Goal: Ask a question: Seek information or help from site administrators or community

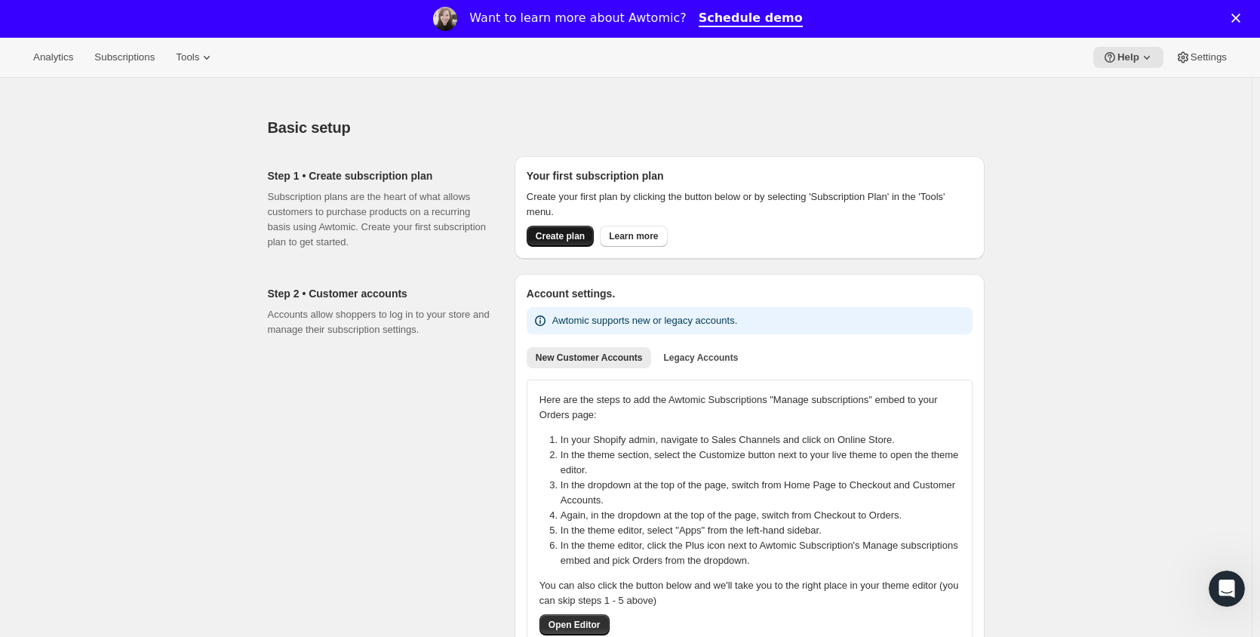
click at [578, 231] on span "Create plan" at bounding box center [560, 236] width 49 height 12
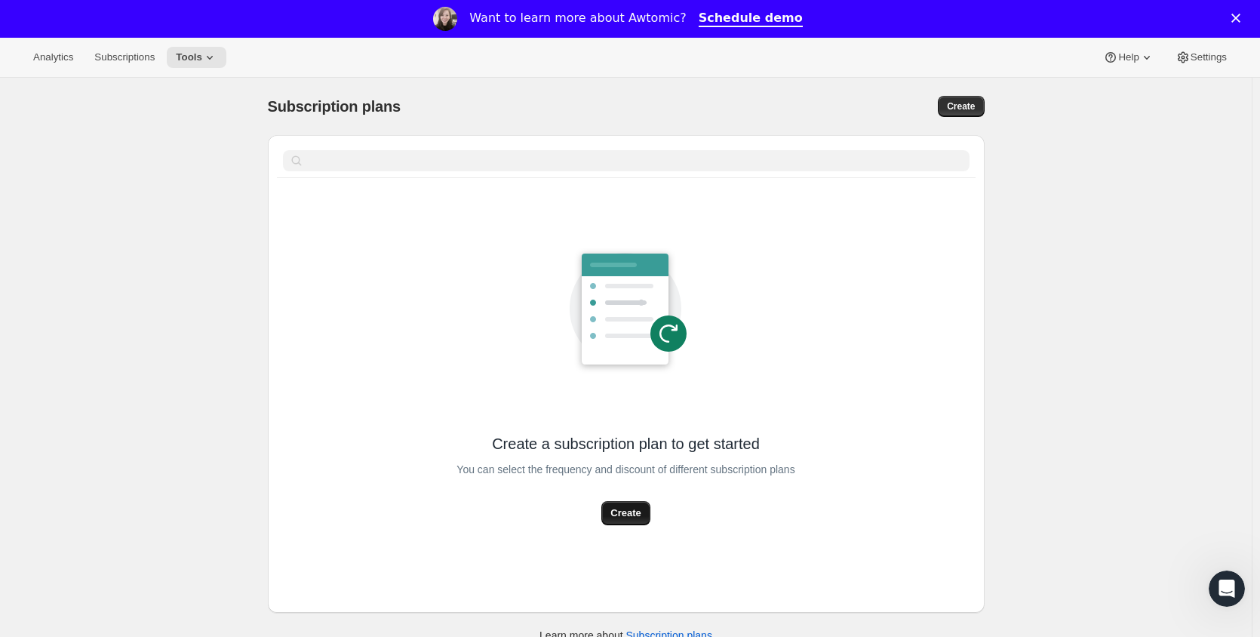
click at [622, 511] on span "Create" at bounding box center [625, 513] width 30 height 15
select select "WEEK"
select select "MONTH"
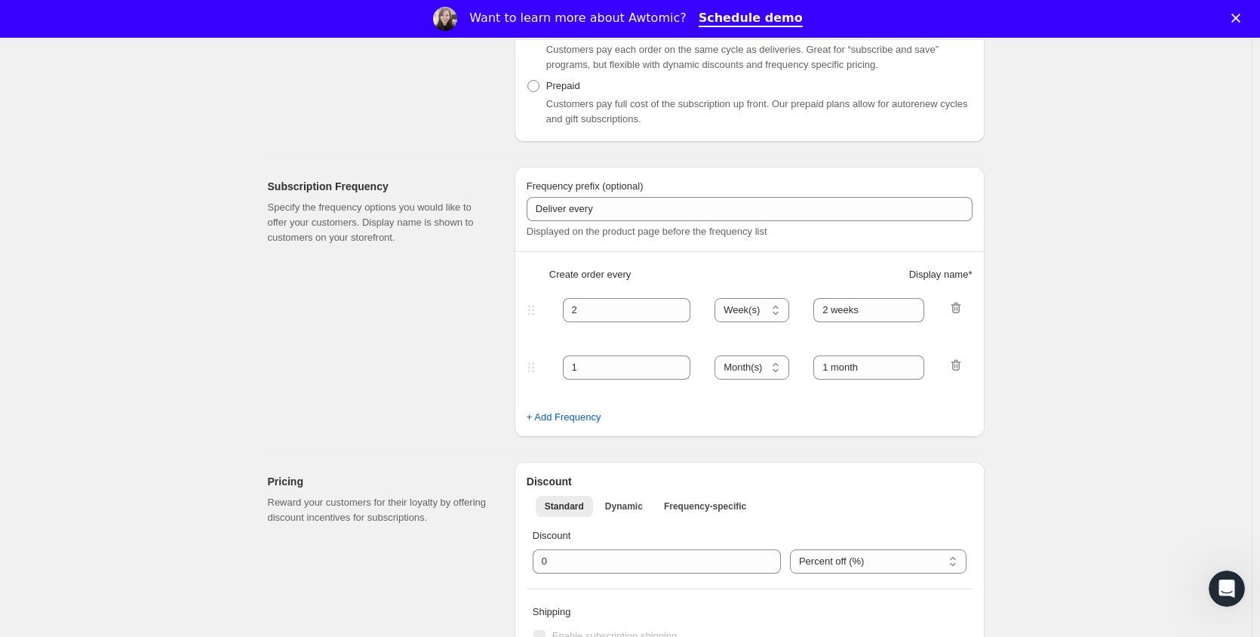
scroll to position [302, 0]
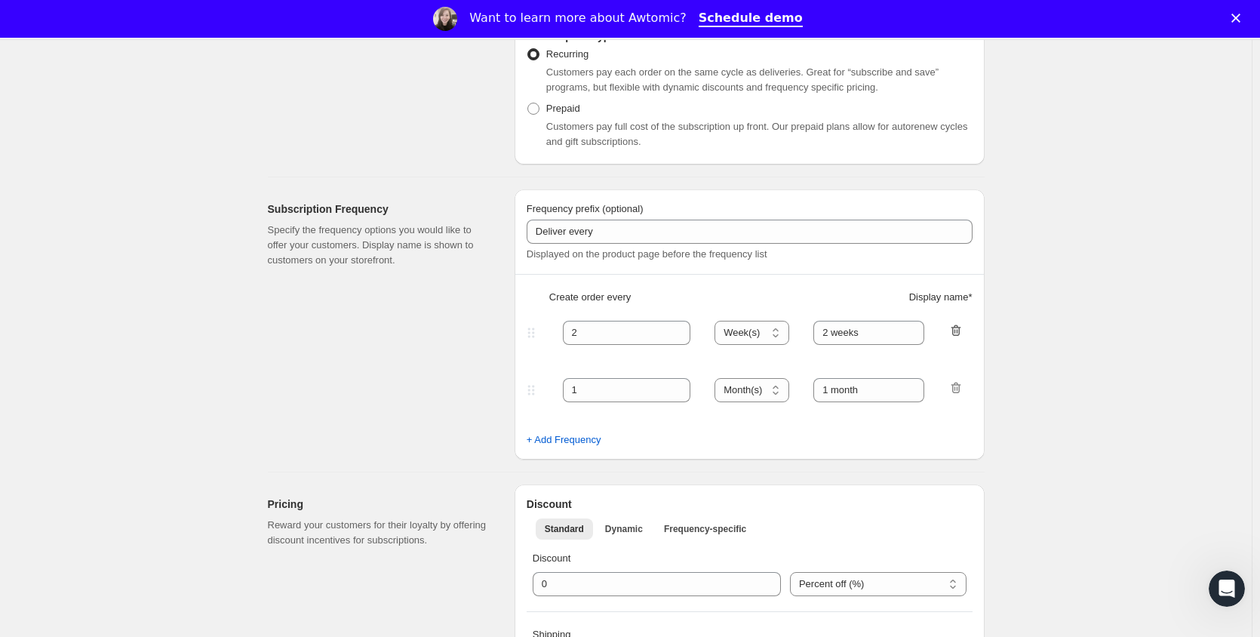
click at [960, 335] on icon "button" at bounding box center [956, 329] width 10 height 11
type input "1"
select select "MONTH"
type input "1 month"
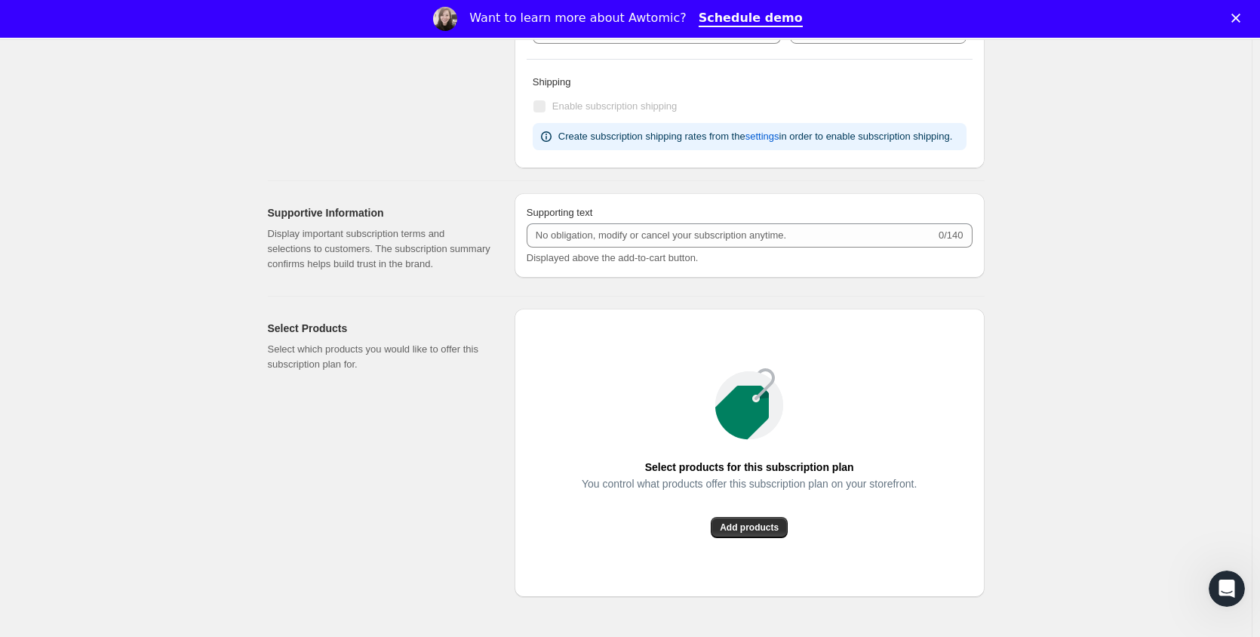
scroll to position [905, 0]
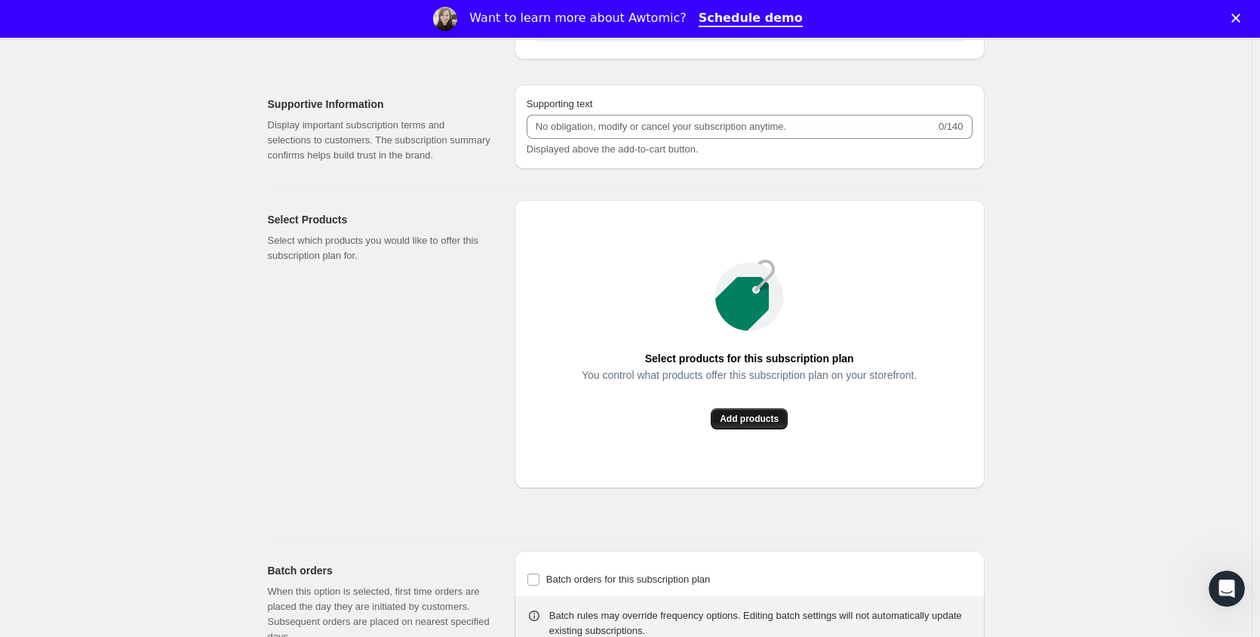
click at [775, 418] on span "Add products" at bounding box center [749, 419] width 59 height 12
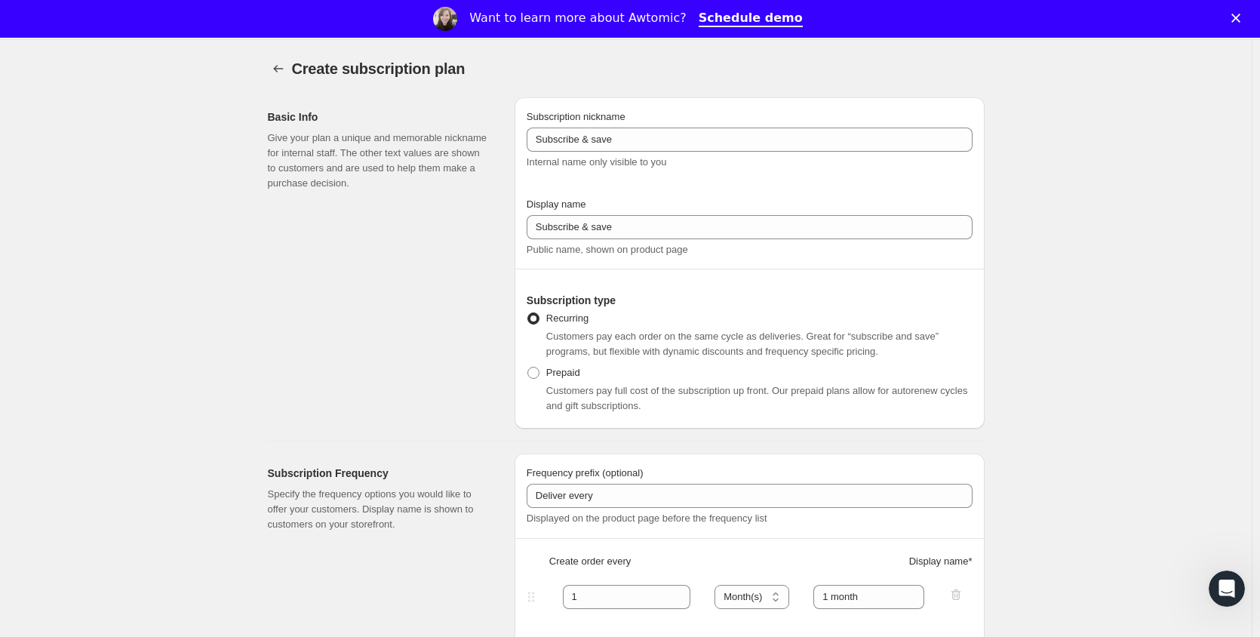
scroll to position [0, 0]
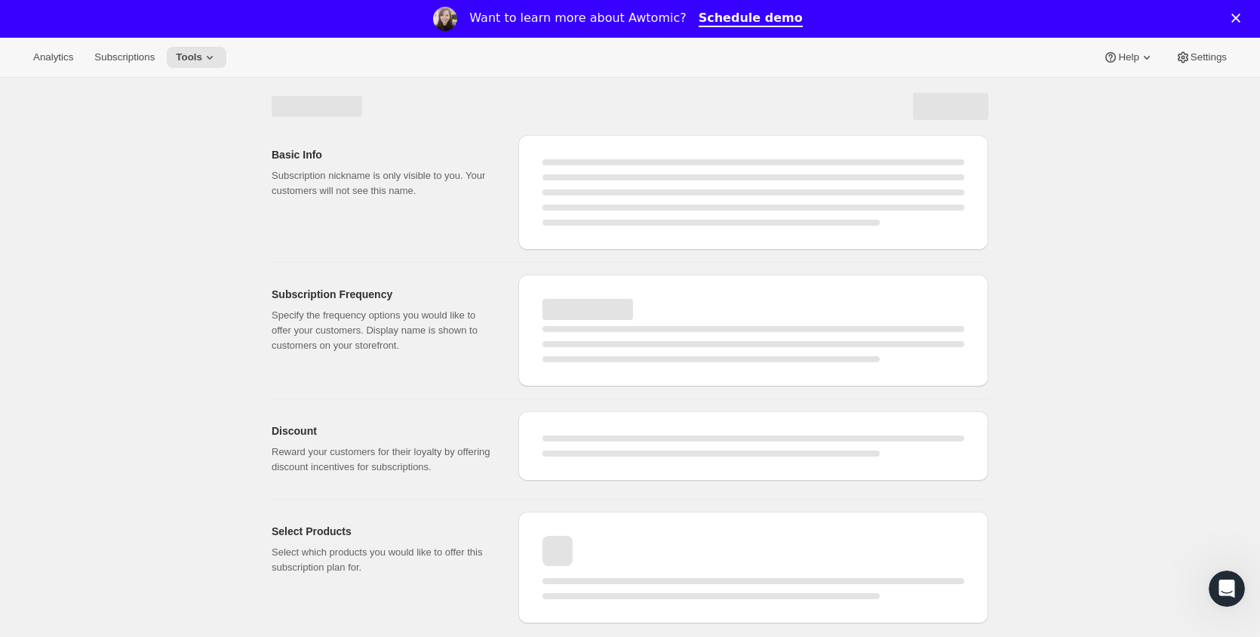
select select "WEEK"
select select "MONTH"
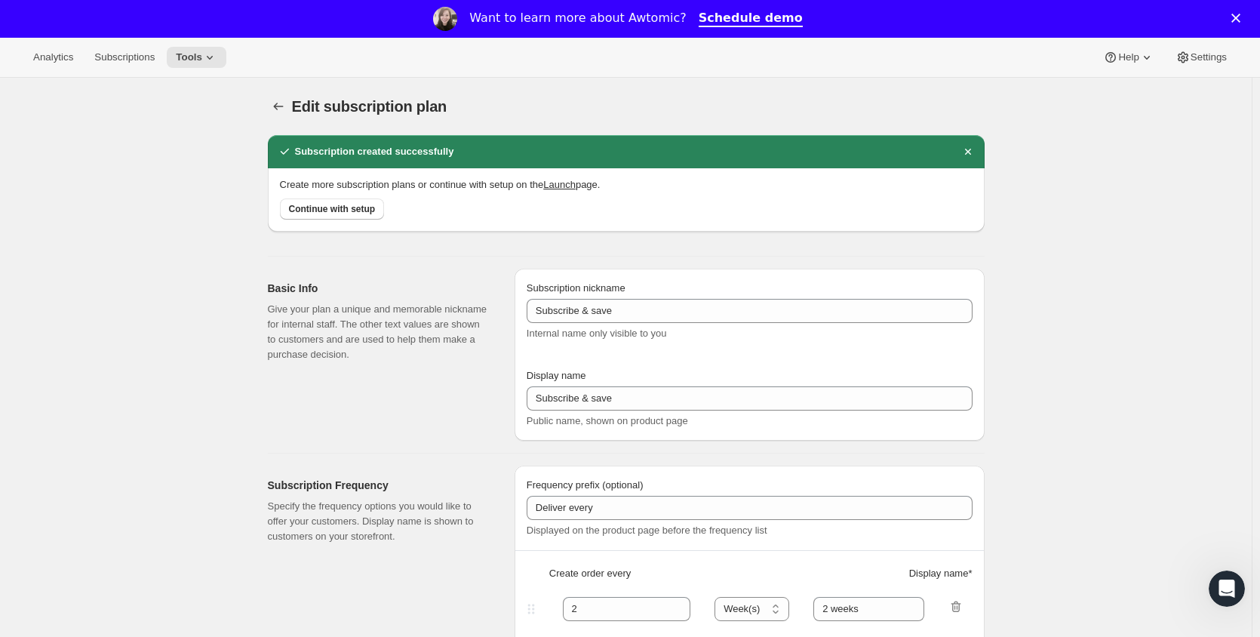
type input "1"
select select "MONTH"
type input "1 month"
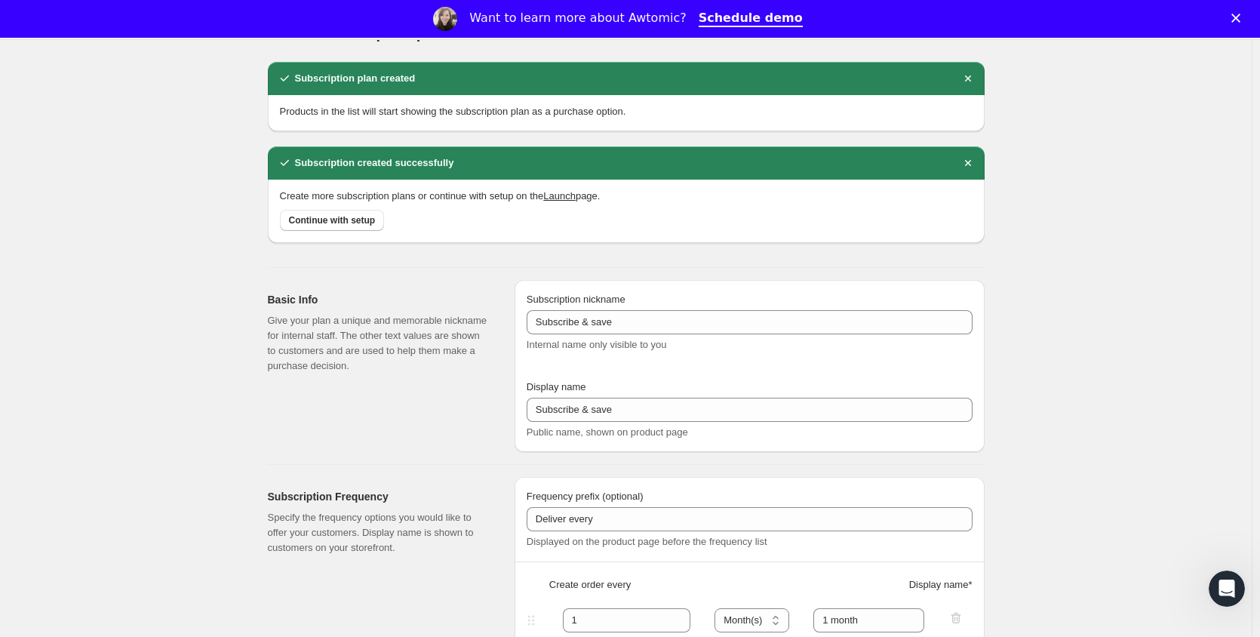
scroll to position [75, 0]
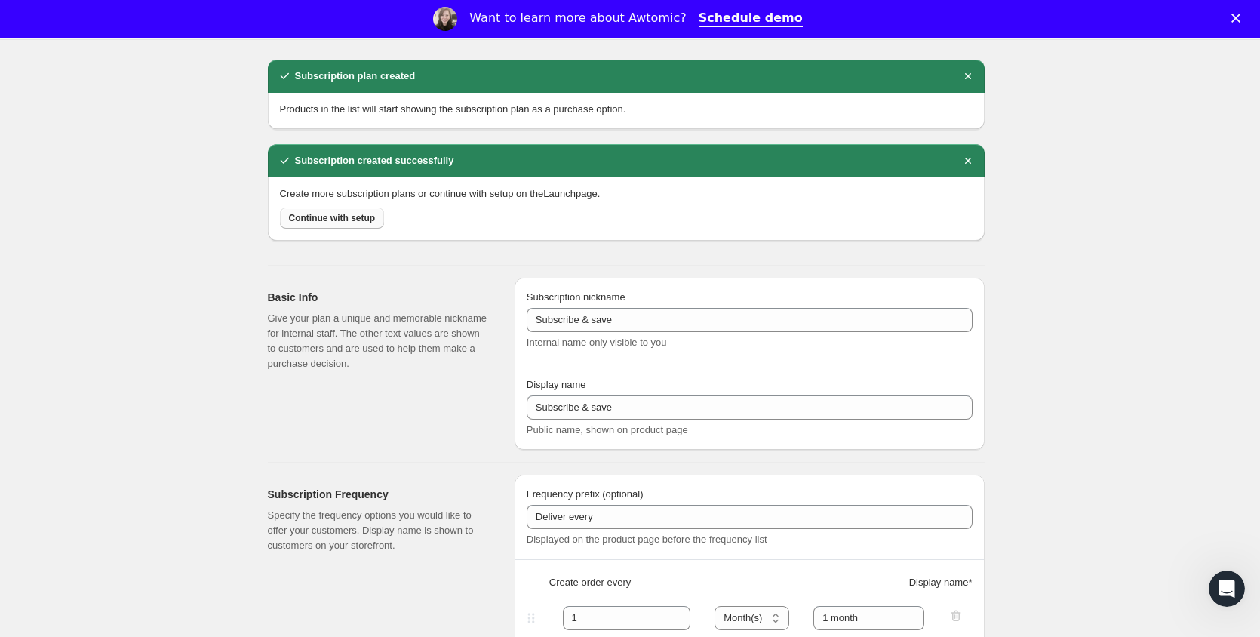
click at [364, 227] on button "Continue with setup" at bounding box center [332, 217] width 105 height 21
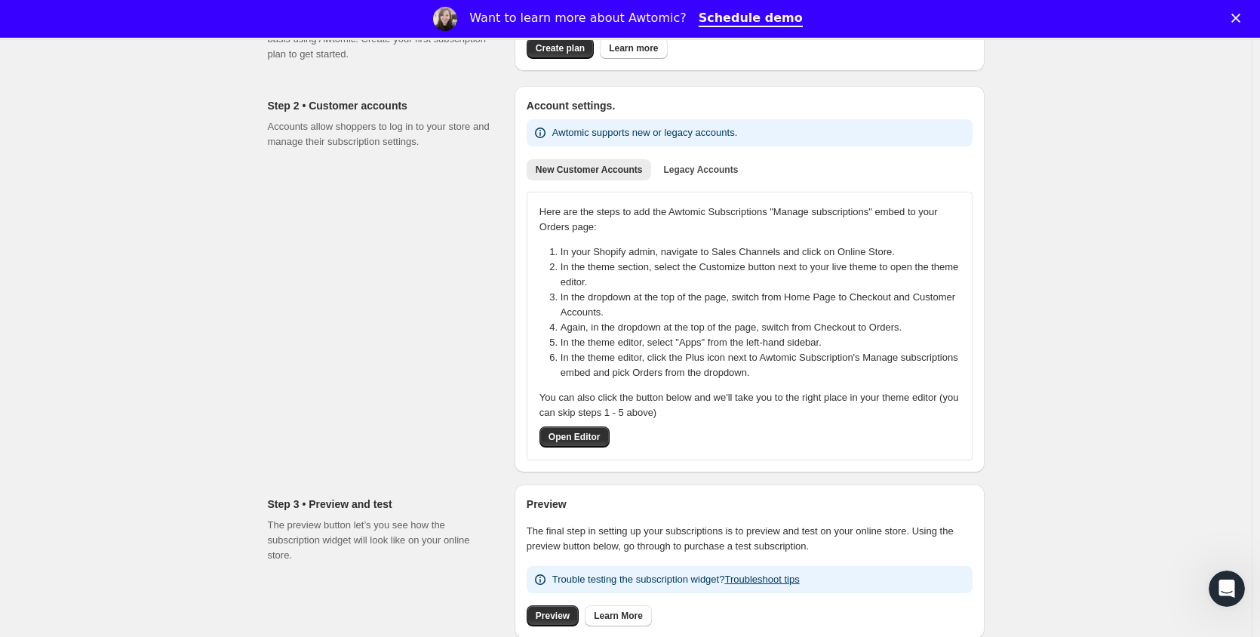
scroll to position [302, 0]
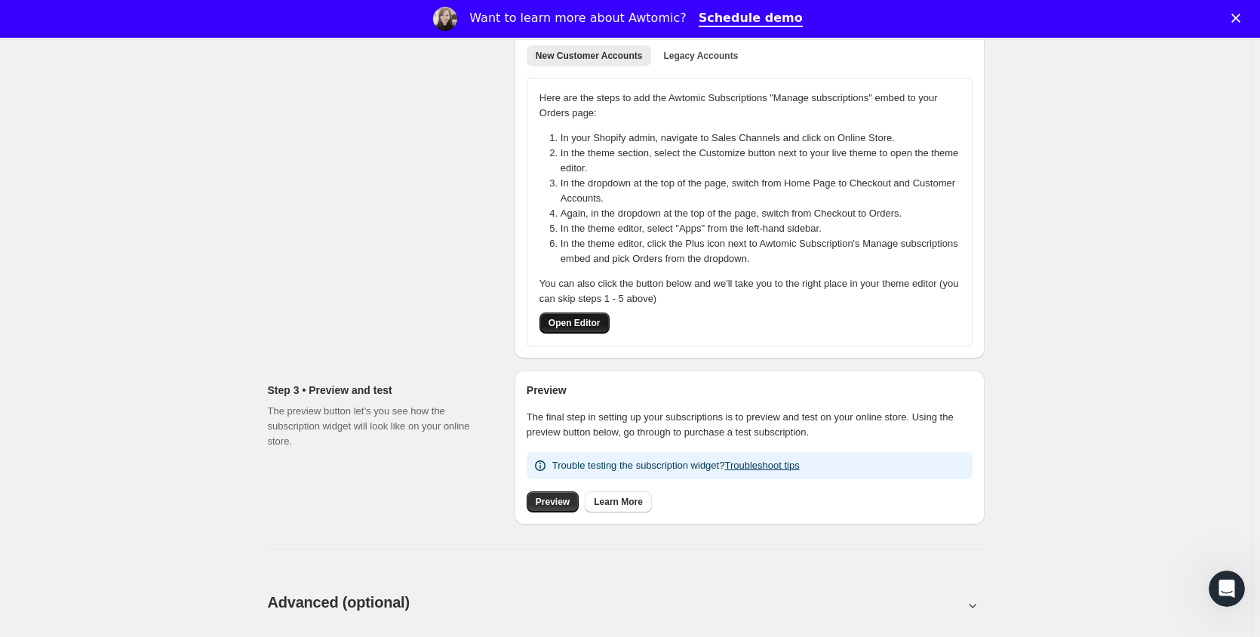
click at [577, 324] on span "Open Editor" at bounding box center [575, 323] width 52 height 12
click at [564, 503] on span "Preview" at bounding box center [553, 502] width 34 height 12
click at [555, 499] on span "Preview" at bounding box center [553, 502] width 34 height 12
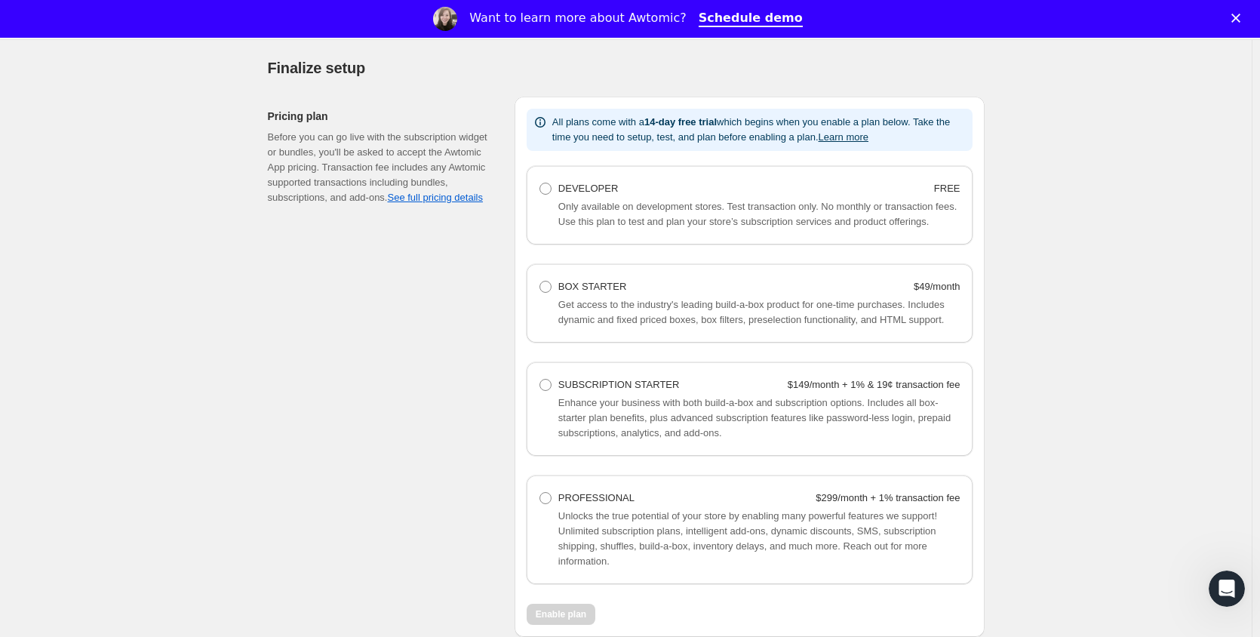
scroll to position [981, 0]
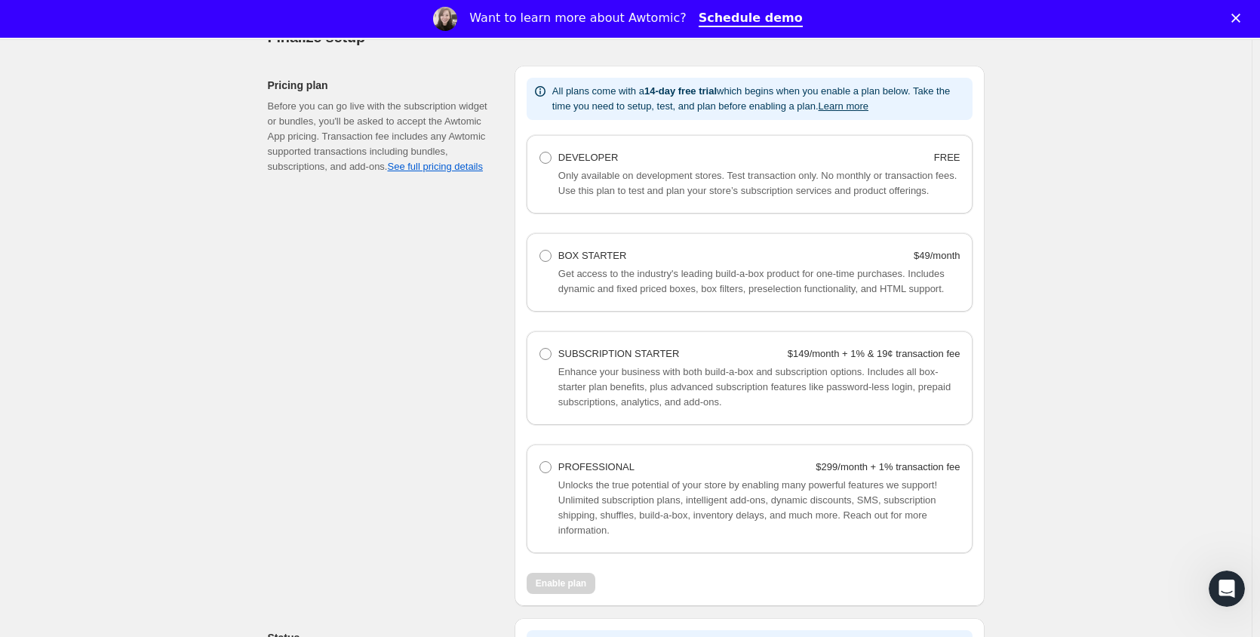
click at [580, 170] on span "Only available on development stores. Test transaction only. No monthly or tran…" at bounding box center [757, 183] width 398 height 26
click at [550, 158] on span at bounding box center [545, 158] width 12 height 12
click at [540, 152] on Developer "DEVELOPER FREE" at bounding box center [539, 152] width 1 height 1
radio Developer "true"
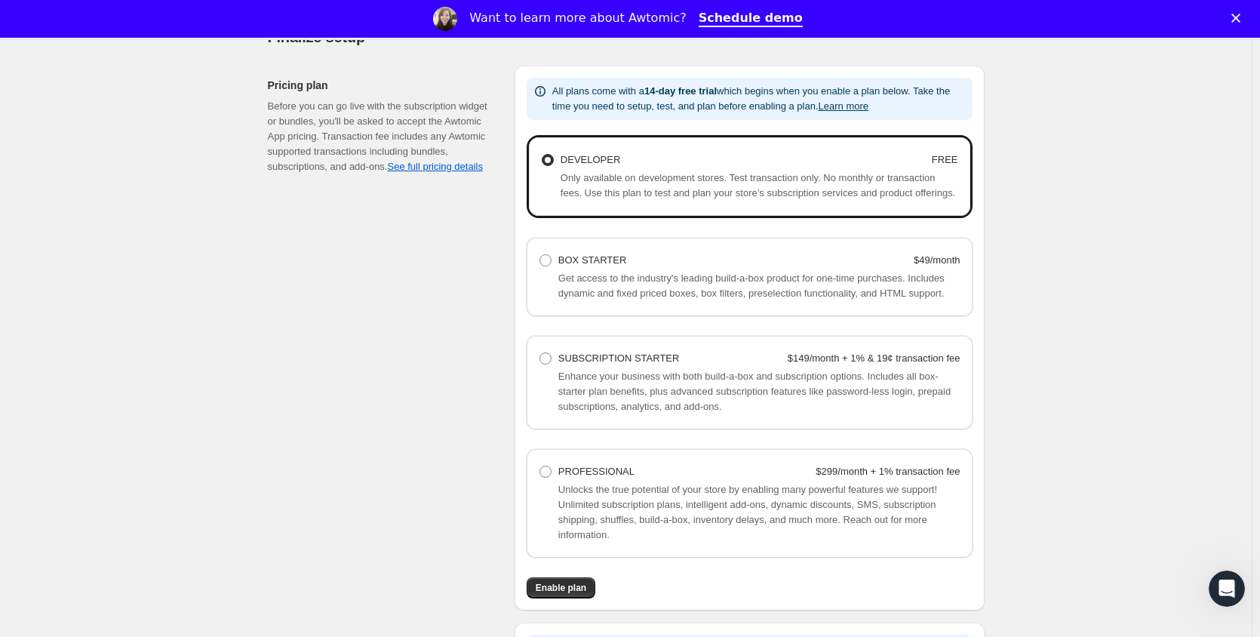
click at [576, 586] on span "Enable plan" at bounding box center [561, 588] width 51 height 12
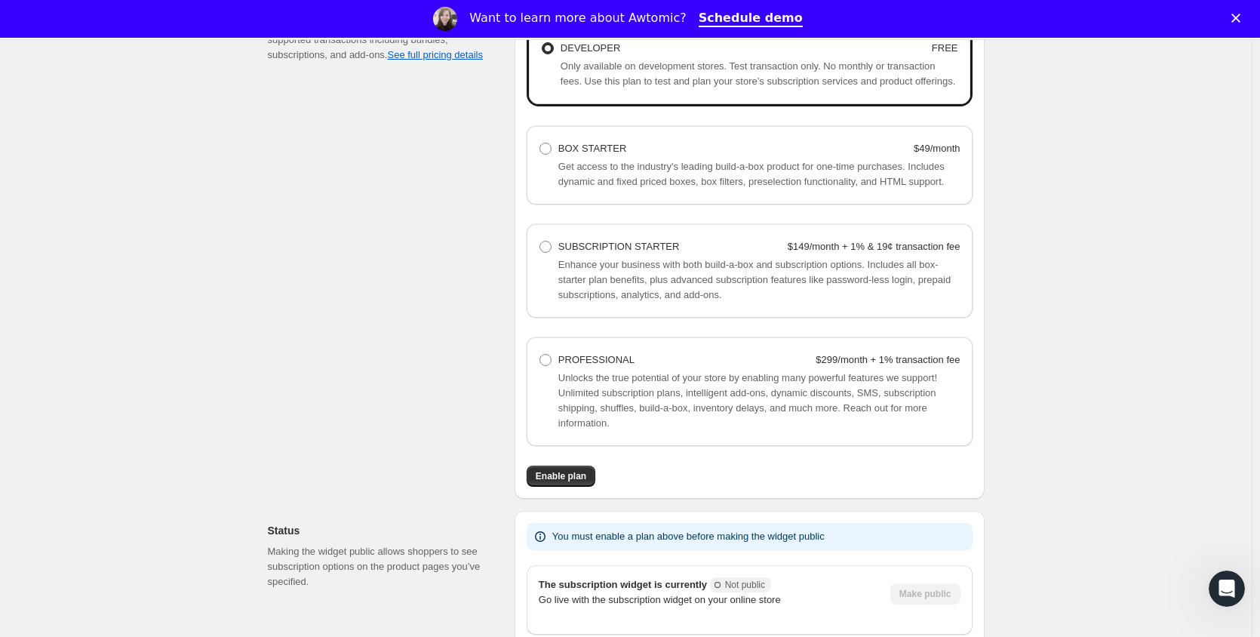
scroll to position [1182, 0]
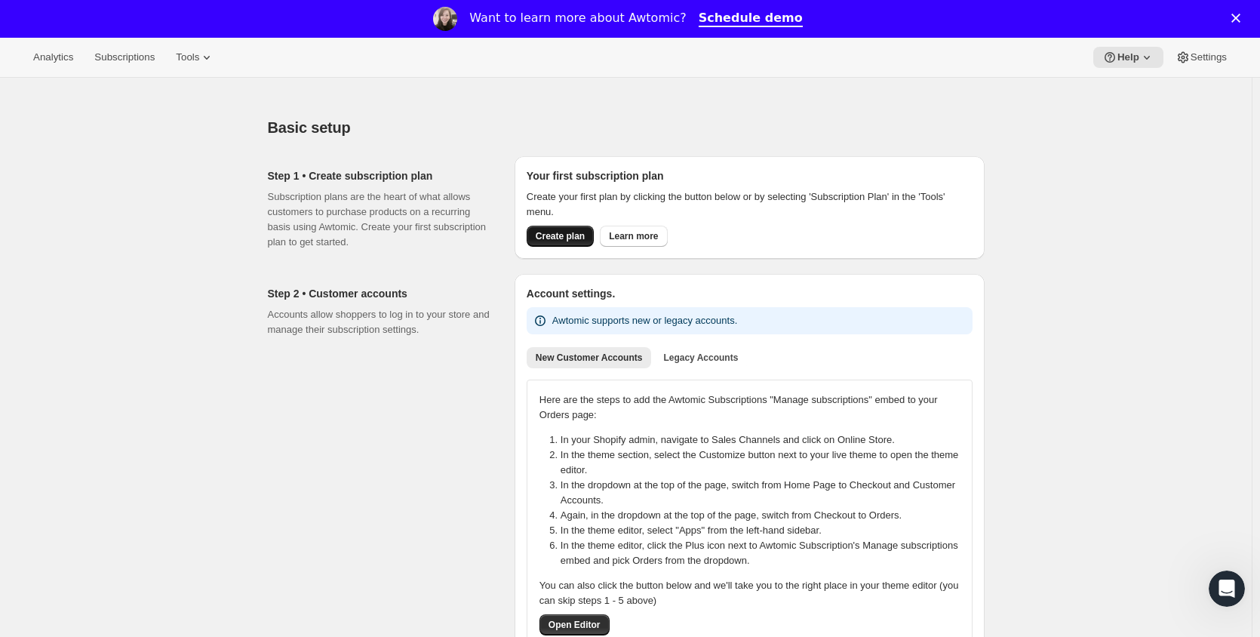
click at [582, 241] on span "Create plan" at bounding box center [560, 236] width 49 height 12
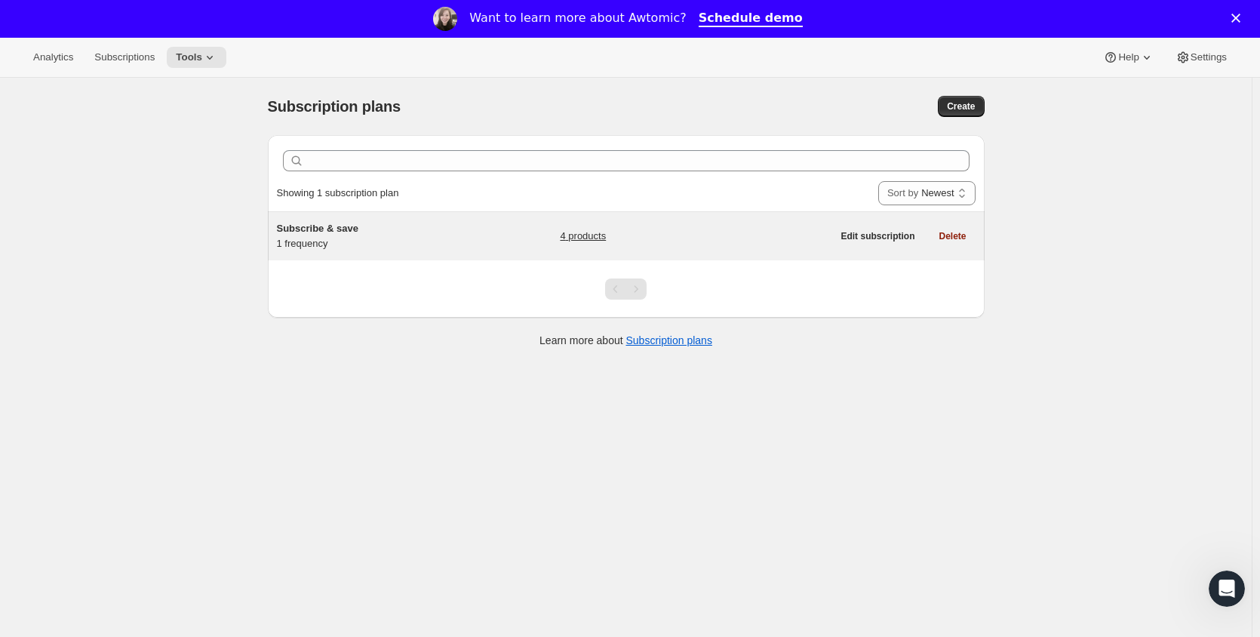
click at [361, 238] on div "Subscribe & save 1 frequency" at bounding box center [371, 236] width 189 height 30
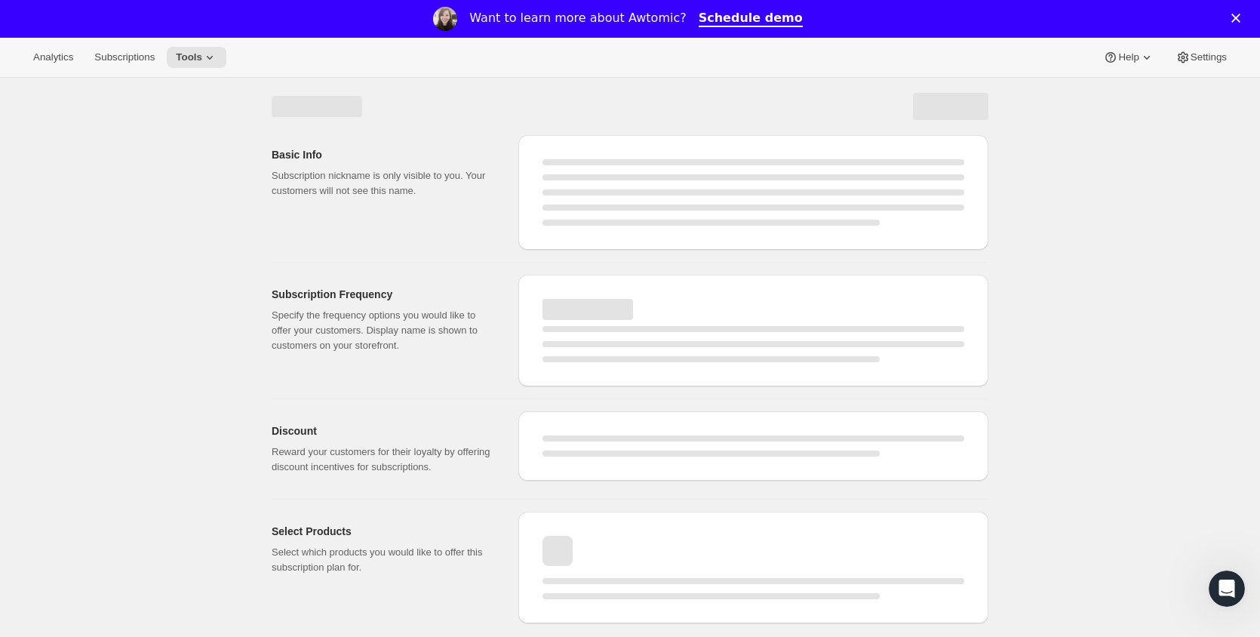
select select "WEEK"
select select "MONTH"
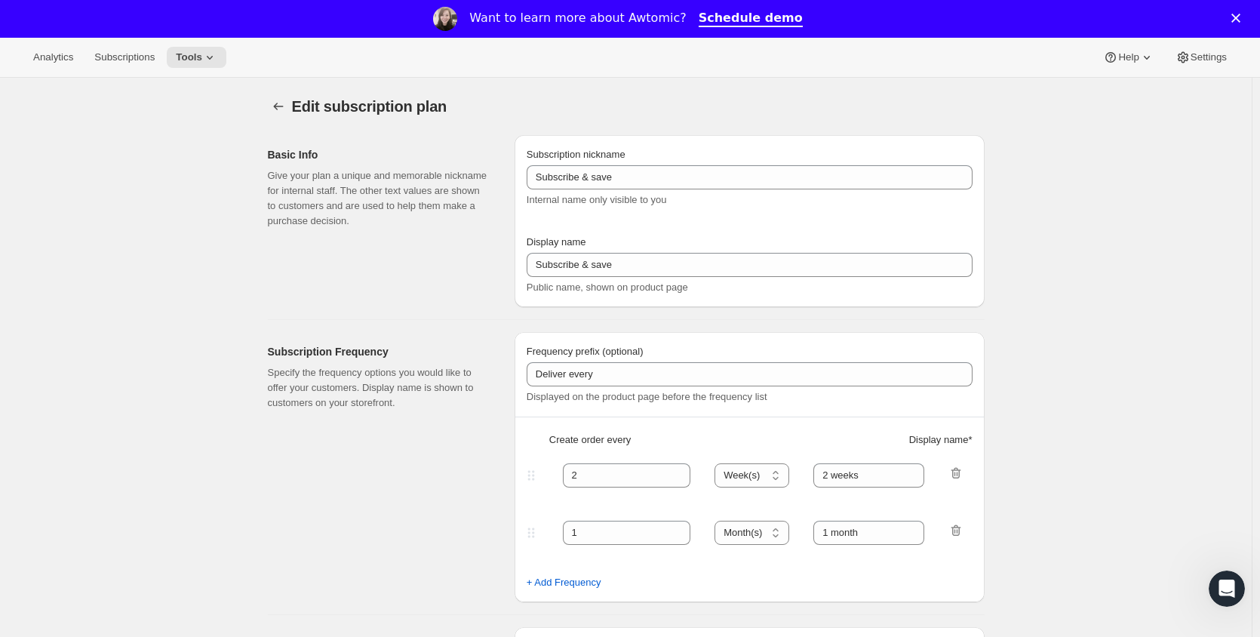
type input "1"
select select "MONTH"
type input "1 month"
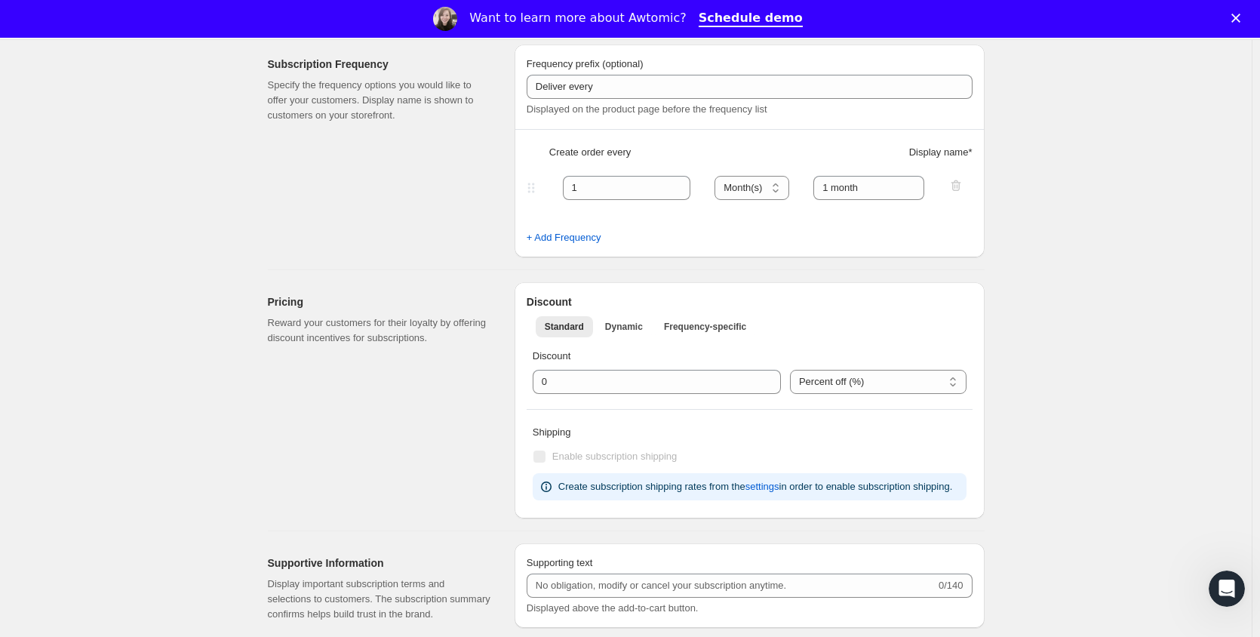
scroll to position [302, 0]
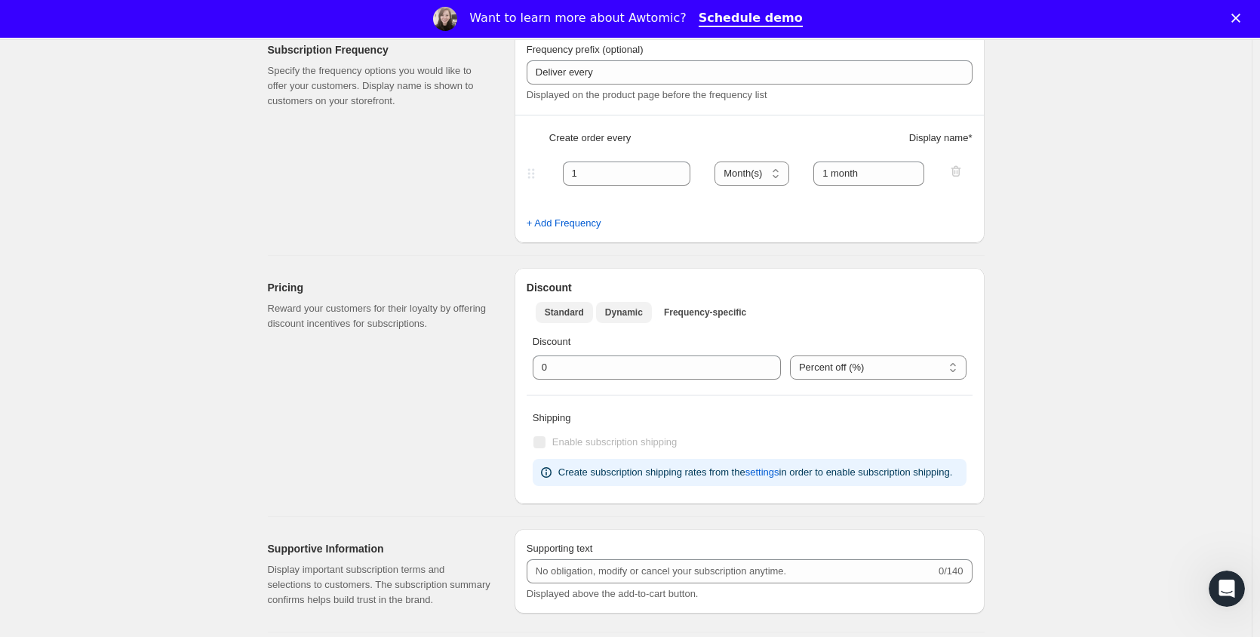
click at [607, 310] on span "Dynamic" at bounding box center [624, 312] width 38 height 12
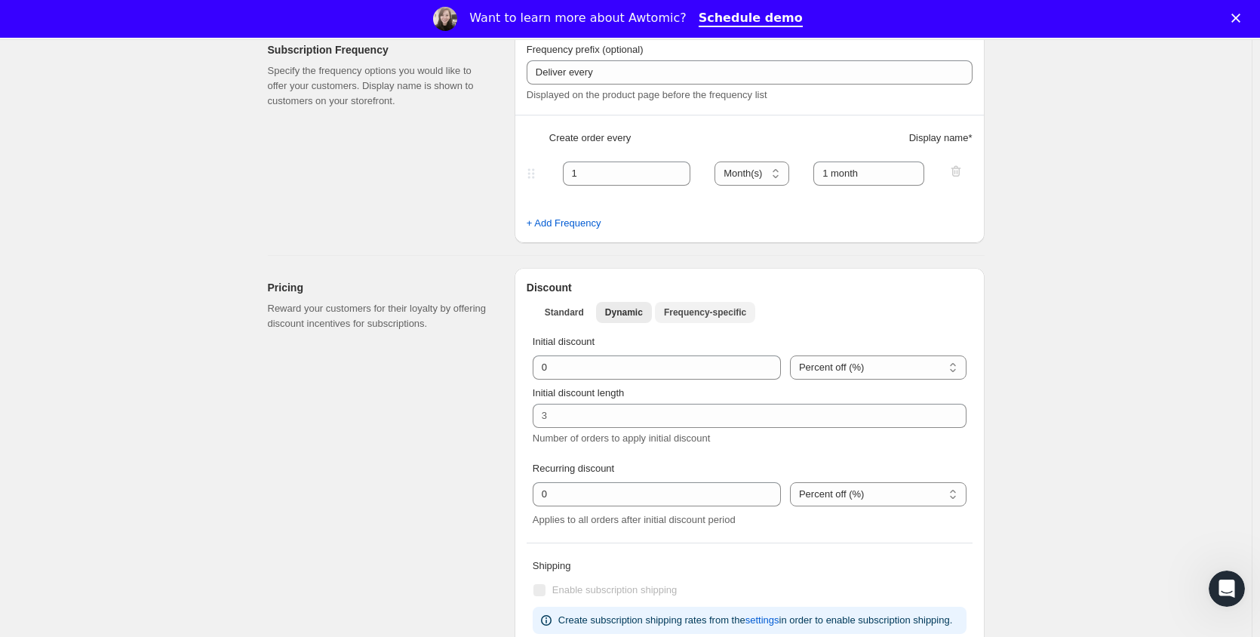
click at [691, 315] on span "Frequency-specific" at bounding box center [705, 312] width 82 height 12
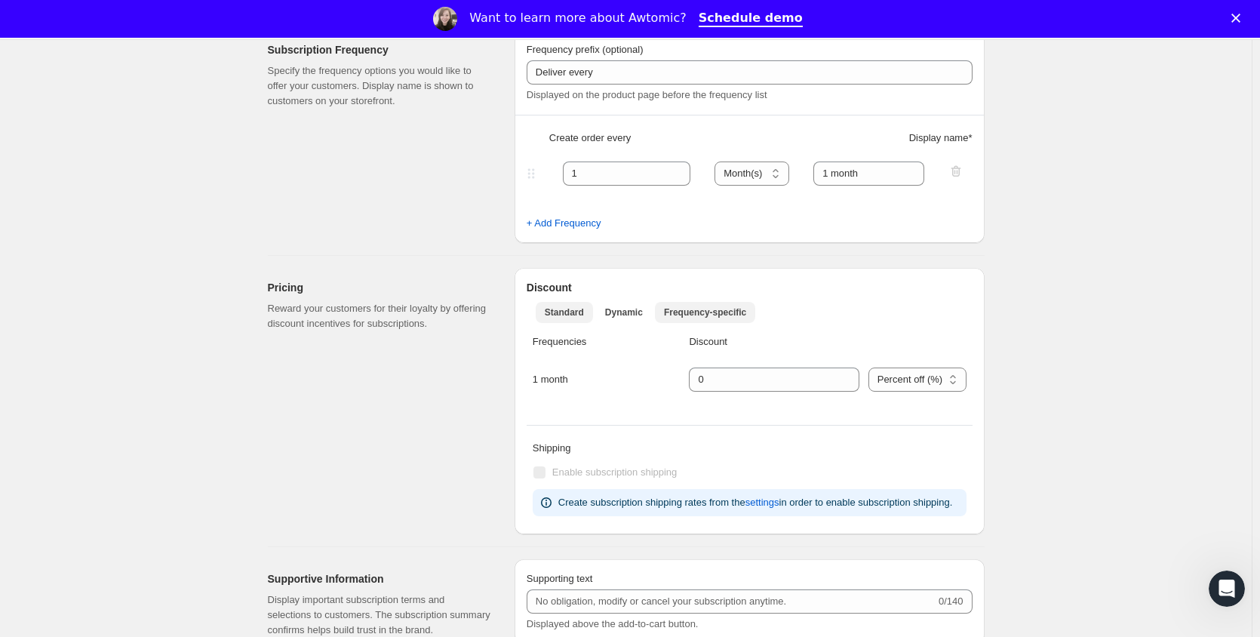
click at [573, 315] on span "Standard" at bounding box center [564, 312] width 39 height 12
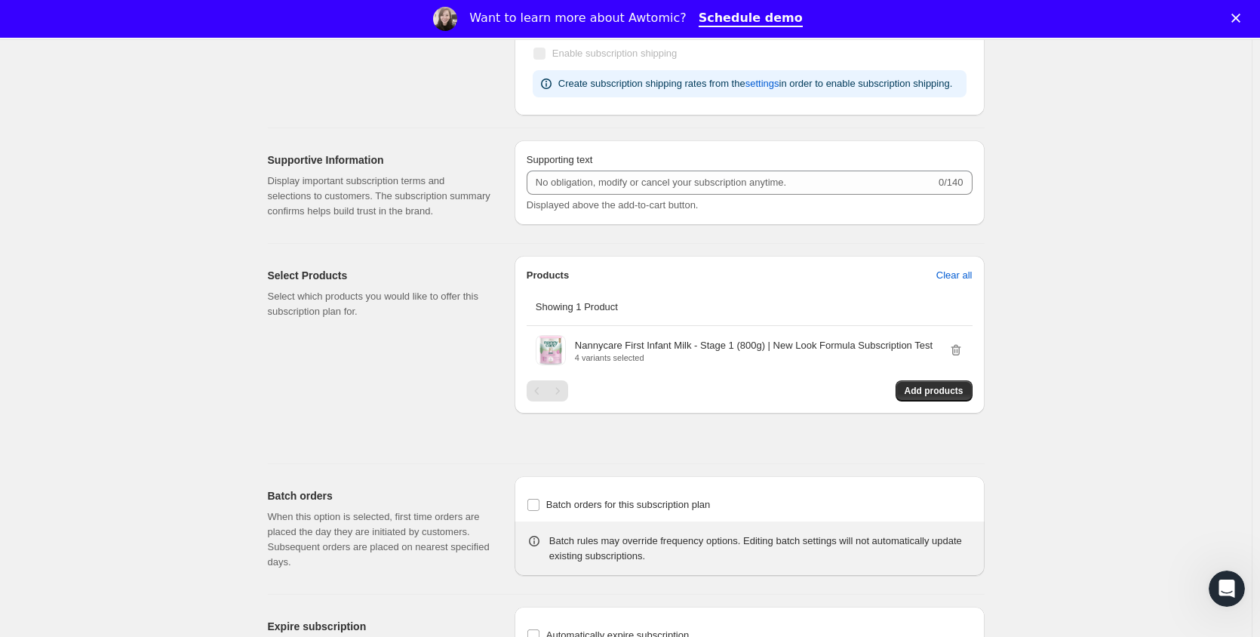
scroll to position [755, 0]
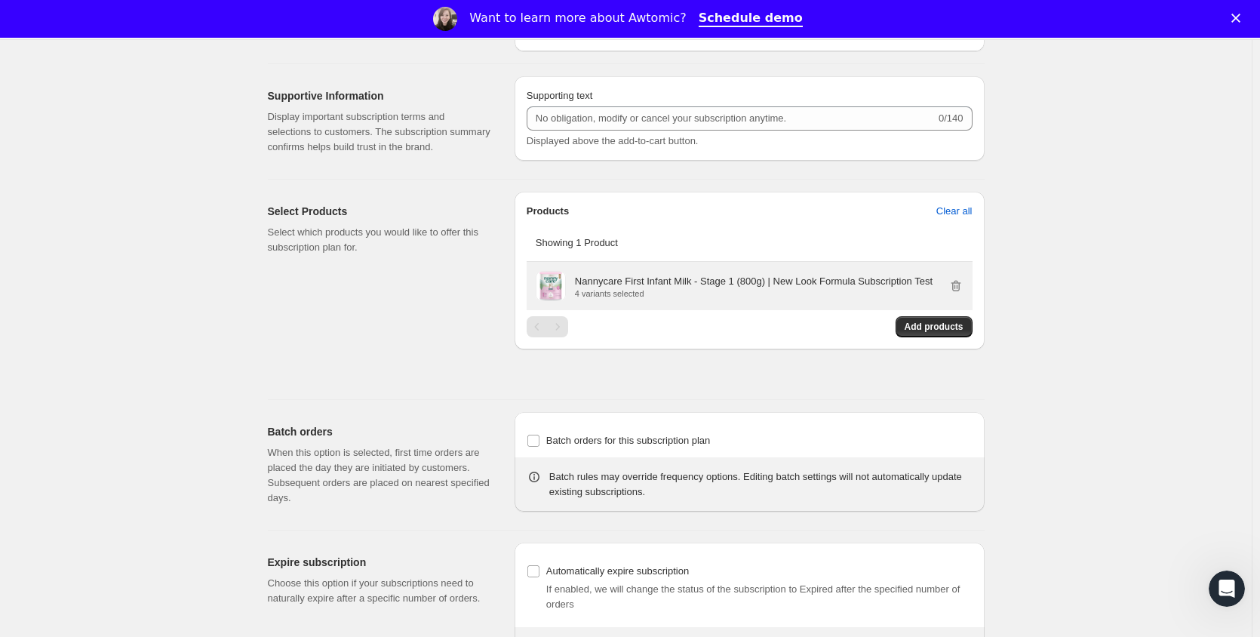
click at [718, 304] on div "Nannycare First Infant Milk - Stage 1 (800g) | New Look Formula Subscription Te…" at bounding box center [750, 286] width 446 height 48
click at [715, 294] on p "4 variants selected" at bounding box center [754, 293] width 358 height 9
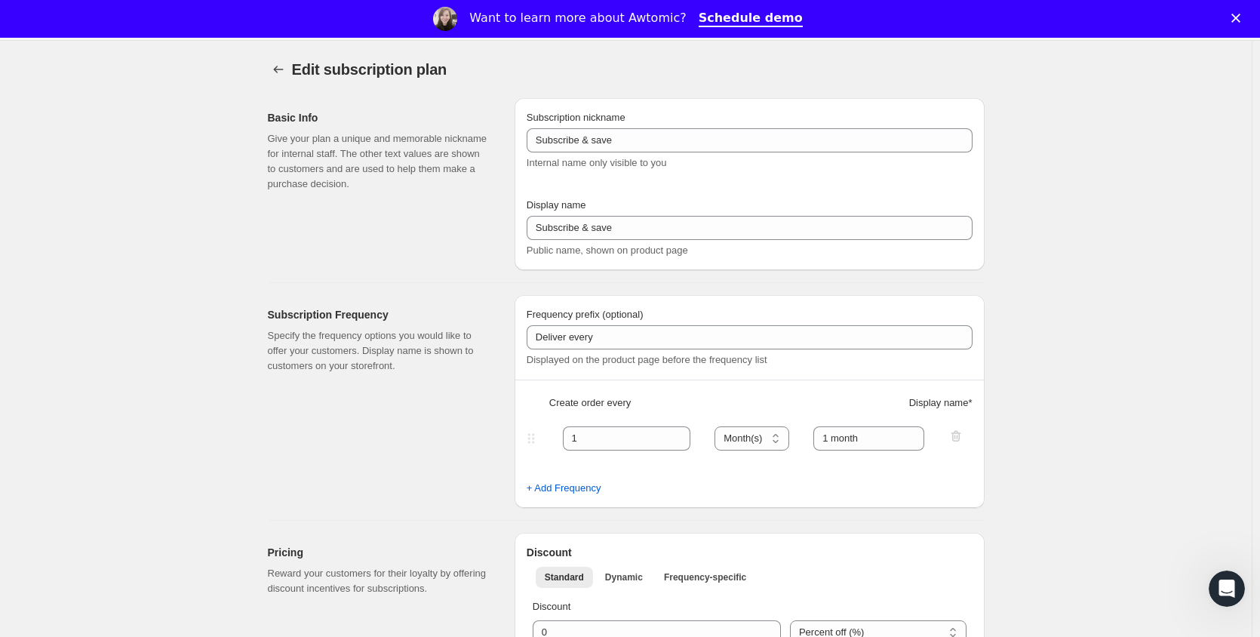
scroll to position [0, 0]
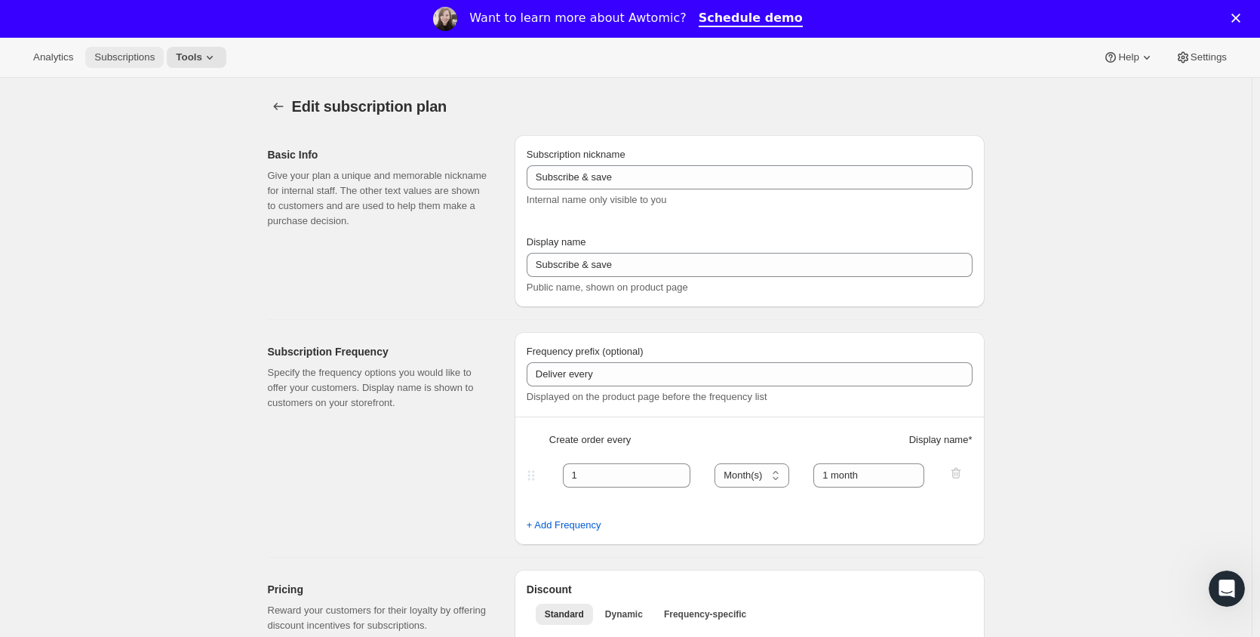
click at [143, 57] on span "Subscriptions" at bounding box center [124, 57] width 60 height 12
click at [180, 57] on span "Tools" at bounding box center [189, 57] width 26 height 12
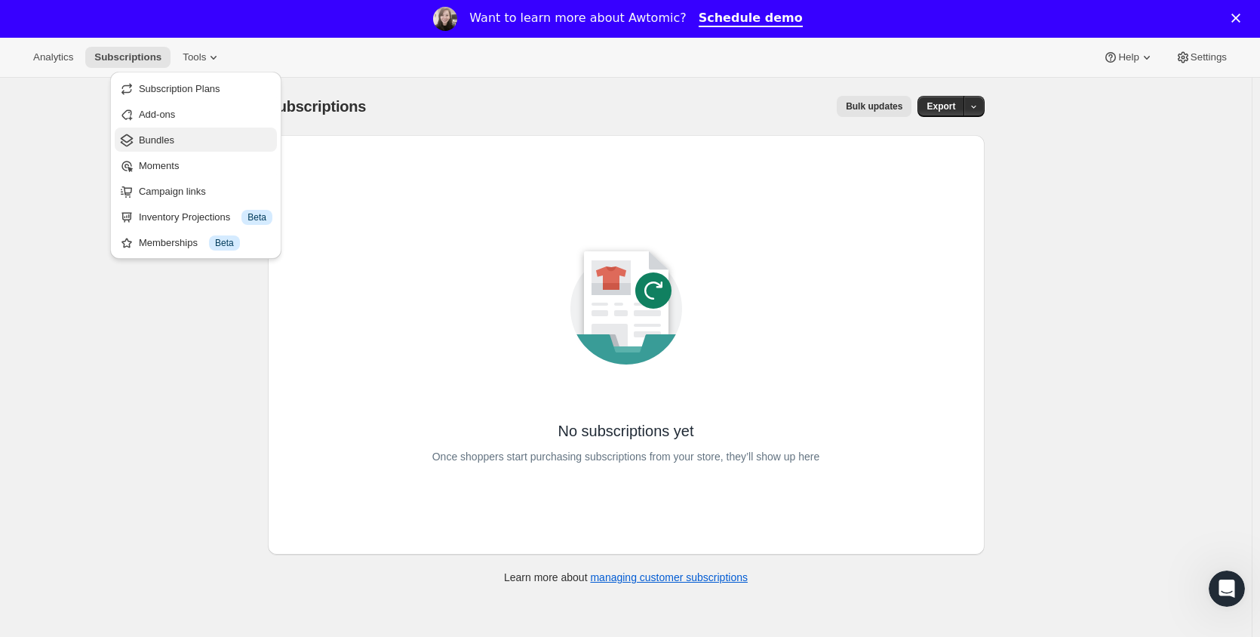
click at [210, 144] on span "Bundles" at bounding box center [206, 140] width 134 height 15
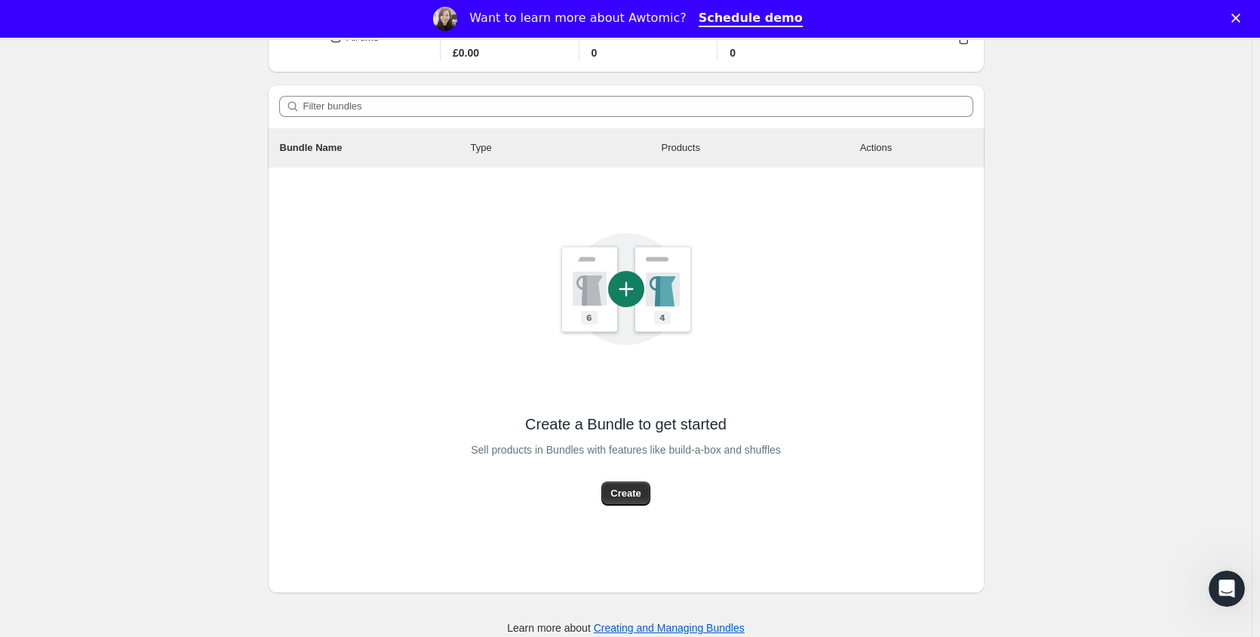
scroll to position [143, 0]
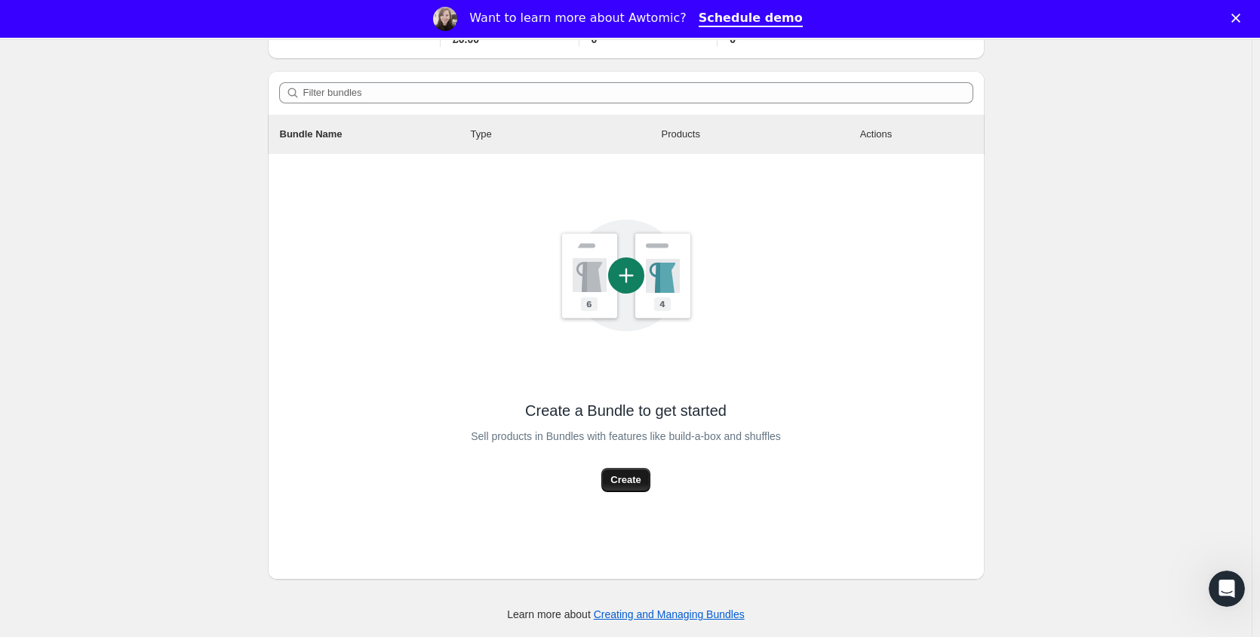
click at [635, 482] on span "Create" at bounding box center [625, 479] width 30 height 15
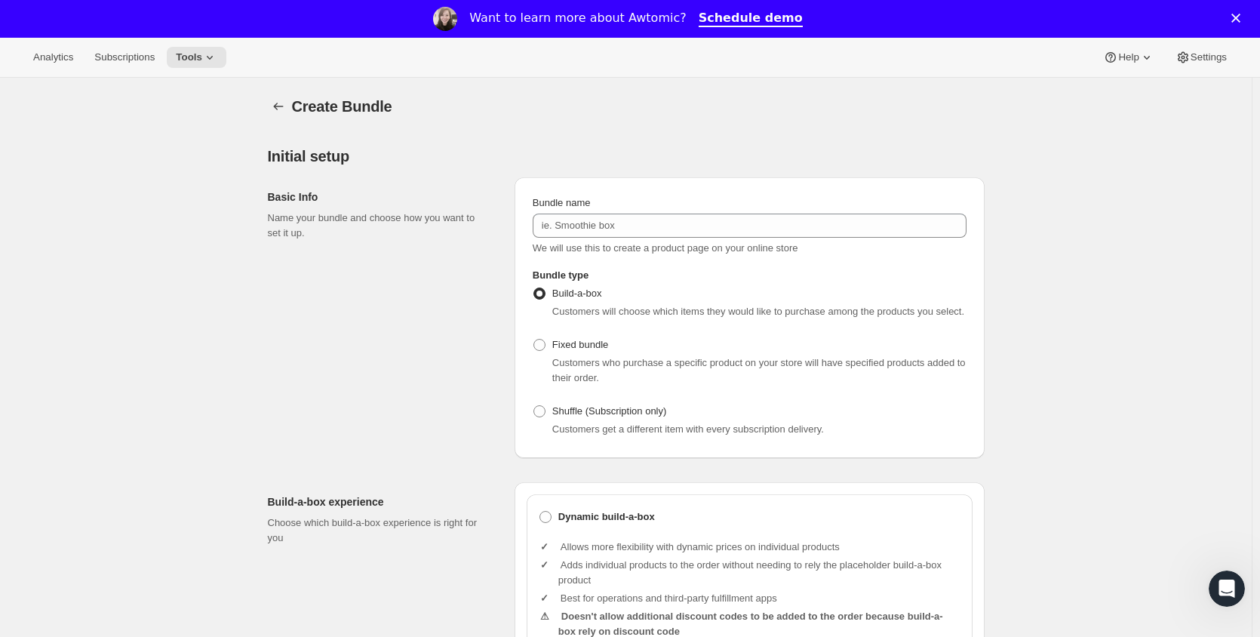
drag, startPoint x: 640, startPoint y: 477, endPoint x: 992, endPoint y: 422, distance: 356.6
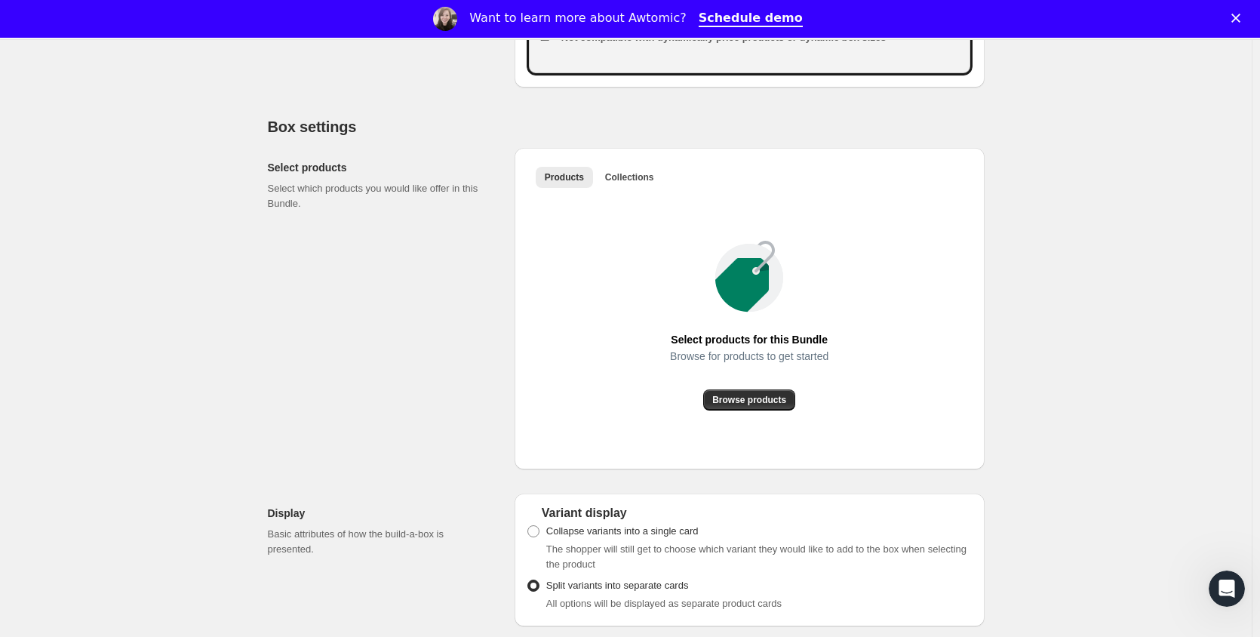
scroll to position [755, 0]
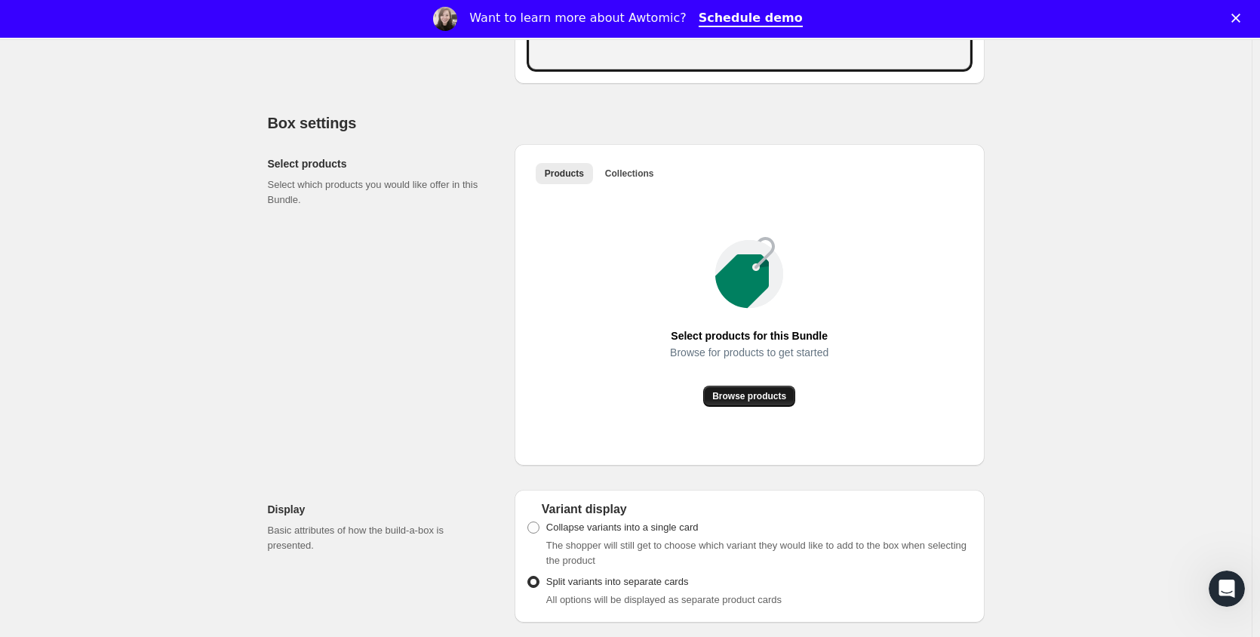
click at [779, 399] on span "Browse products" at bounding box center [749, 396] width 74 height 12
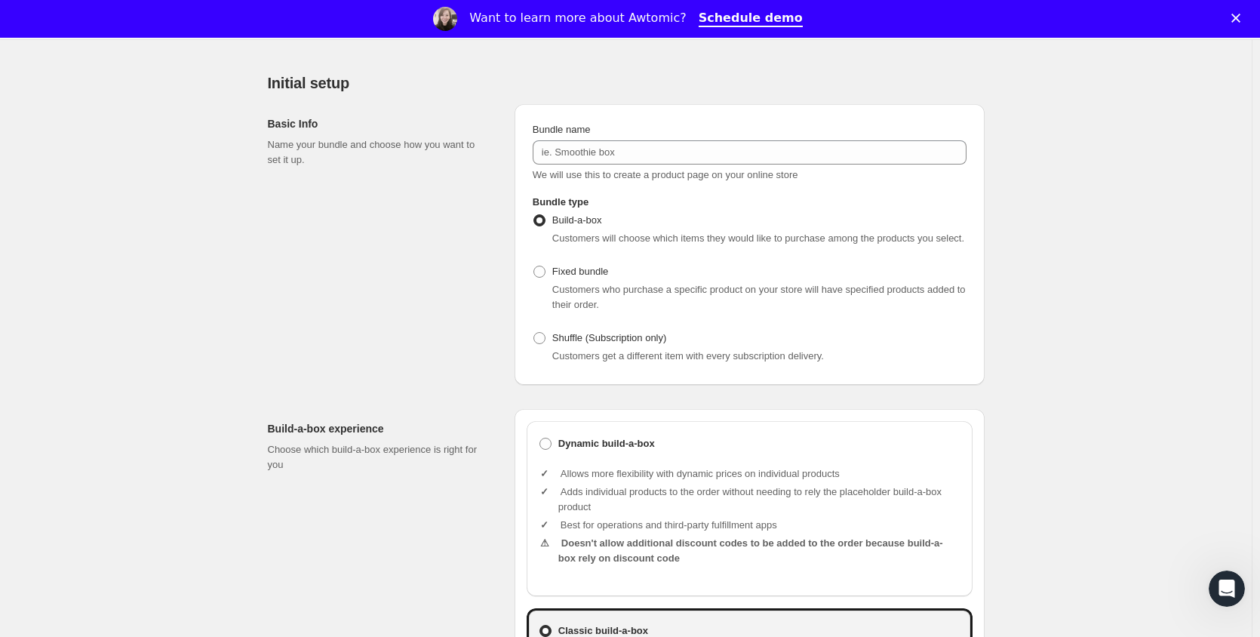
scroll to position [75, 0]
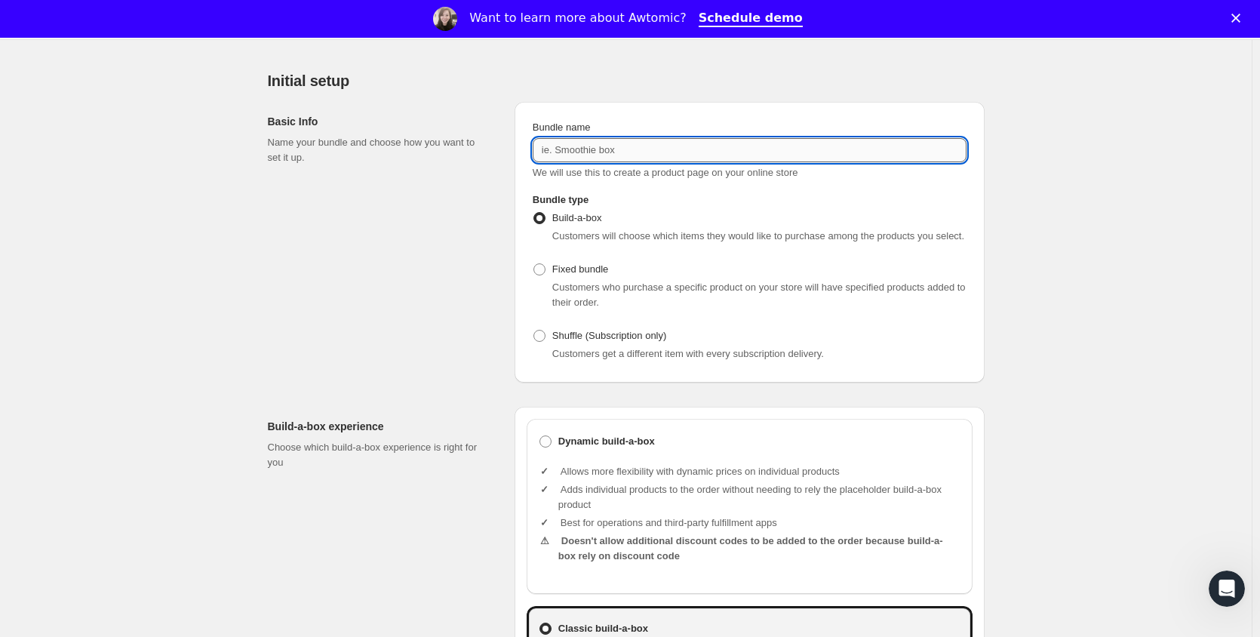
click at [699, 158] on input "Bundle name" at bounding box center [750, 150] width 434 height 24
drag, startPoint x: 630, startPoint y: 153, endPoint x: 591, endPoint y: 146, distance: 40.0
click at [591, 146] on input "Subscribe & save" at bounding box center [750, 150] width 434 height 24
type input "Subscribe"
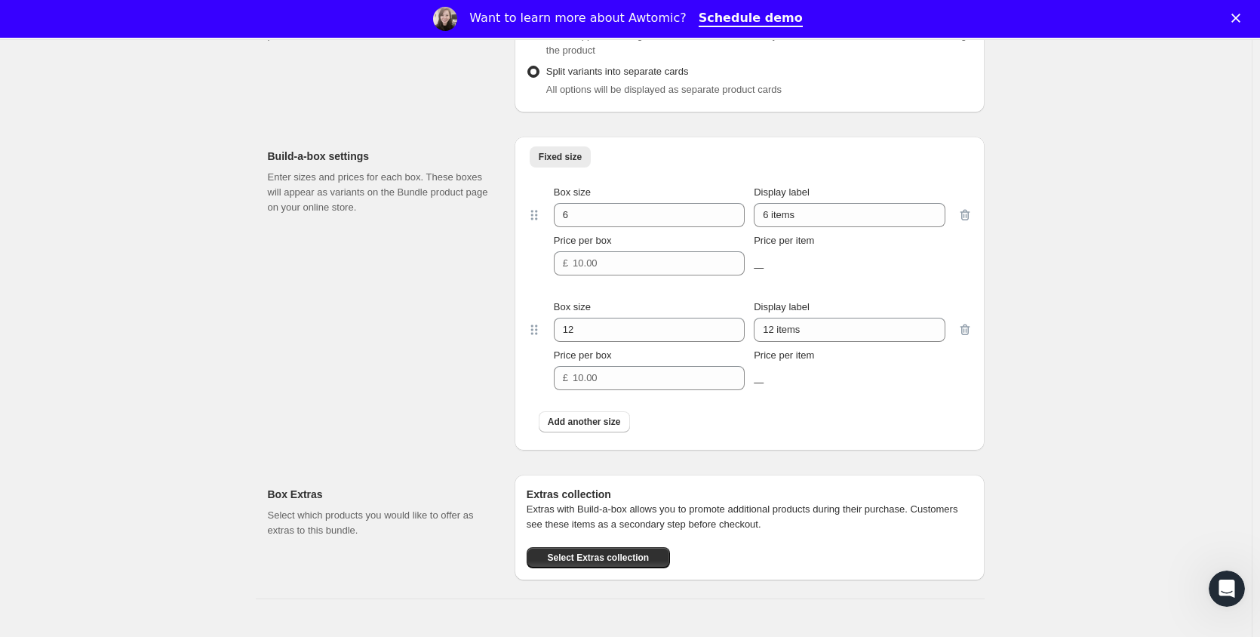
scroll to position [1135, 0]
click at [598, 429] on span "Add another size" at bounding box center [584, 423] width 73 height 12
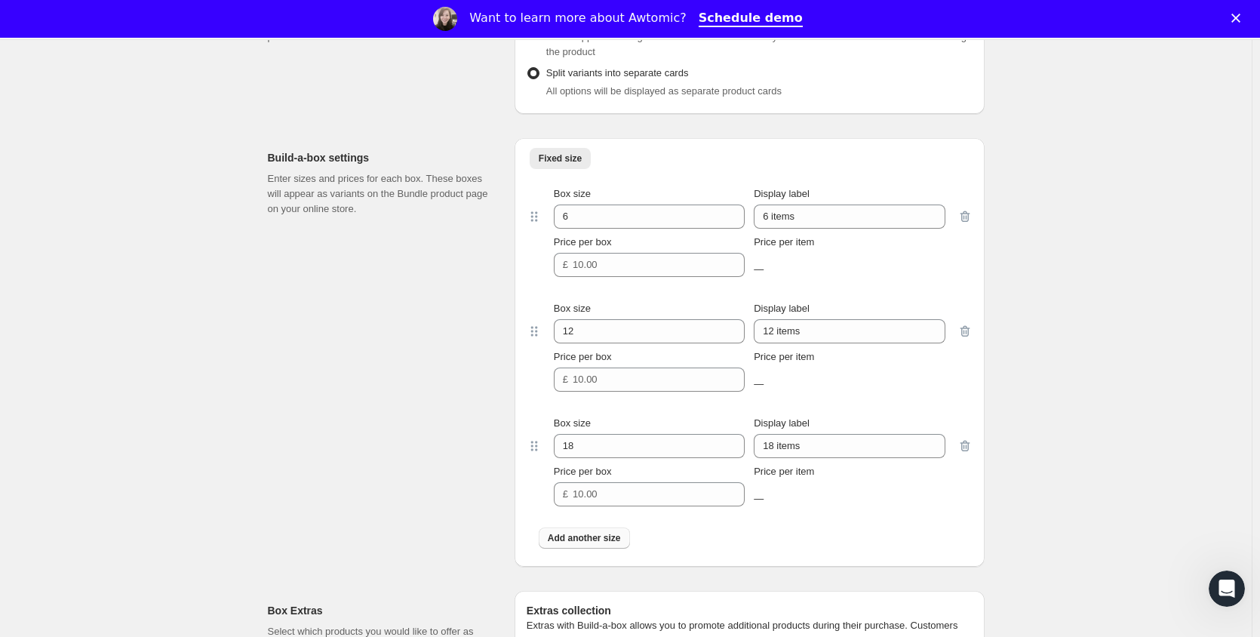
click at [604, 535] on span "Add another size" at bounding box center [584, 538] width 73 height 12
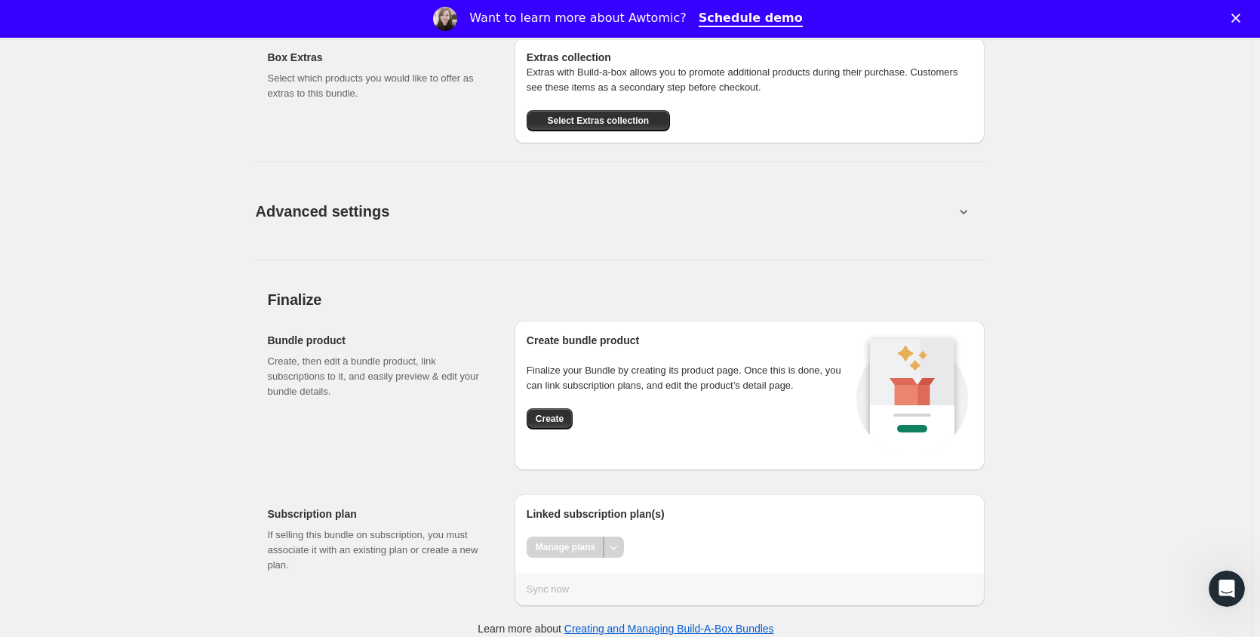
scroll to position [1817, 0]
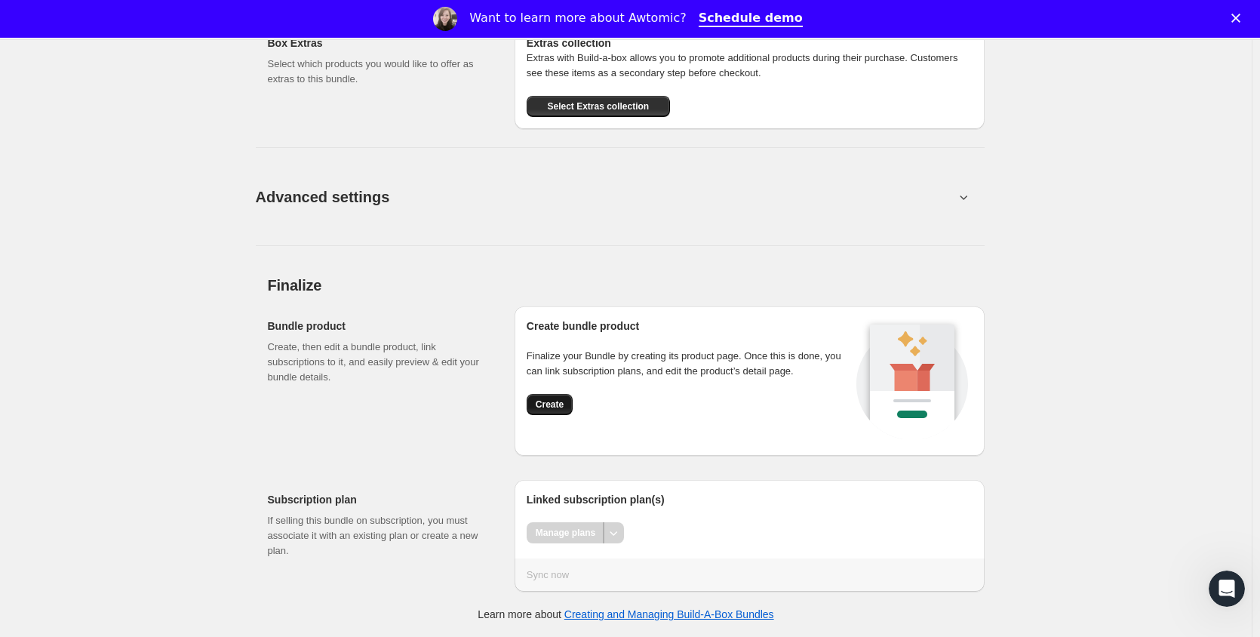
click at [552, 400] on span "Create" at bounding box center [550, 404] width 28 height 12
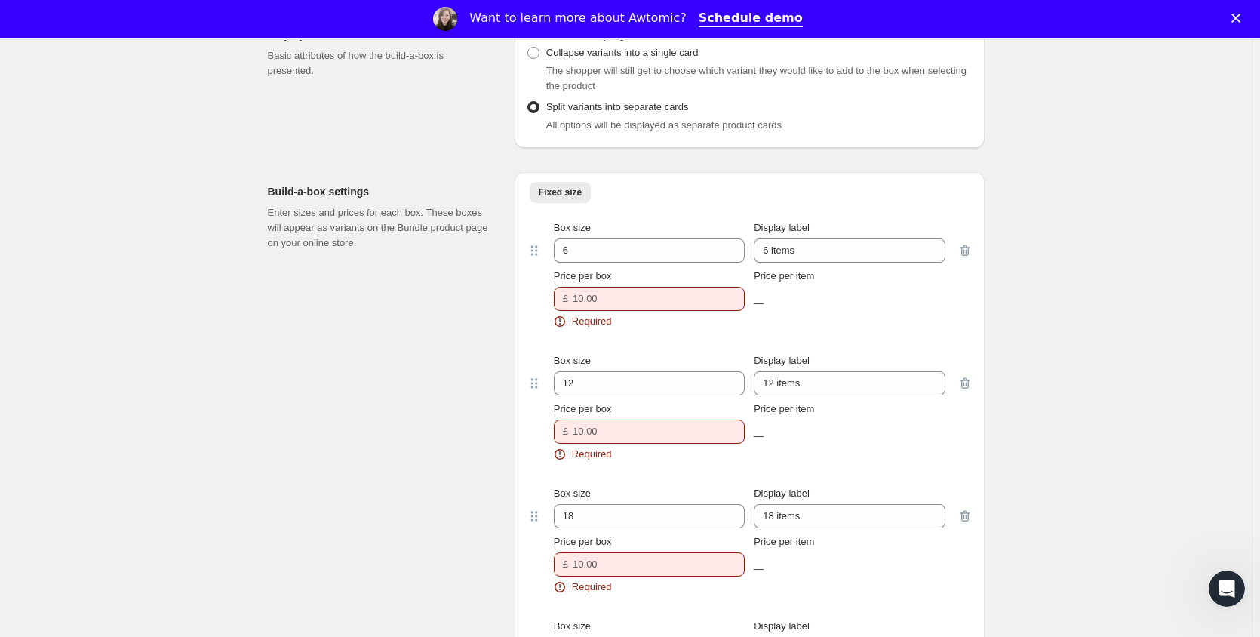
scroll to position [1059, 0]
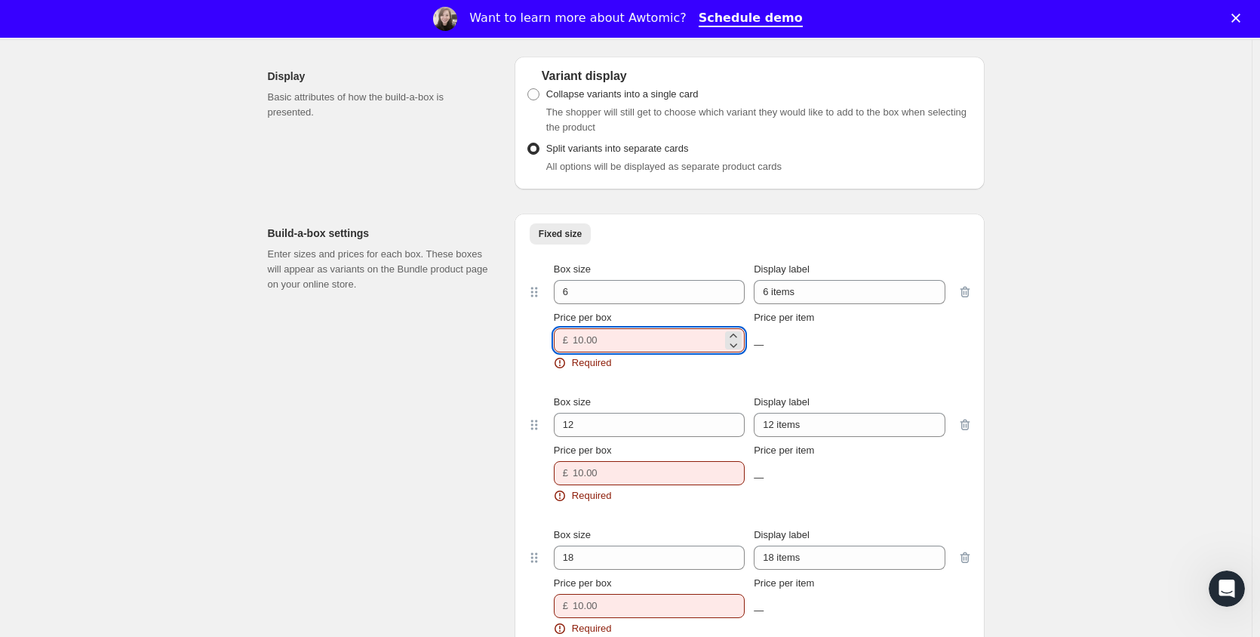
click at [609, 334] on input "Price per box" at bounding box center [647, 340] width 149 height 24
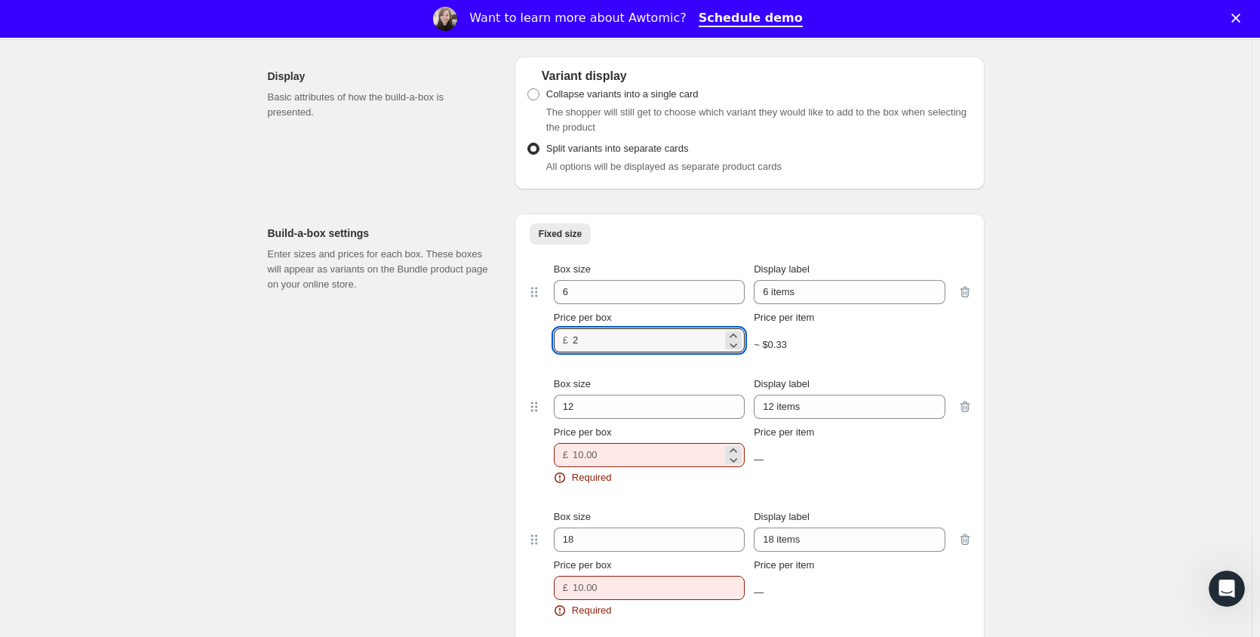
type input "2"
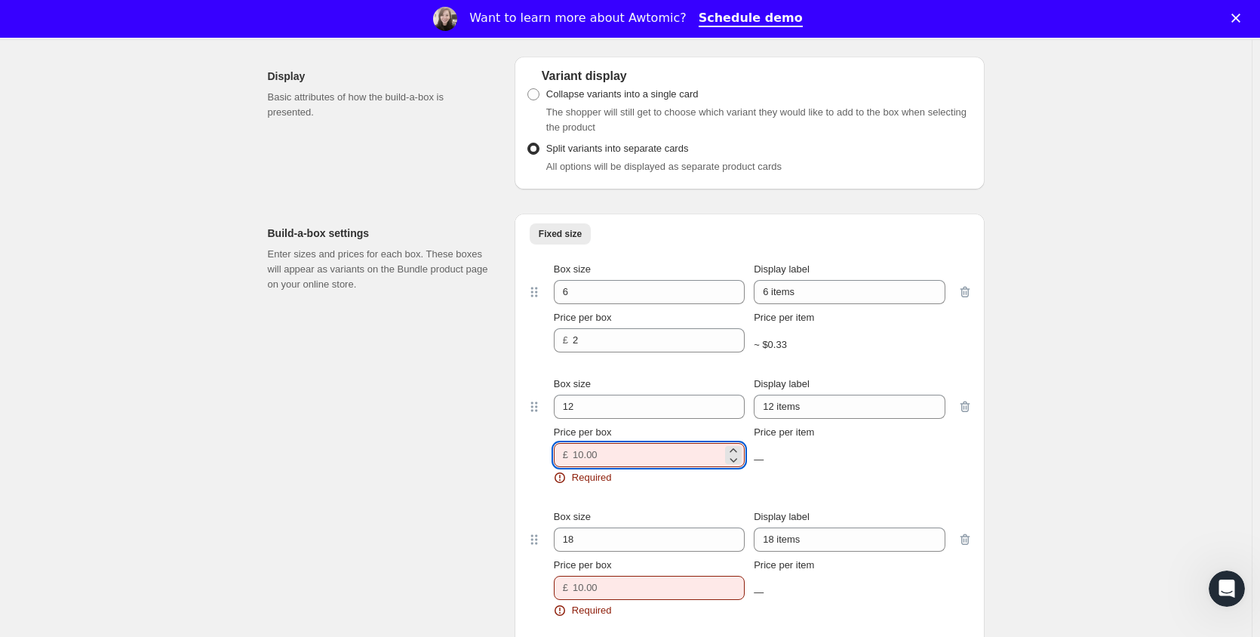
click at [610, 453] on input "Price per box" at bounding box center [647, 455] width 149 height 24
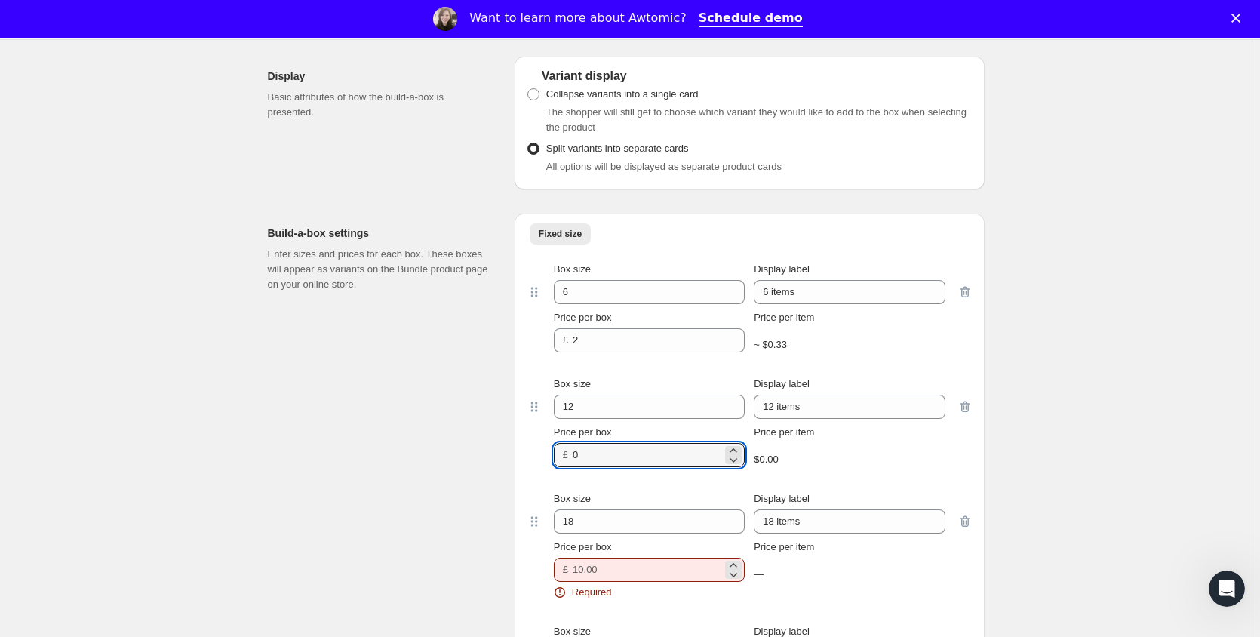
type input "0"
drag, startPoint x: 634, startPoint y: 560, endPoint x: 675, endPoint y: 555, distance: 41.8
click at [635, 560] on input "Price per box" at bounding box center [647, 570] width 149 height 24
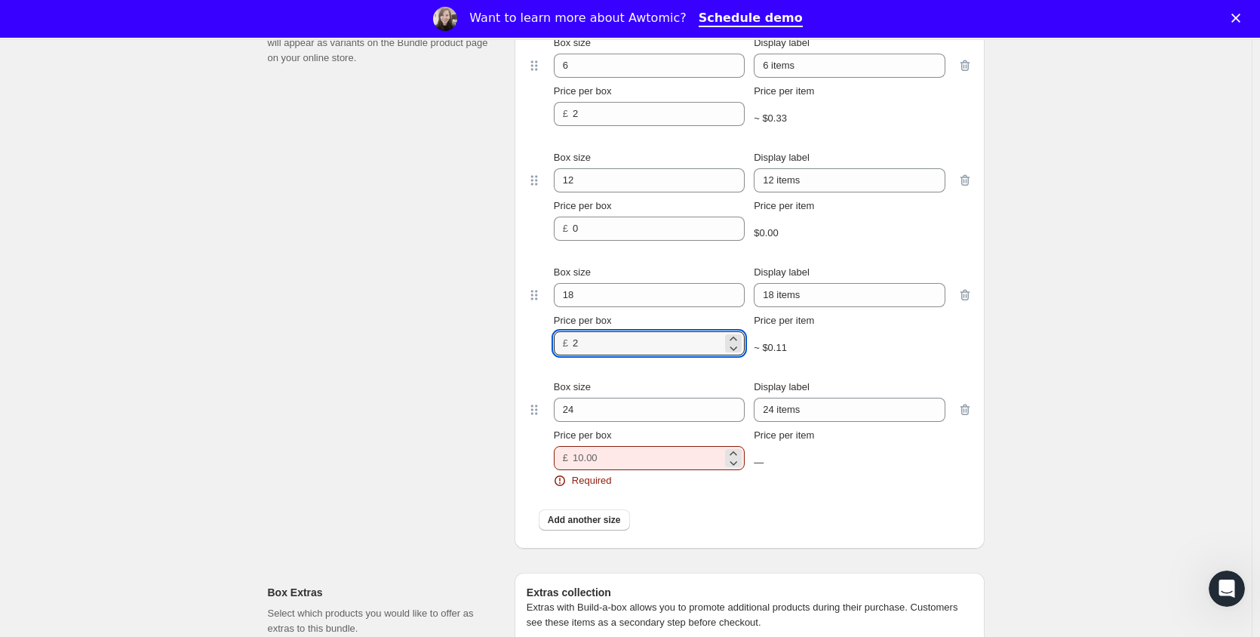
type input "2"
click at [636, 460] on input "Price per box" at bounding box center [647, 458] width 149 height 24
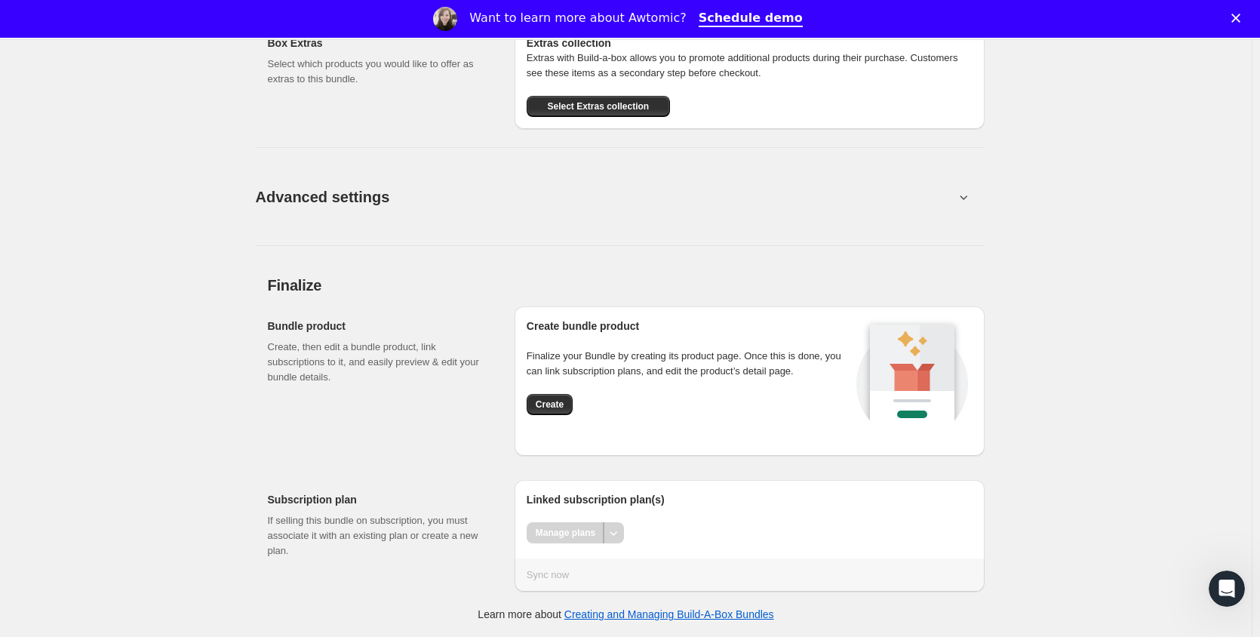
type input "2"
click at [555, 419] on div "Create bundle product Finalize your Bundle by creating its product page. Once t…" at bounding box center [689, 380] width 325 height 125
click at [556, 405] on span "Create" at bounding box center [550, 404] width 28 height 12
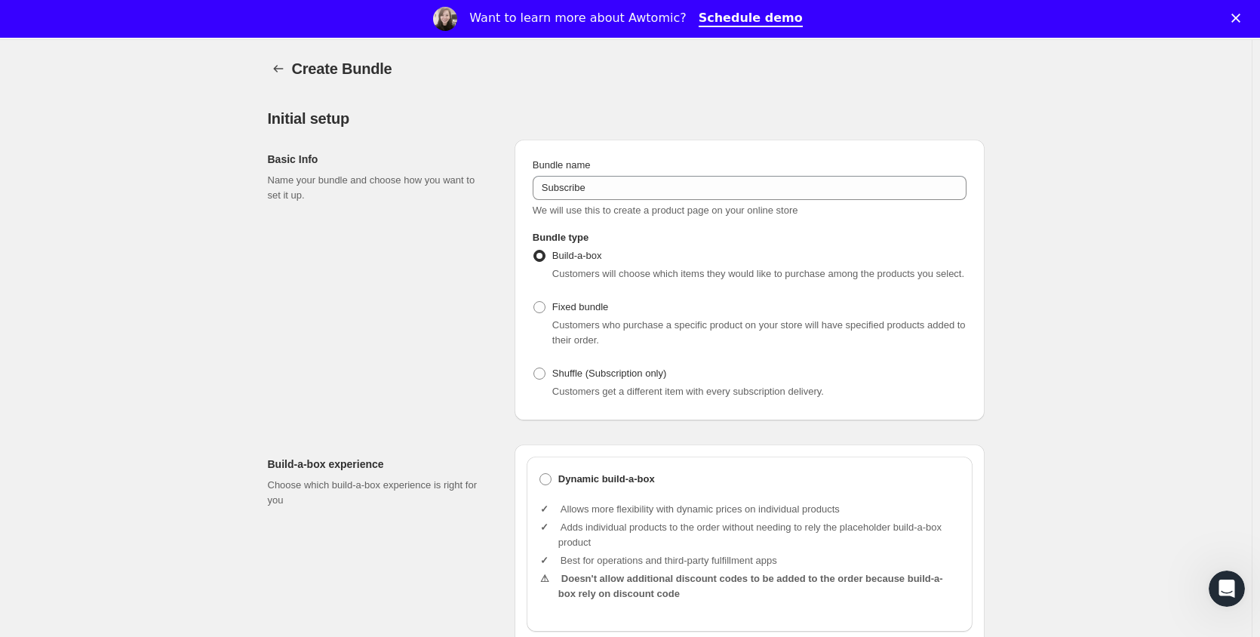
scroll to position [1817, 0]
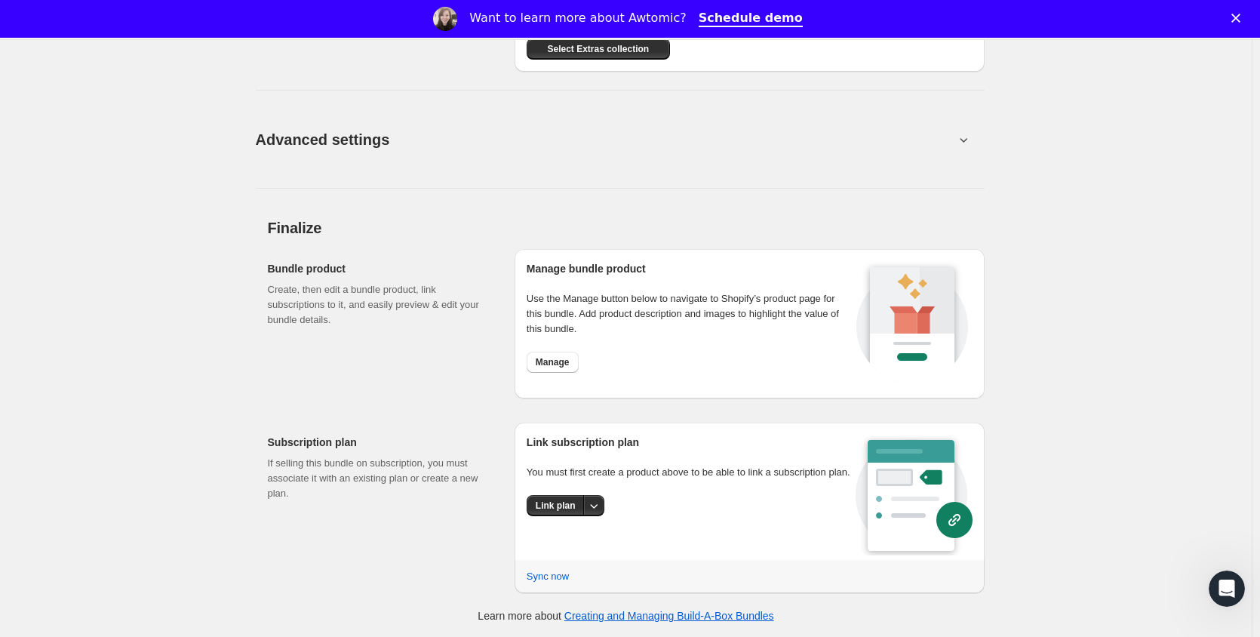
scroll to position [1388, 0]
click at [559, 504] on span "Link plan" at bounding box center [556, 505] width 40 height 12
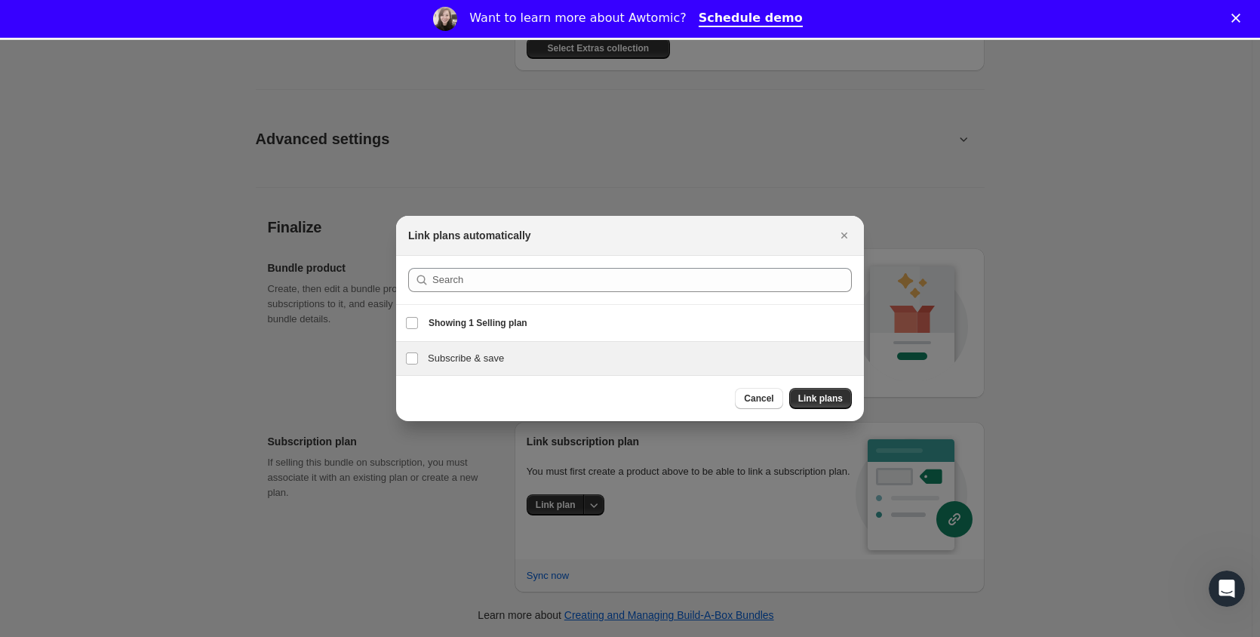
click at [464, 359] on h3 "Subscribe & save" at bounding box center [641, 358] width 427 height 15
checkbox input "true"
click at [827, 398] on span "Link plans" at bounding box center [820, 398] width 45 height 12
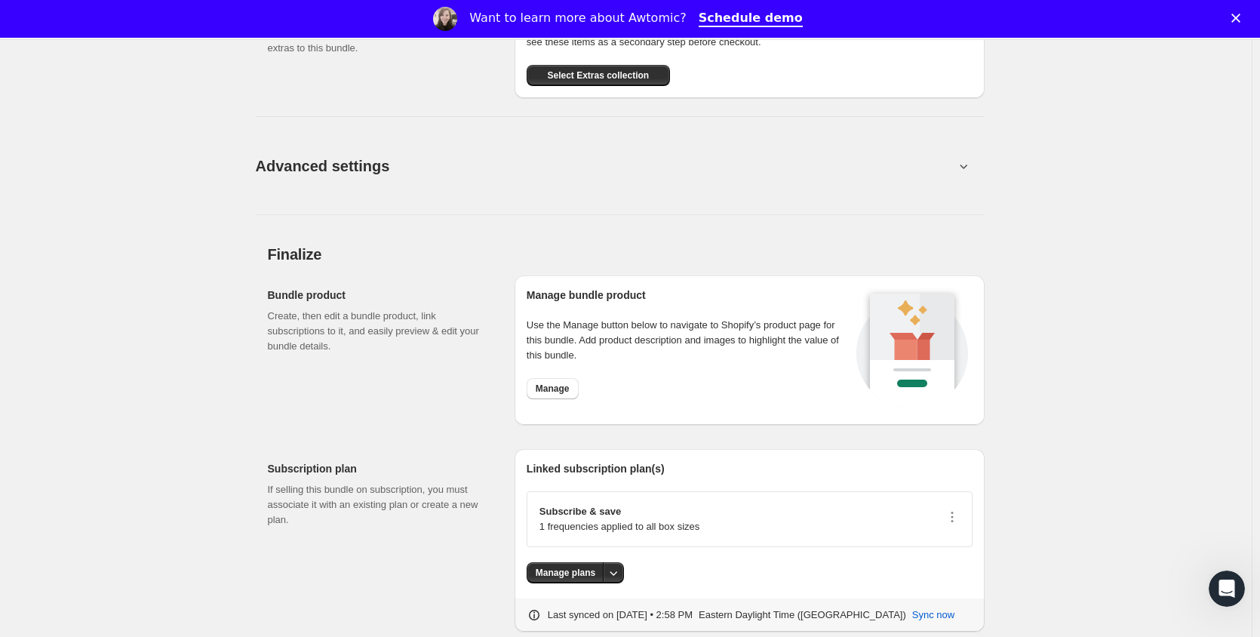
scroll to position [1401, 0]
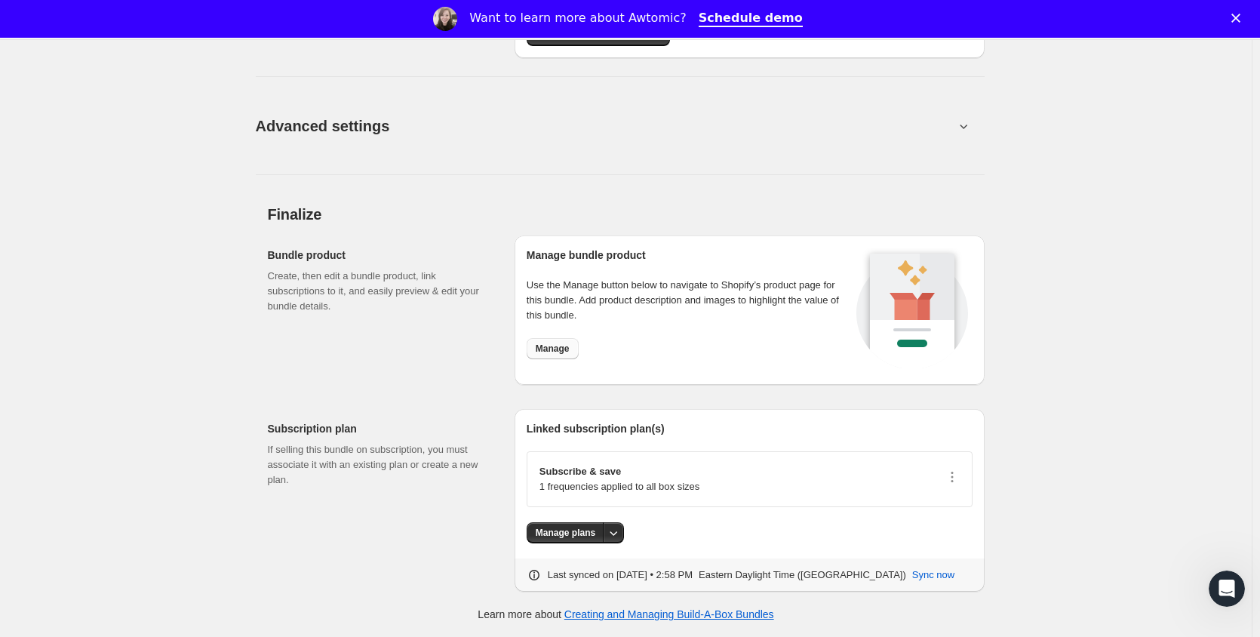
click at [558, 350] on span "Manage" at bounding box center [553, 349] width 34 height 12
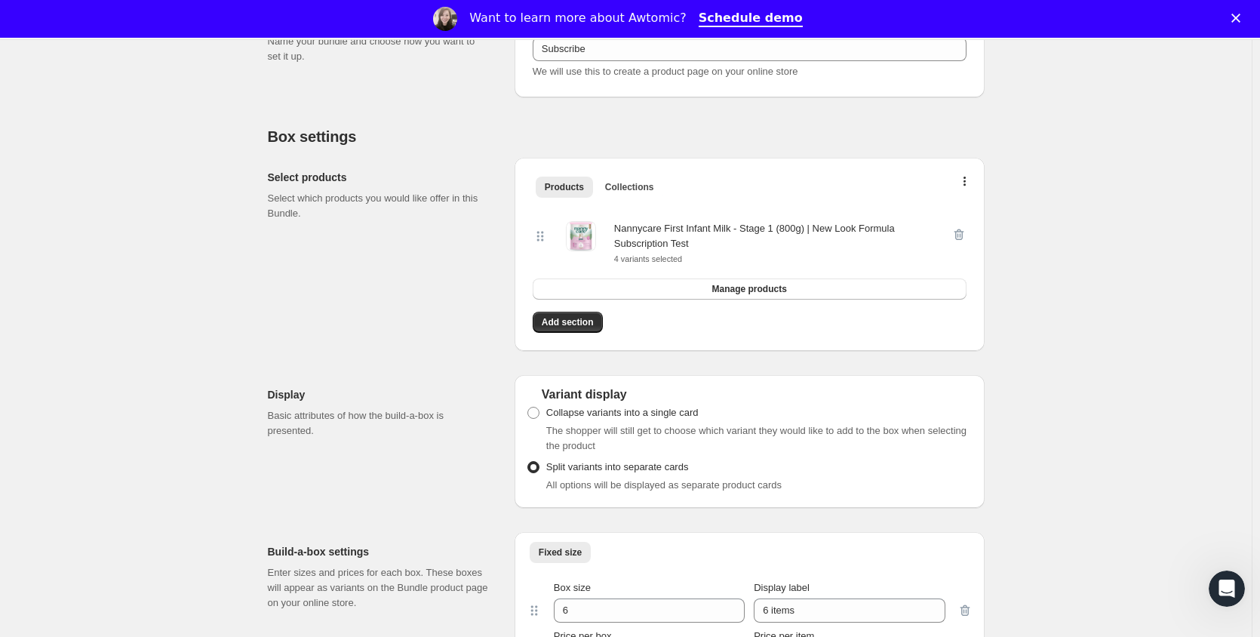
scroll to position [0, 0]
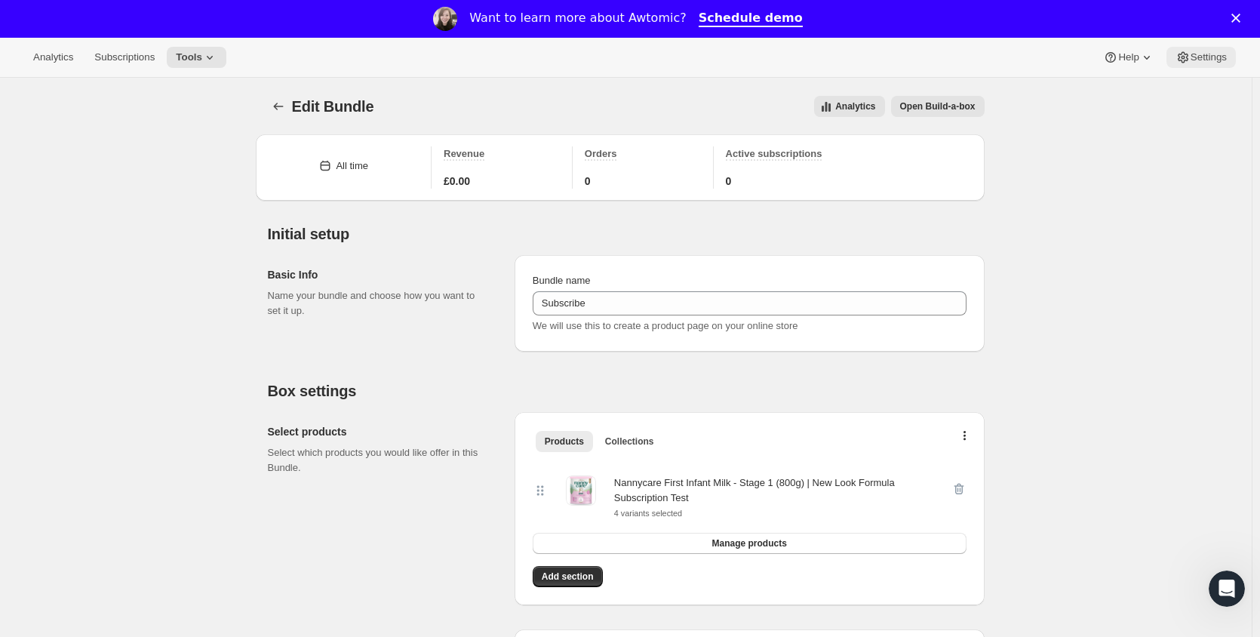
click at [1207, 62] on span "Settings" at bounding box center [1209, 57] width 36 height 12
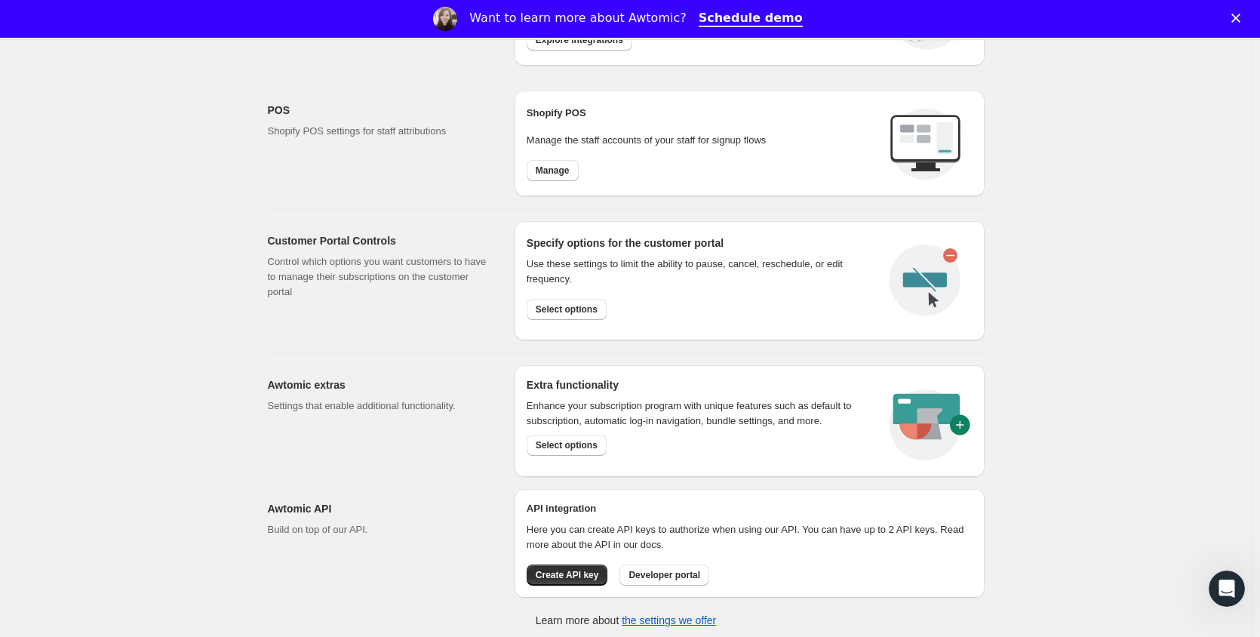
scroll to position [607, 0]
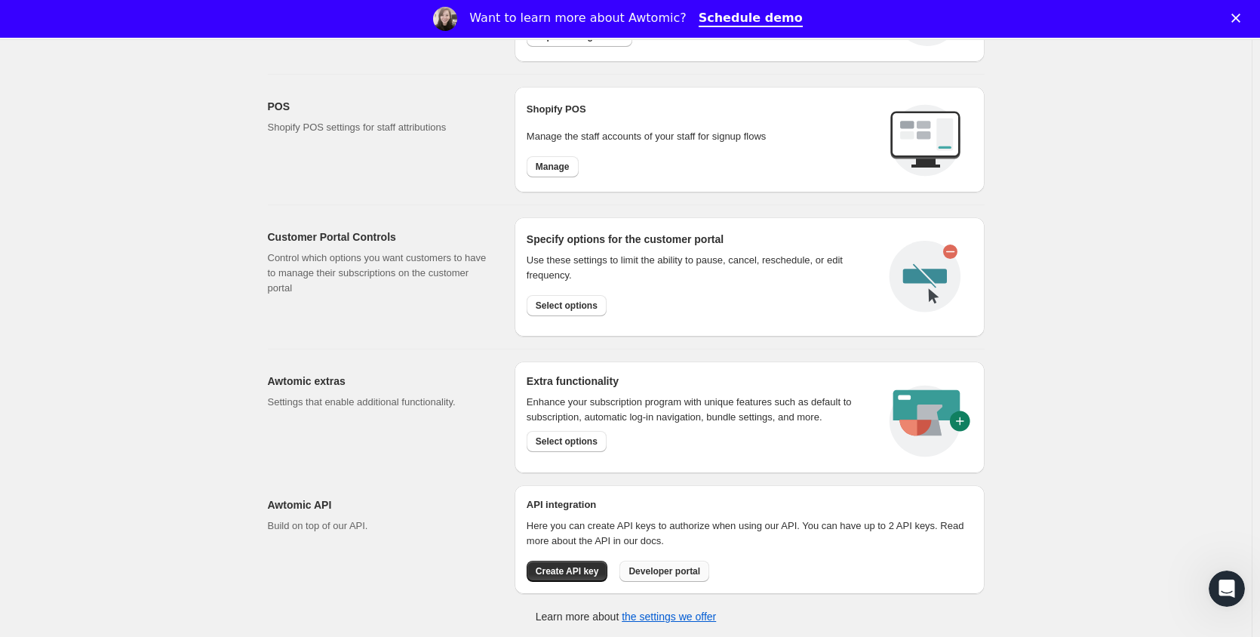
click at [672, 574] on span "Developer portal" at bounding box center [665, 571] width 72 height 12
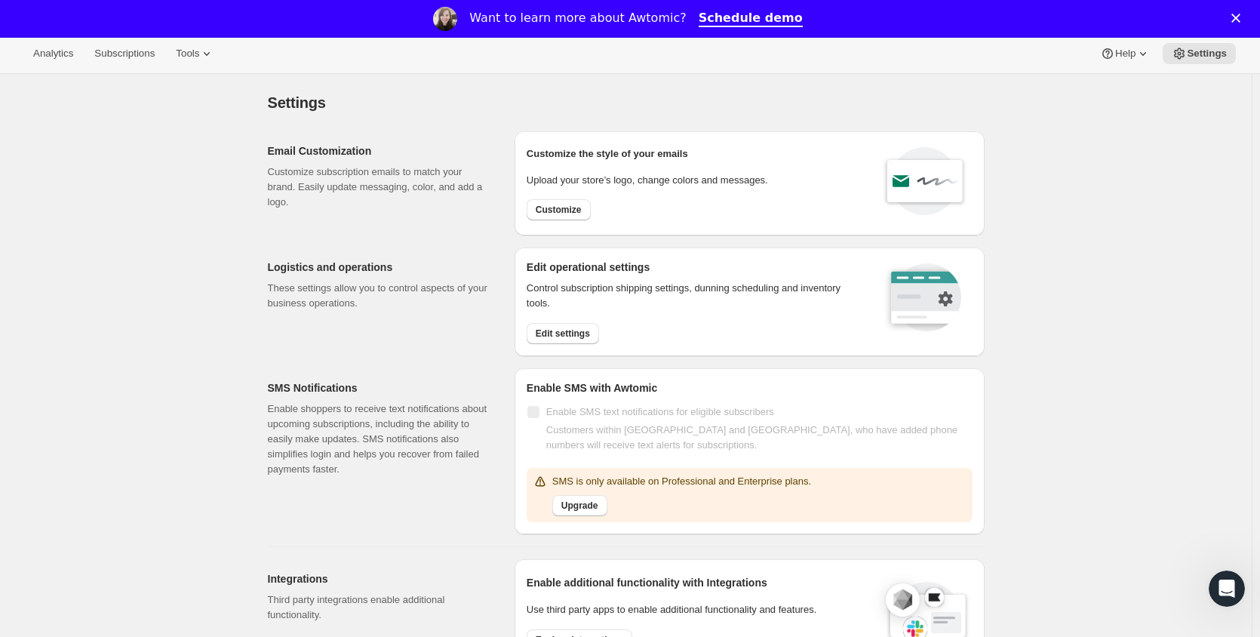
scroll to position [0, 0]
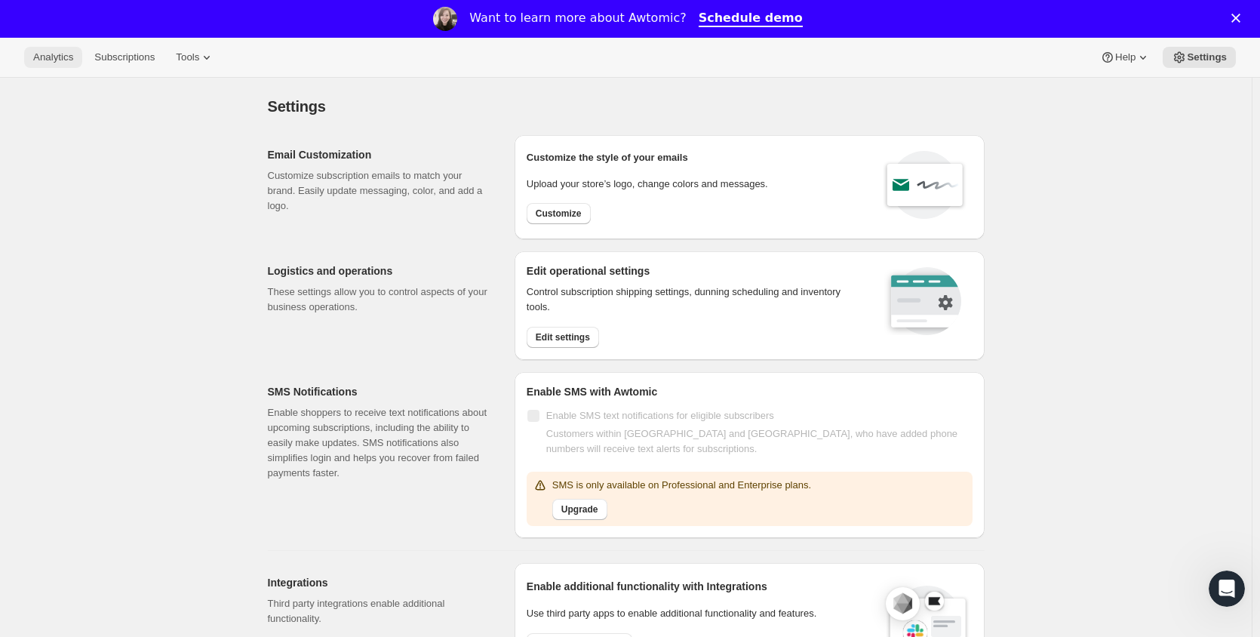
click at [58, 56] on span "Analytics" at bounding box center [53, 57] width 40 height 12
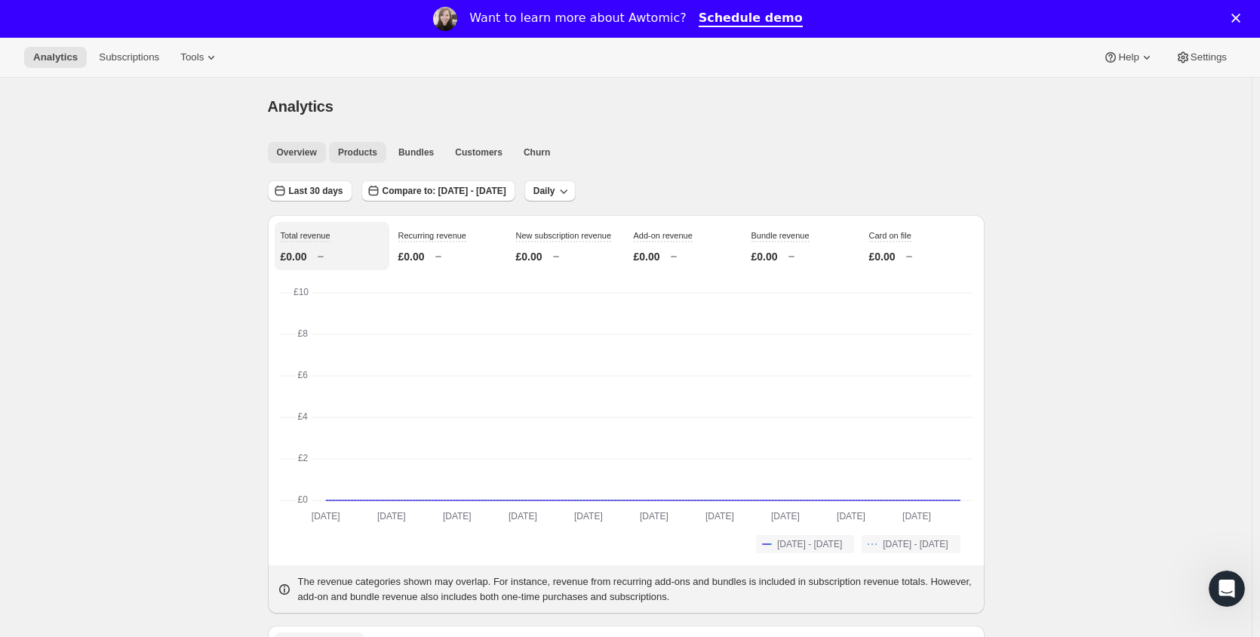
click at [376, 151] on span "Products" at bounding box center [357, 152] width 39 height 12
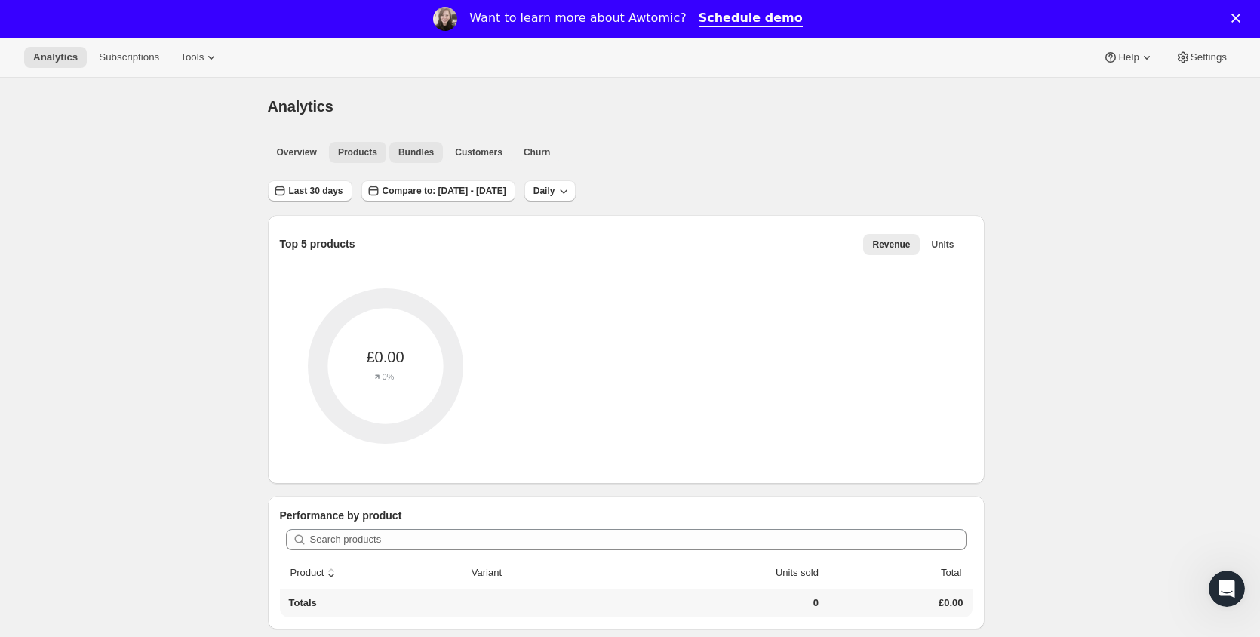
click at [398, 150] on span "Bundles" at bounding box center [415, 152] width 35 height 12
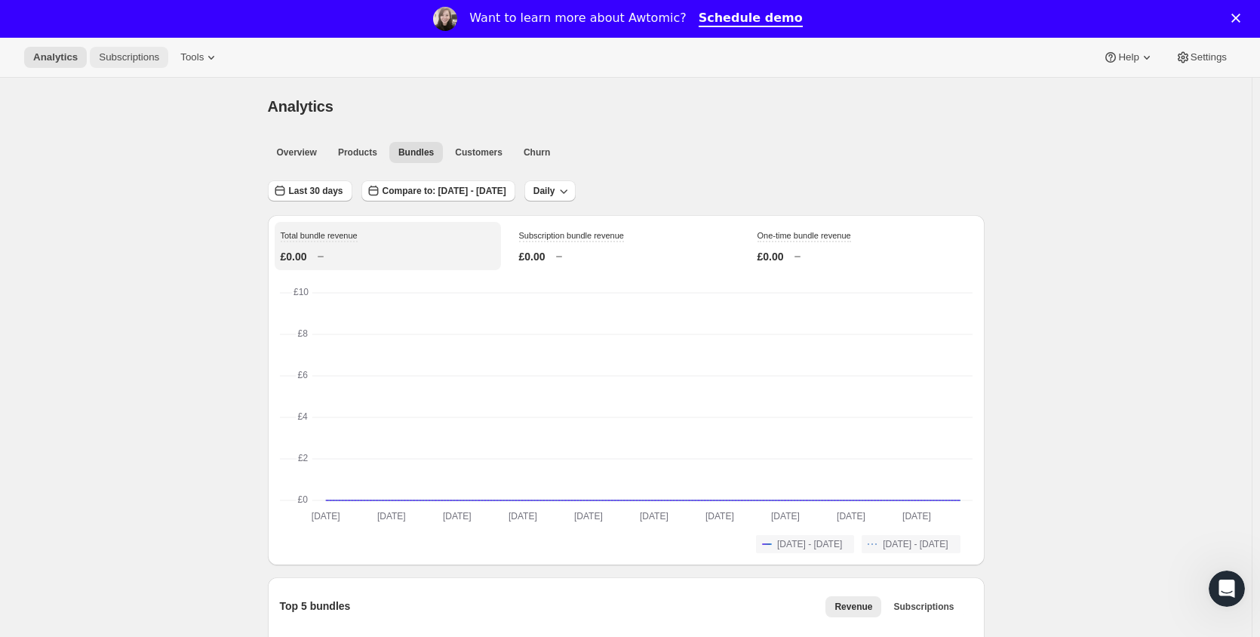
click at [122, 58] on span "Subscriptions" at bounding box center [129, 57] width 60 height 12
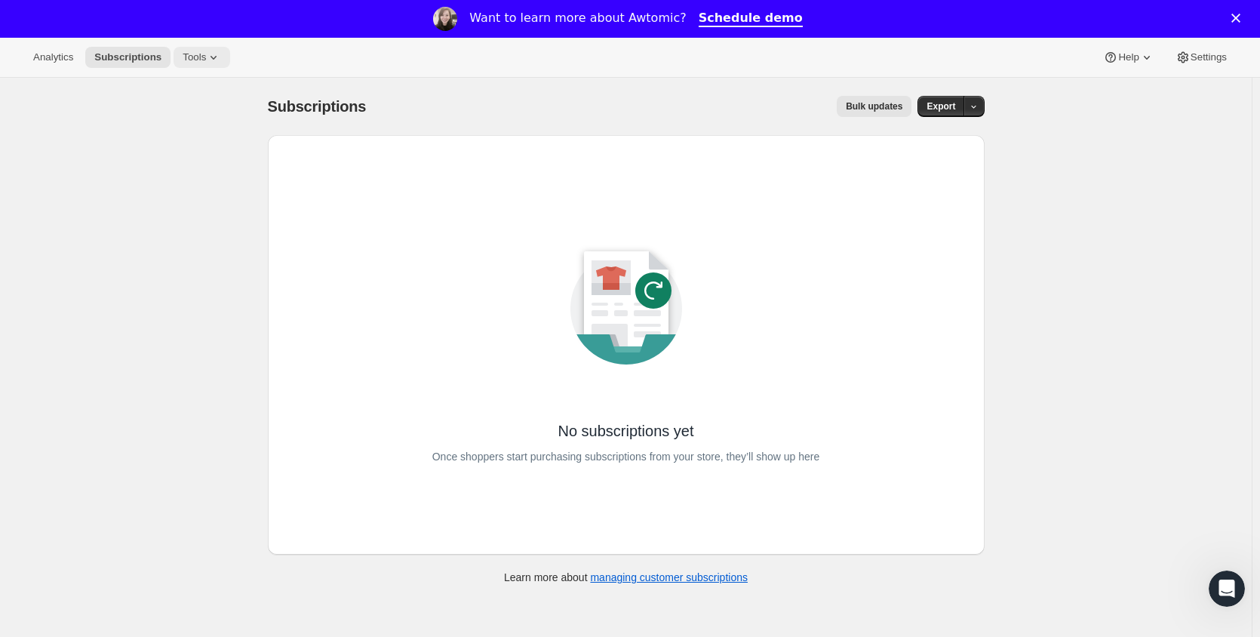
click at [174, 55] on button "Tools" at bounding box center [202, 57] width 57 height 21
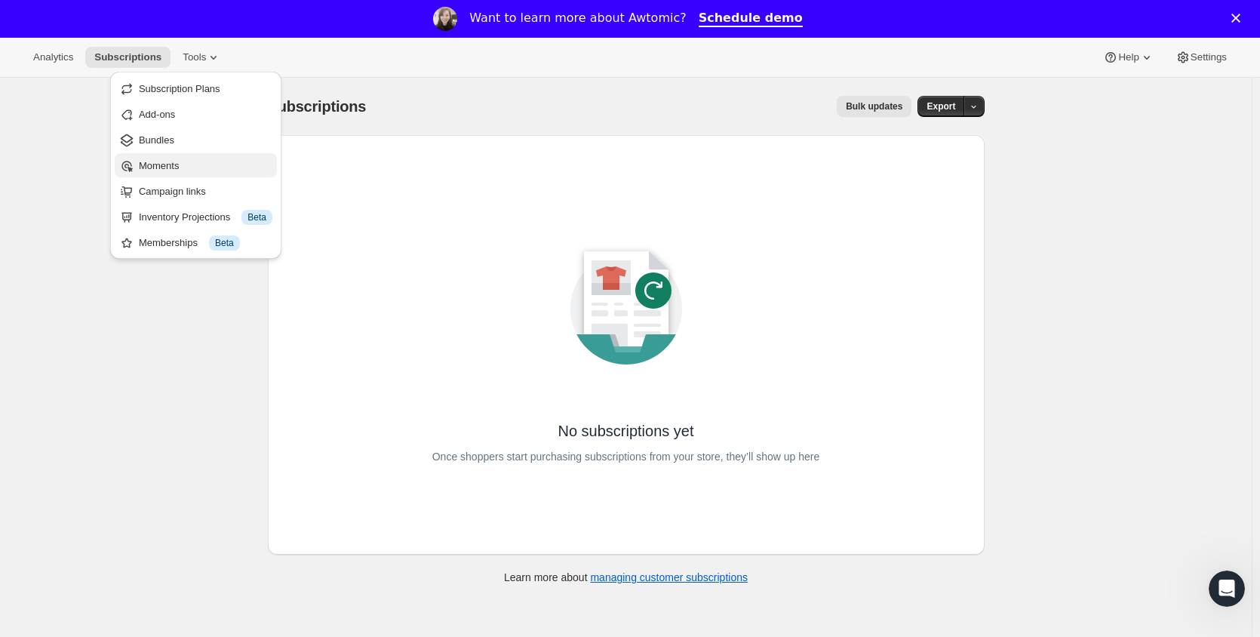
click at [202, 161] on span "Moments" at bounding box center [206, 165] width 134 height 15
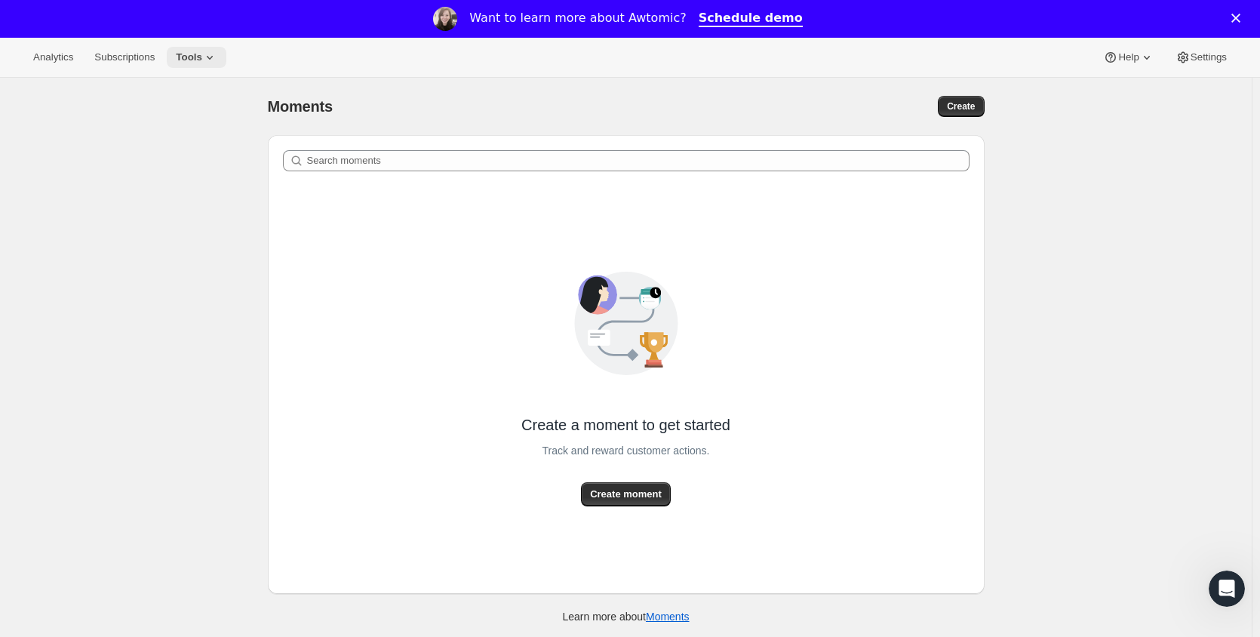
click at [202, 63] on icon at bounding box center [209, 57] width 15 height 15
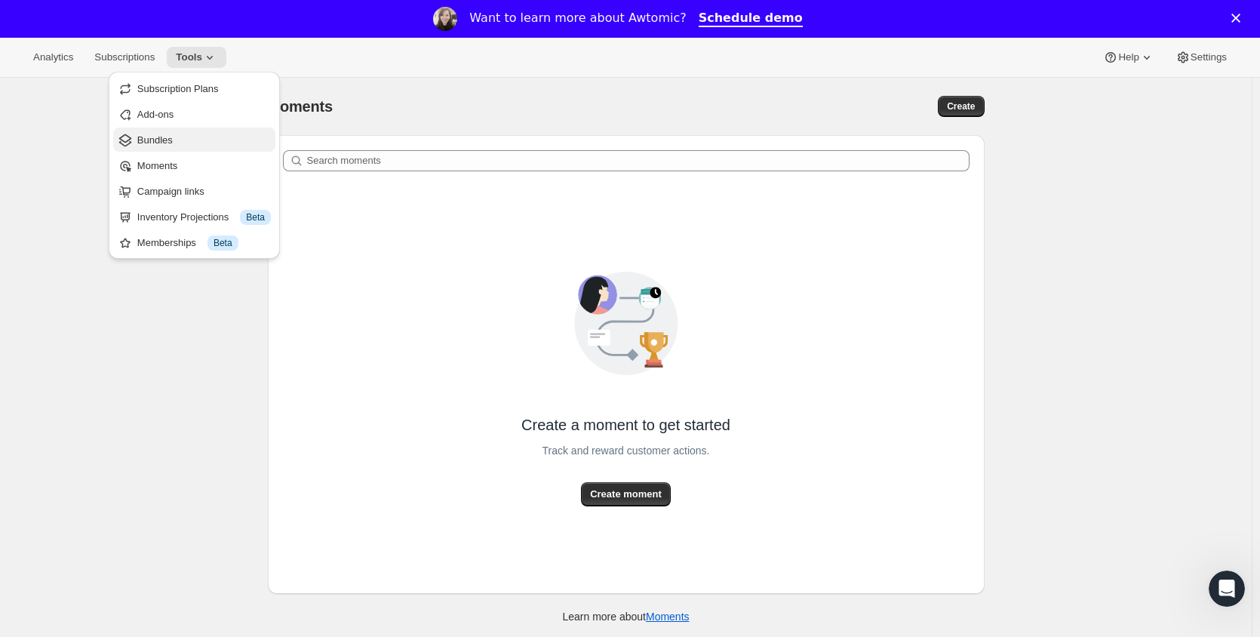
click at [211, 143] on span "Bundles" at bounding box center [204, 140] width 134 height 15
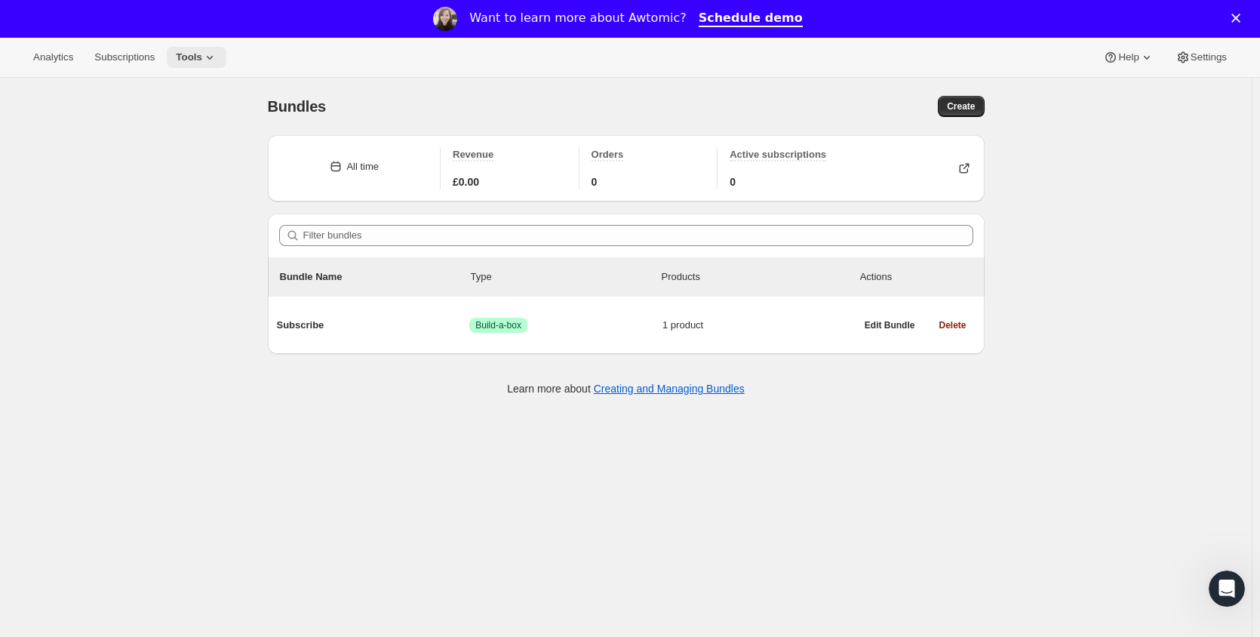
click at [198, 66] on button "Tools" at bounding box center [197, 57] width 60 height 21
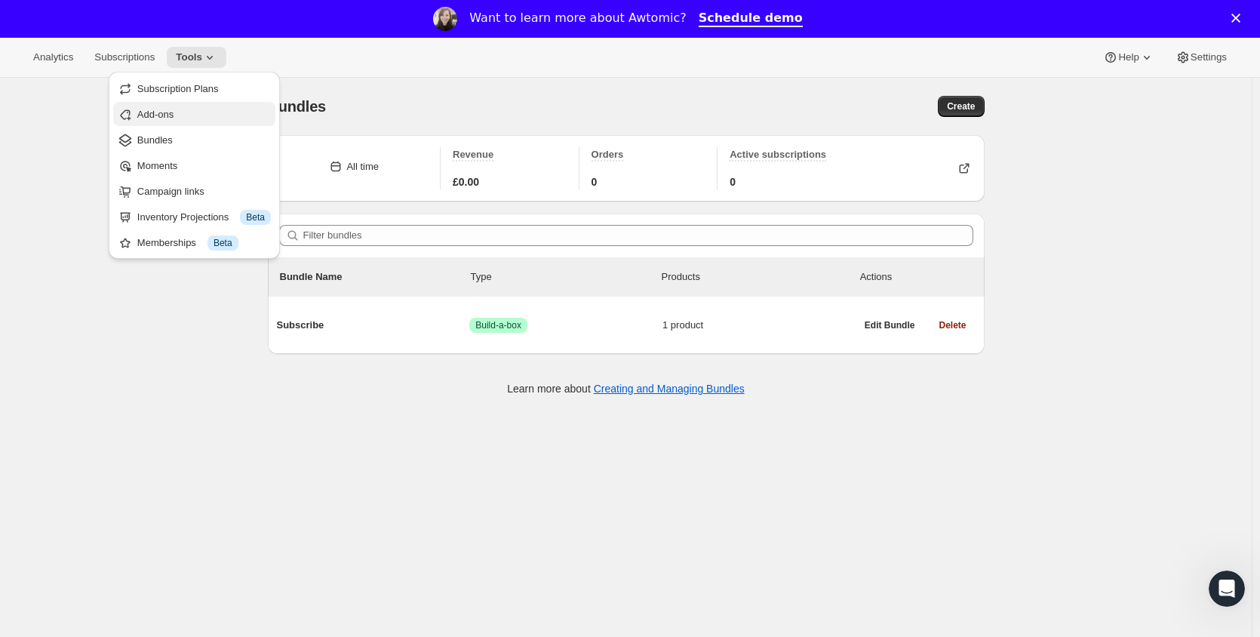
click at [190, 110] on span "Add-ons" at bounding box center [204, 114] width 134 height 15
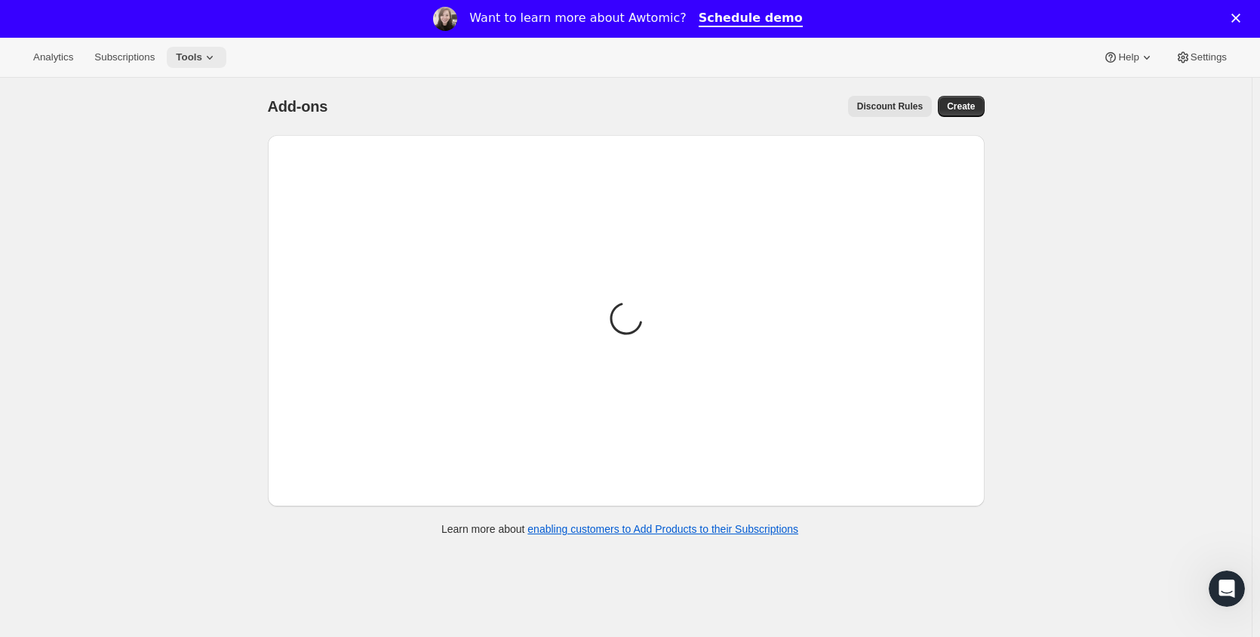
click at [203, 62] on icon at bounding box center [209, 57] width 15 height 15
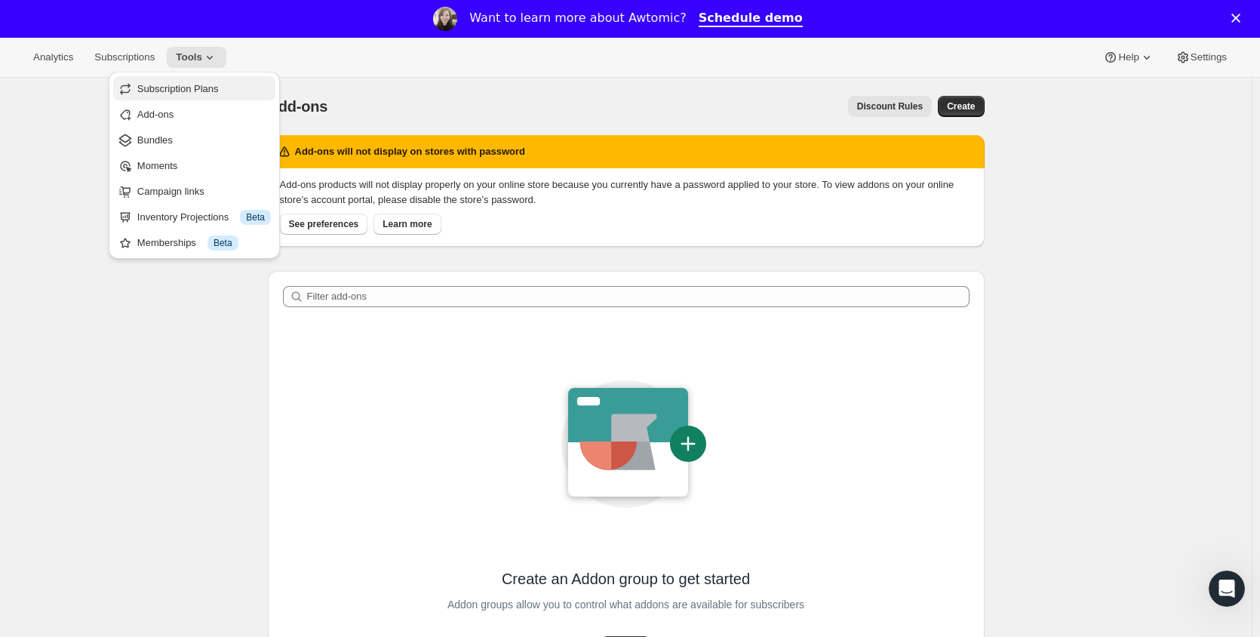
click at [189, 87] on span "Subscription Plans" at bounding box center [177, 88] width 81 height 11
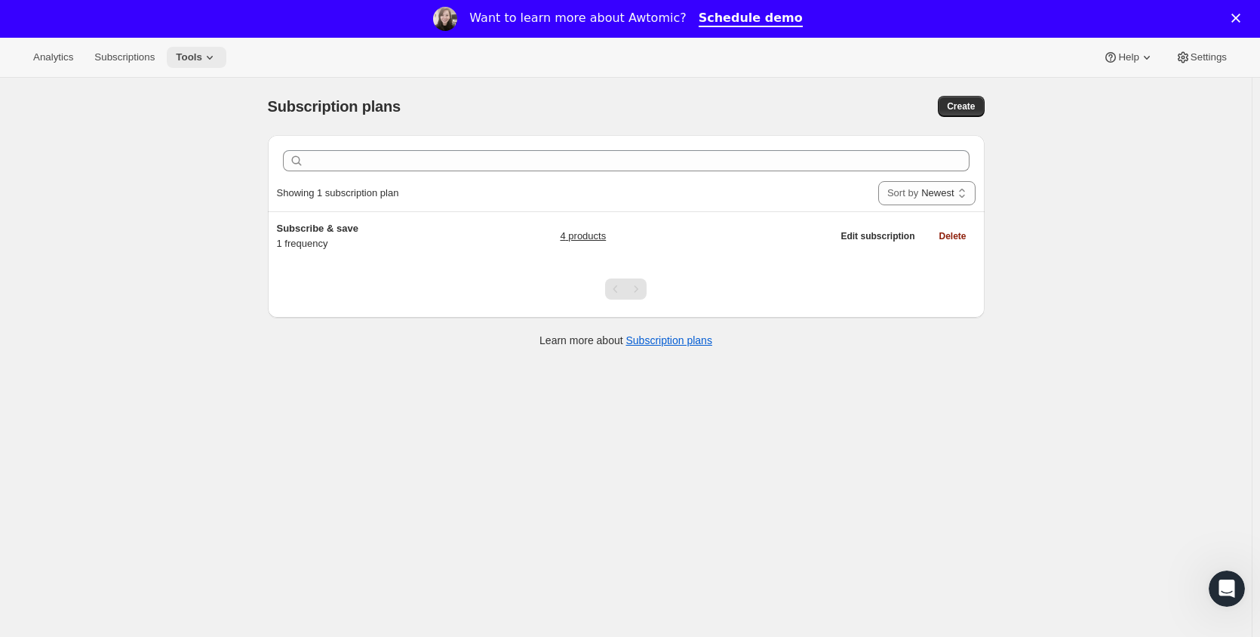
click at [210, 54] on icon at bounding box center [209, 57] width 15 height 15
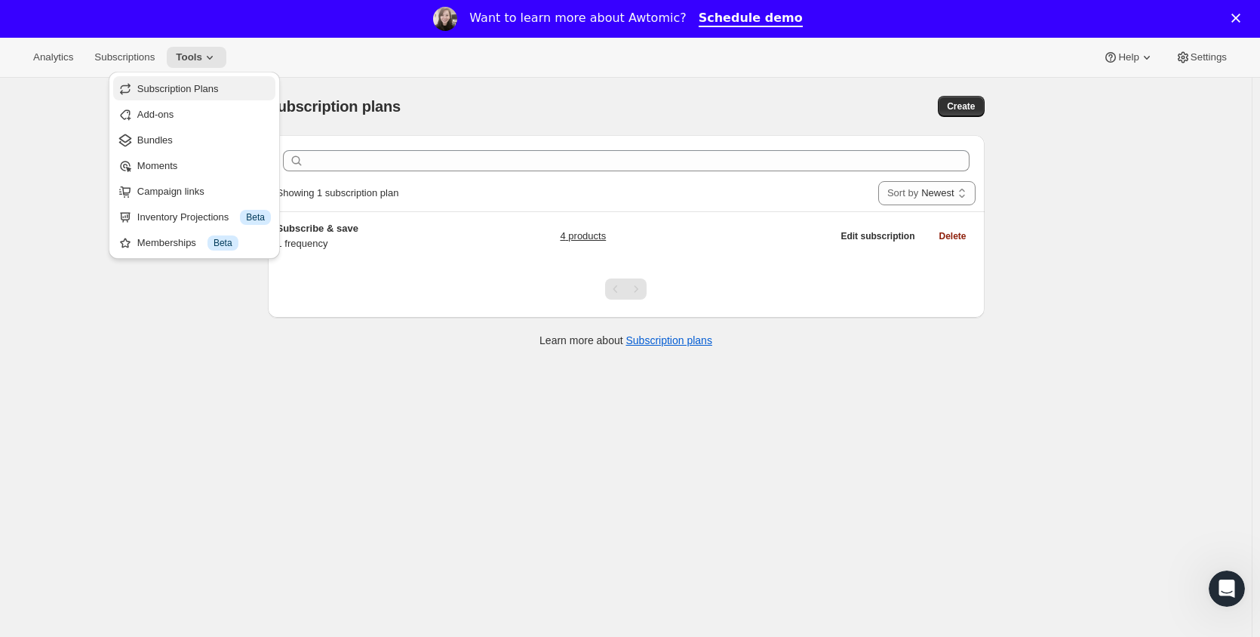
click at [201, 89] on span "Subscription Plans" at bounding box center [177, 88] width 81 height 11
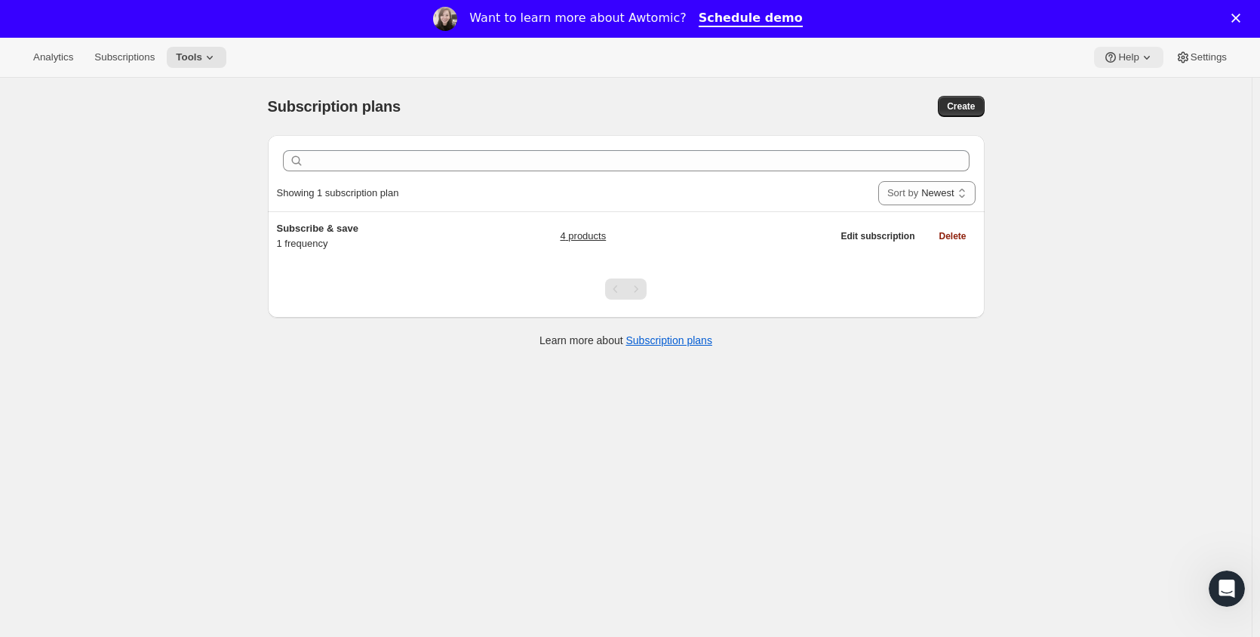
click at [1148, 54] on icon at bounding box center [1146, 57] width 15 height 15
click at [1191, 66] on button "Settings" at bounding box center [1201, 57] width 69 height 21
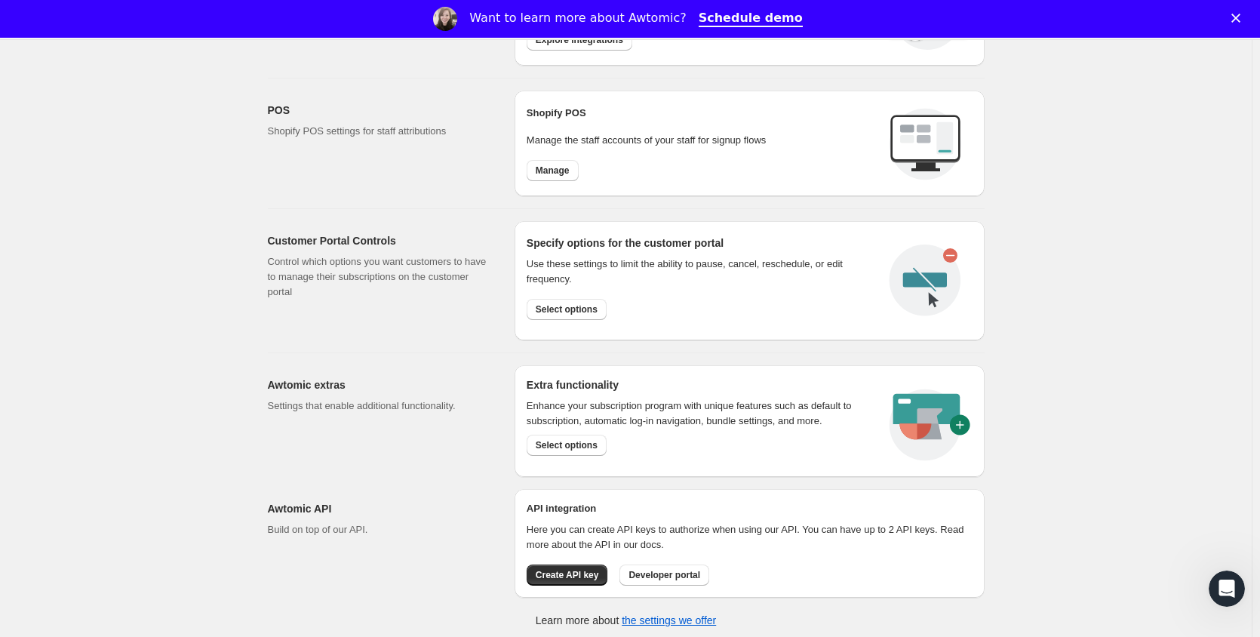
scroll to position [607, 0]
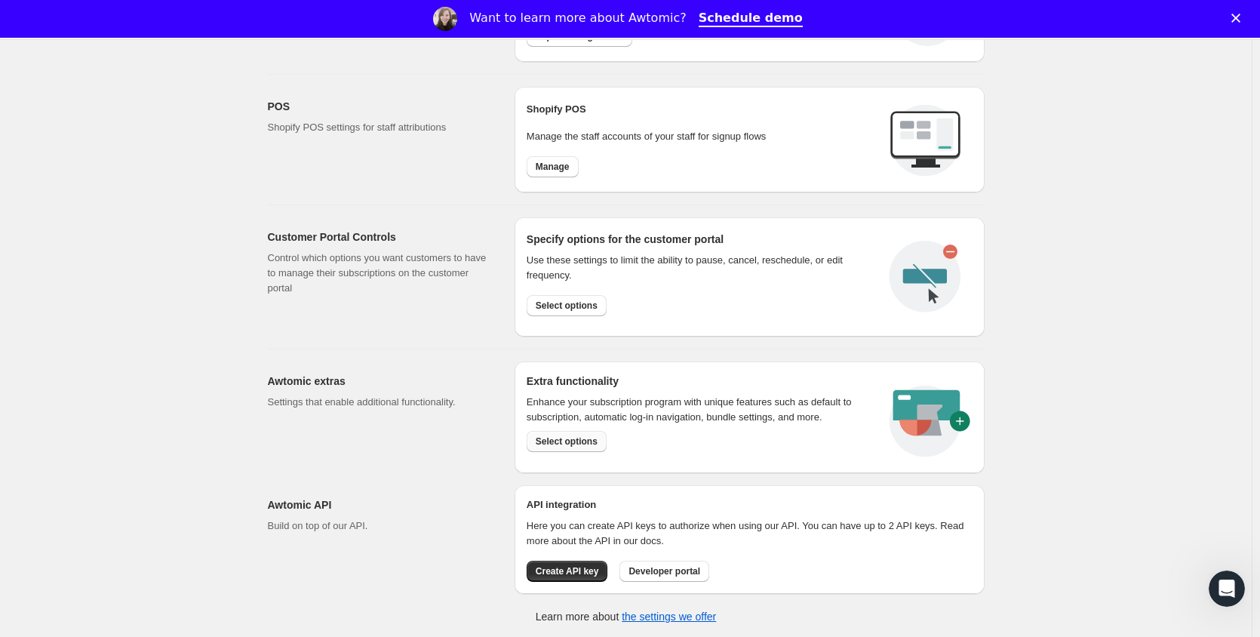
click at [585, 435] on span "Select options" at bounding box center [567, 441] width 62 height 12
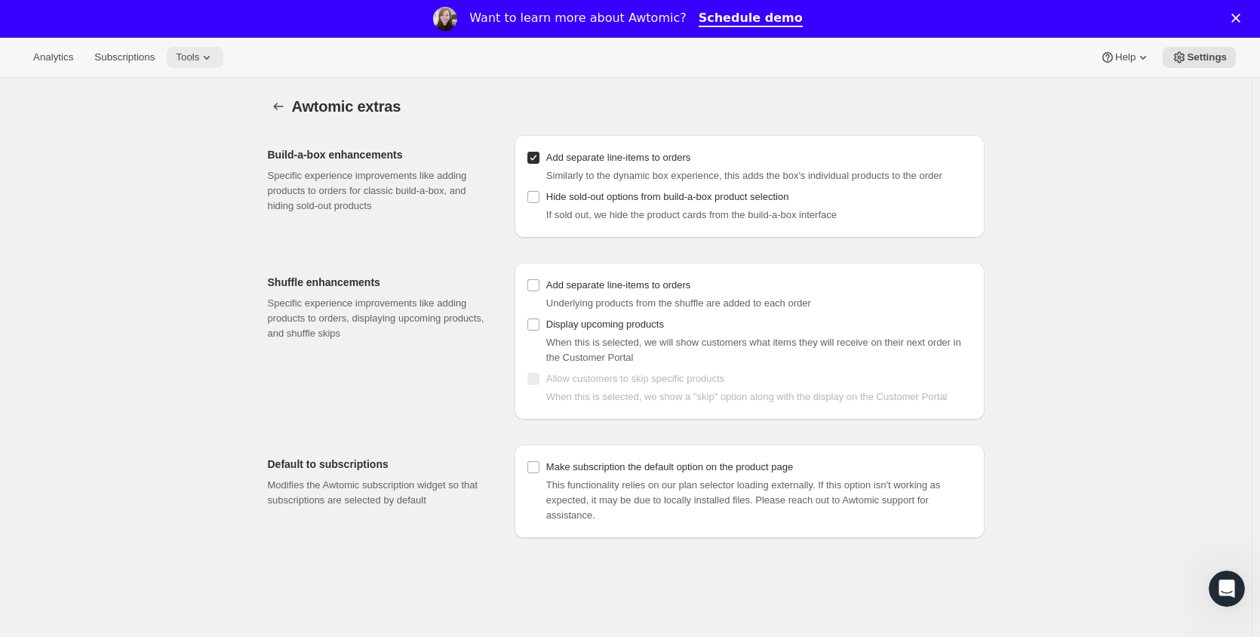
click at [184, 51] on span "Tools" at bounding box center [187, 57] width 23 height 12
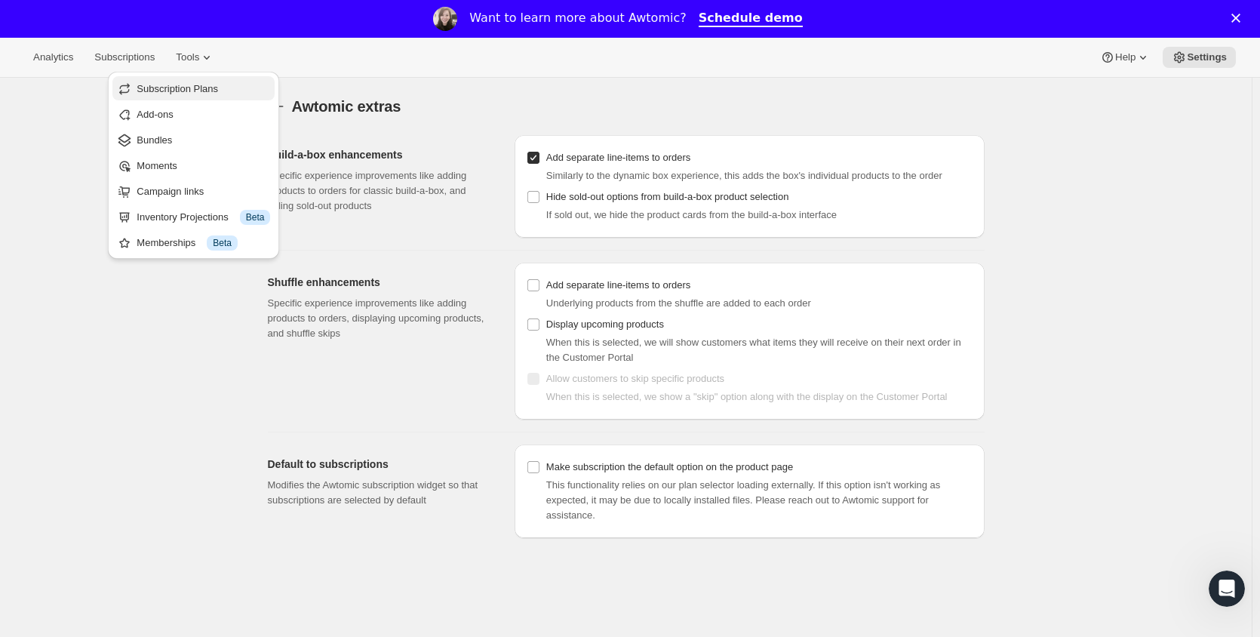
click at [183, 90] on span "Subscription Plans" at bounding box center [177, 88] width 81 height 11
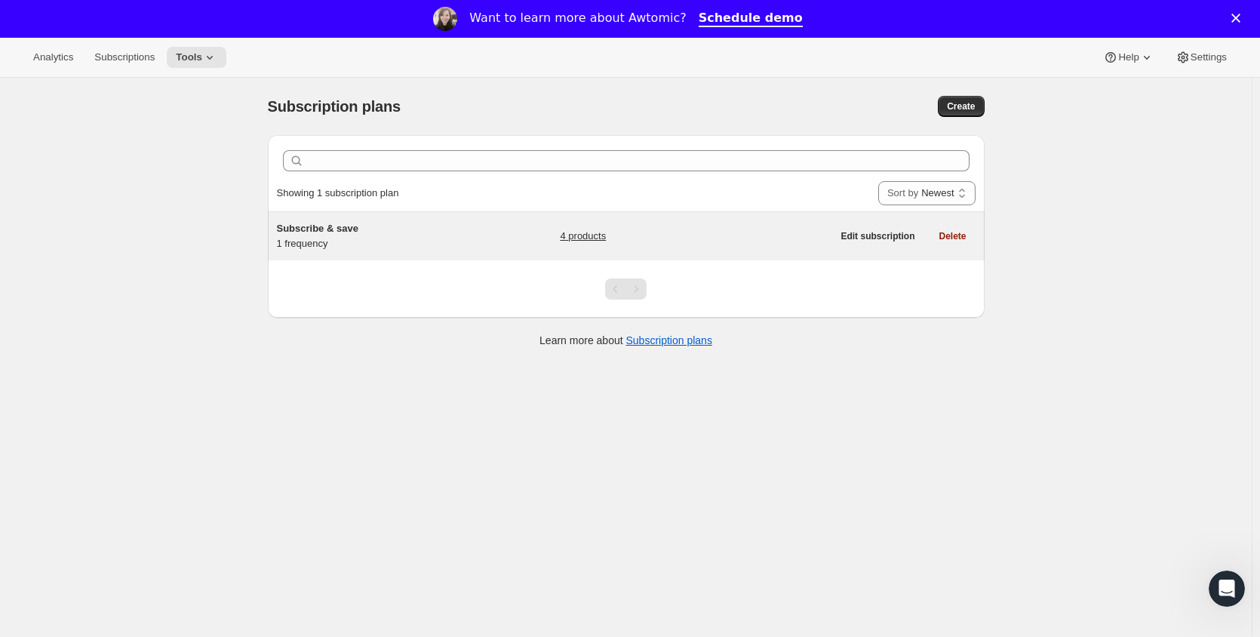
click at [363, 229] on h5 "Subscribe & save" at bounding box center [371, 228] width 189 height 15
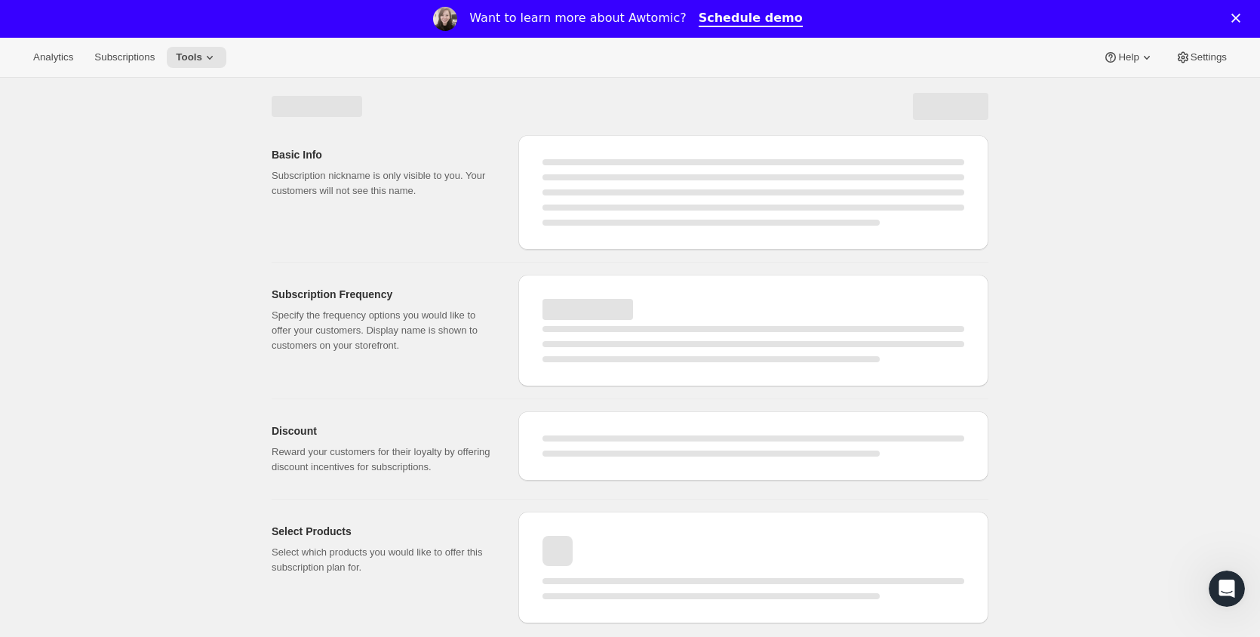
select select "WEEK"
select select "MONTH"
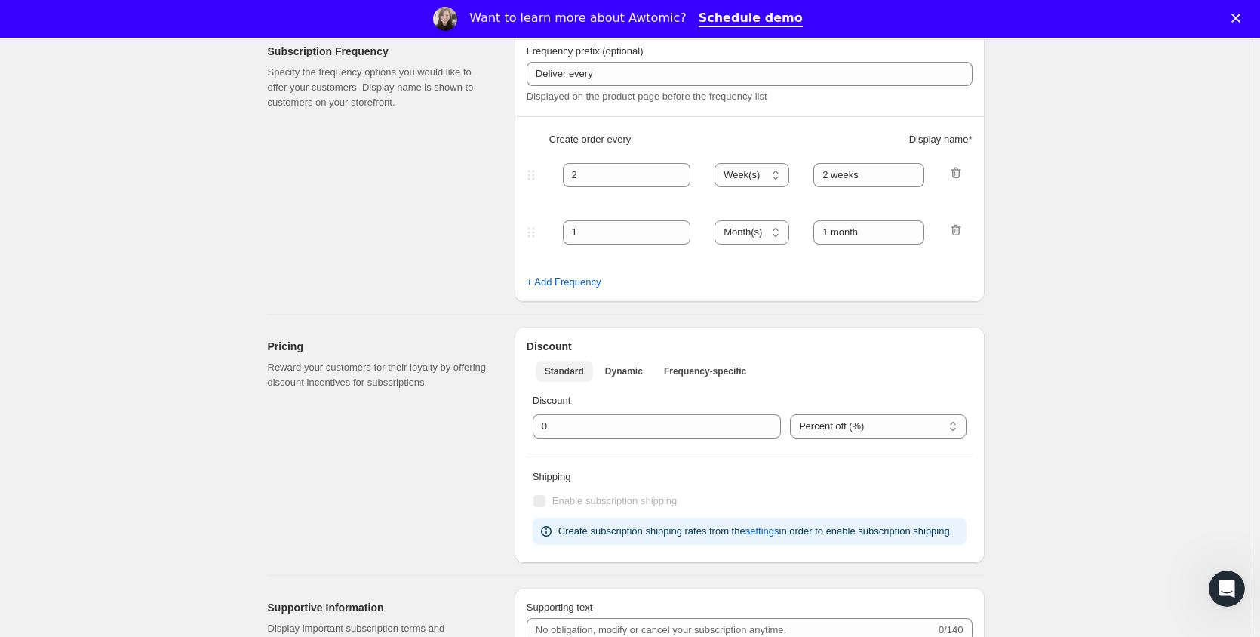
type input "1"
select select "MONTH"
type input "1 month"
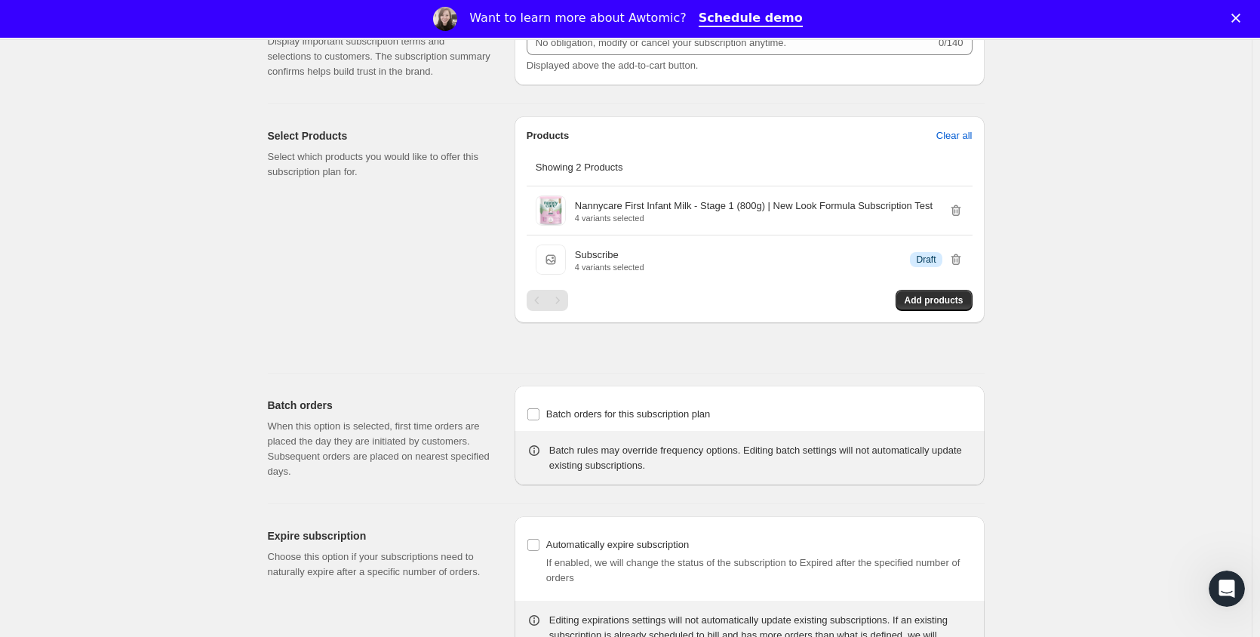
scroll to position [755, 0]
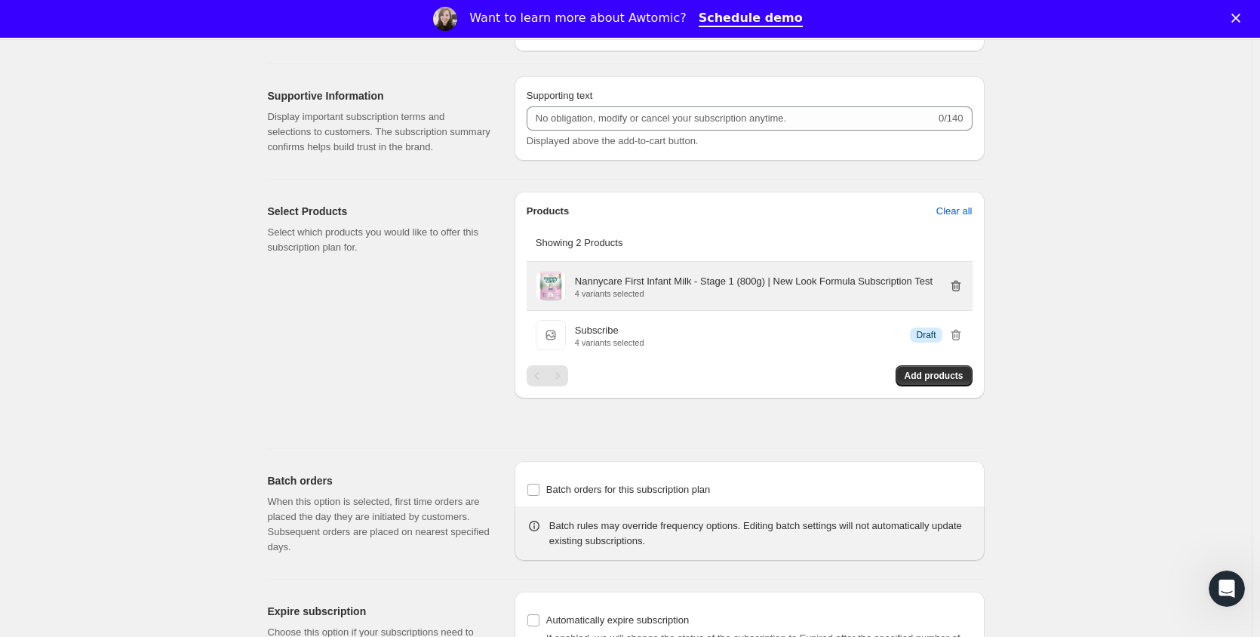
click at [960, 287] on icon "button" at bounding box center [955, 285] width 15 height 15
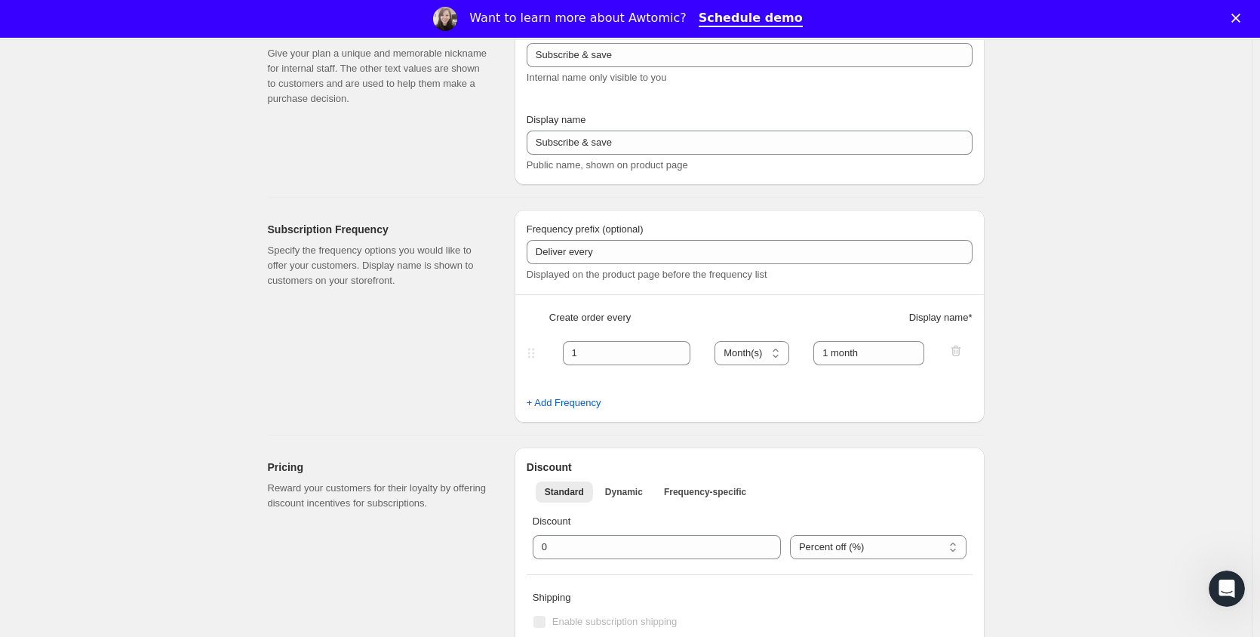
scroll to position [0, 0]
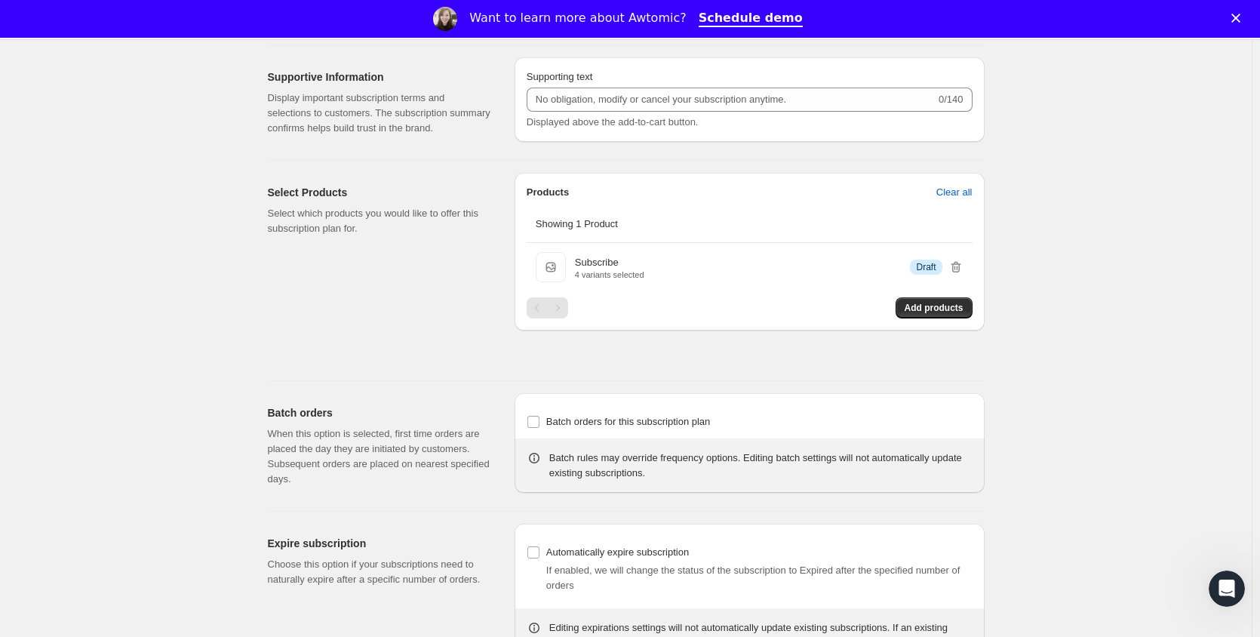
scroll to position [709, 0]
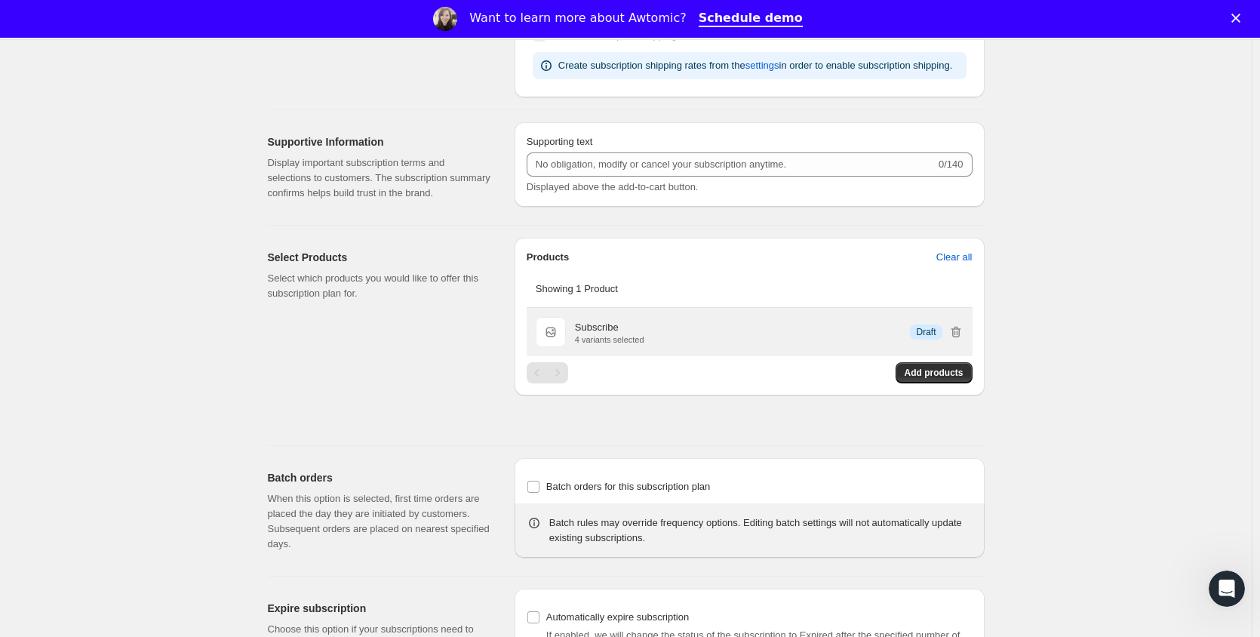
click at [775, 320] on div "Subscribe 4 variants selected Info Draft" at bounding box center [769, 332] width 389 height 24
click at [602, 326] on p "Subscribe" at bounding box center [597, 327] width 44 height 15
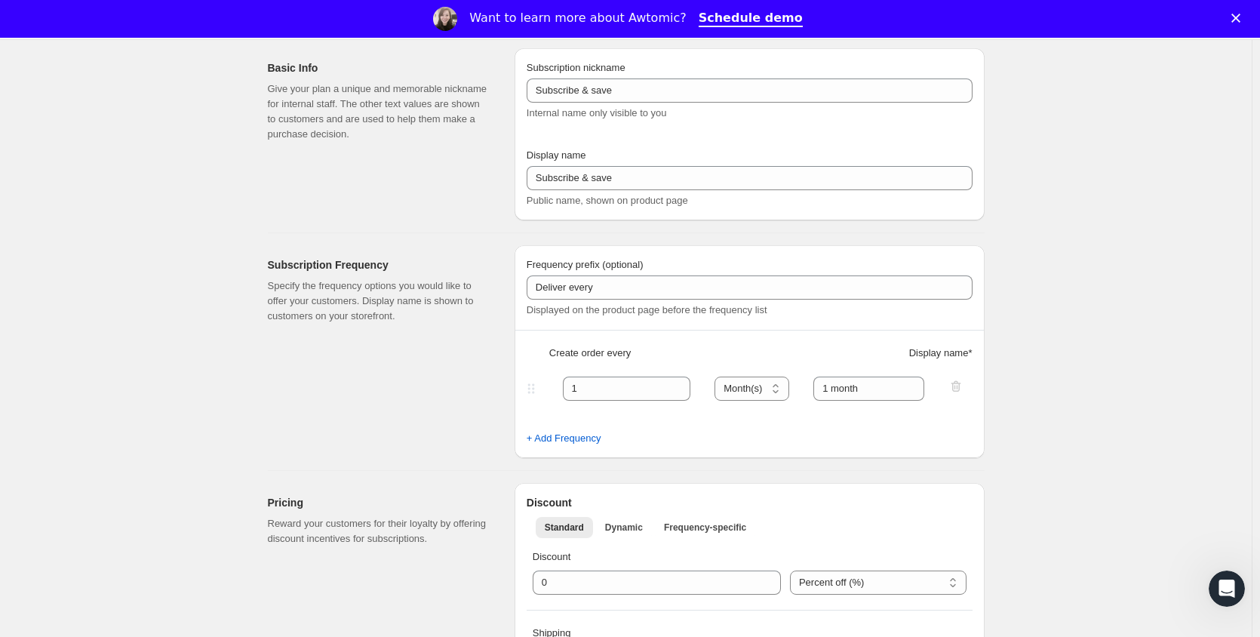
scroll to position [0, 0]
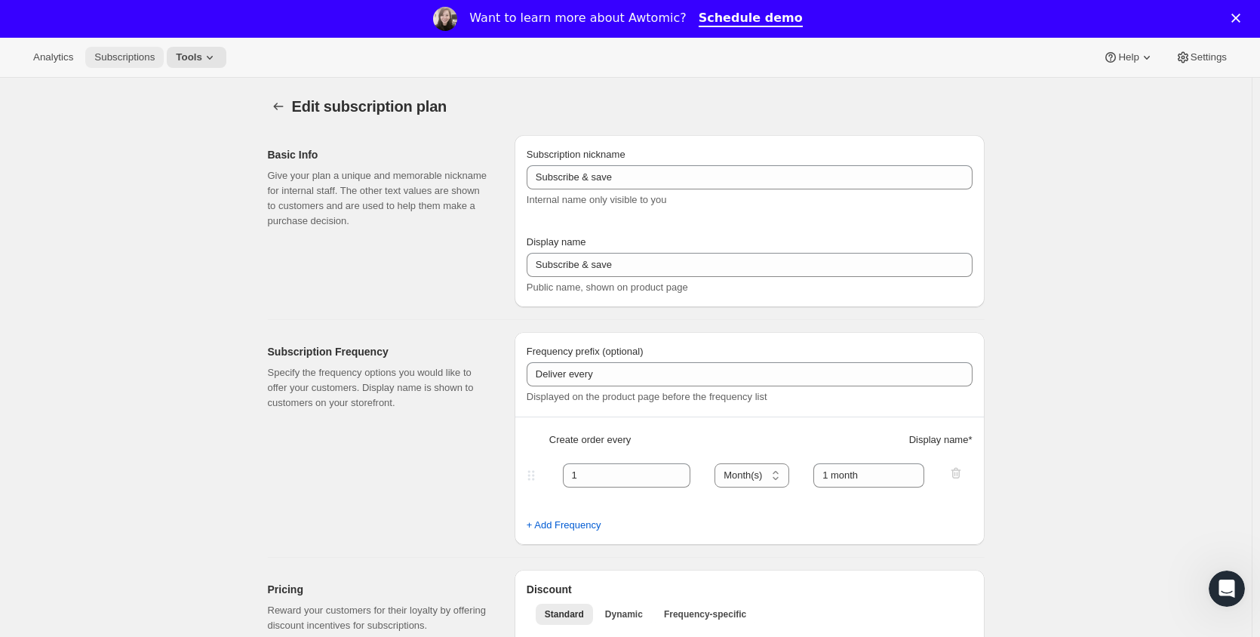
click at [136, 61] on span "Subscriptions" at bounding box center [124, 57] width 60 height 12
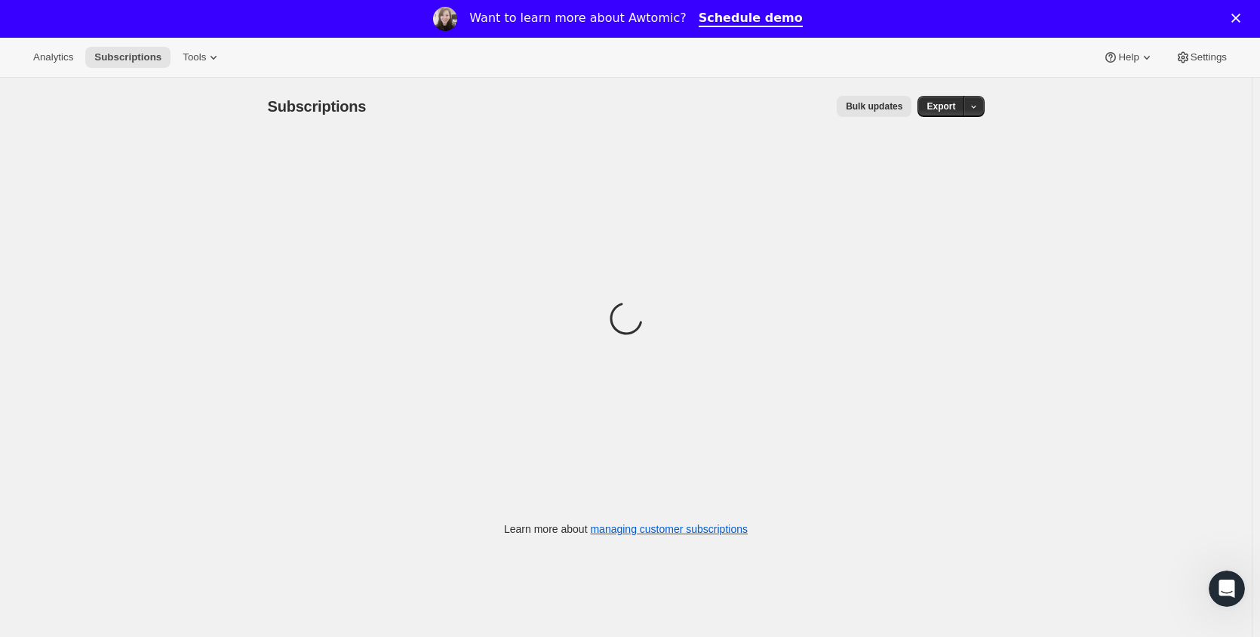
click at [164, 56] on div "Analytics Subscriptions Tools" at bounding box center [127, 57] width 206 height 21
click at [184, 54] on span "Tools" at bounding box center [194, 57] width 23 height 12
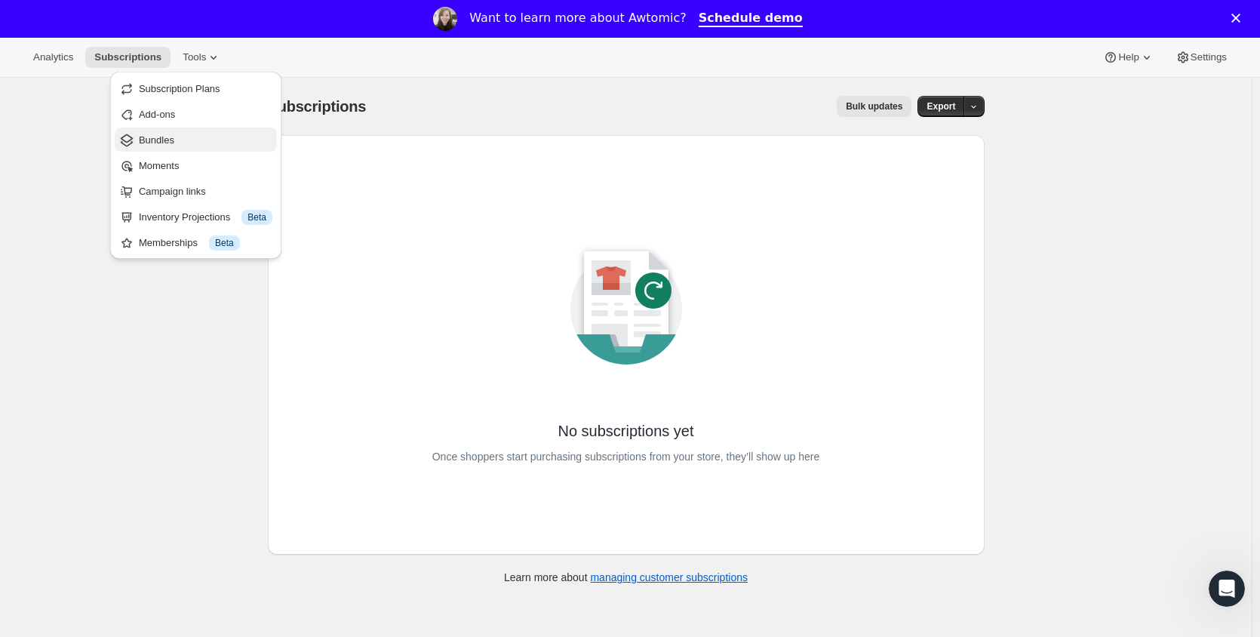
click at [177, 136] on span "Bundles" at bounding box center [206, 140] width 134 height 15
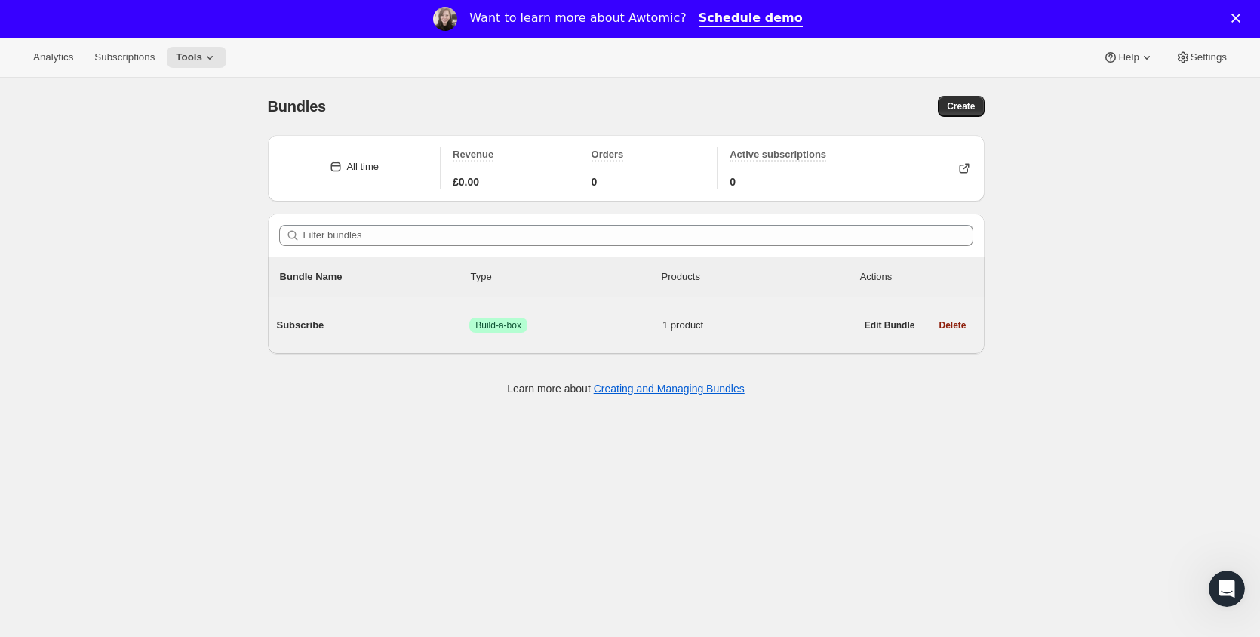
click at [410, 333] on div "Subscribe Success Build-a-box 1 product" at bounding box center [566, 325] width 579 height 39
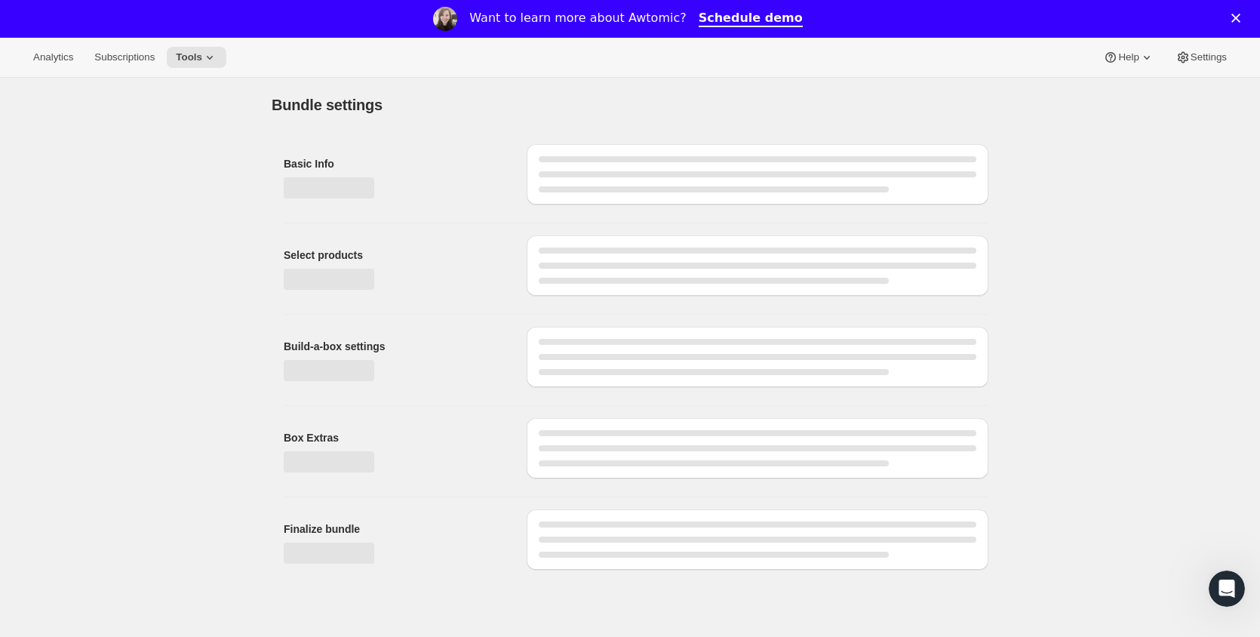
type input "Subscribe"
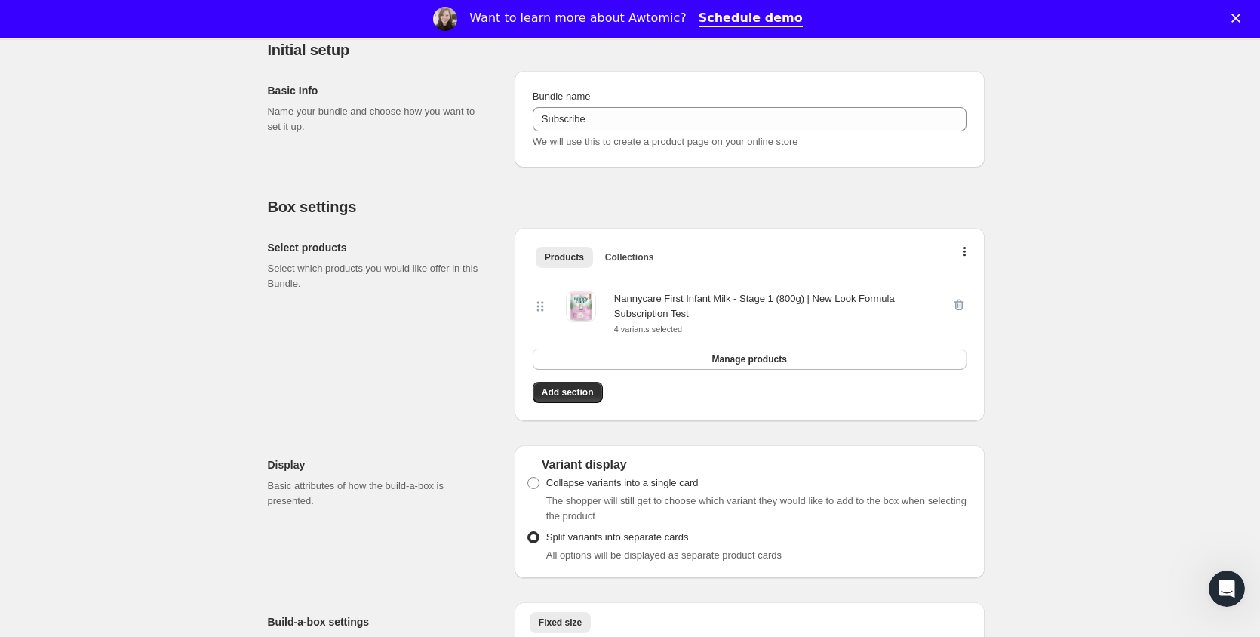
scroll to position [226, 0]
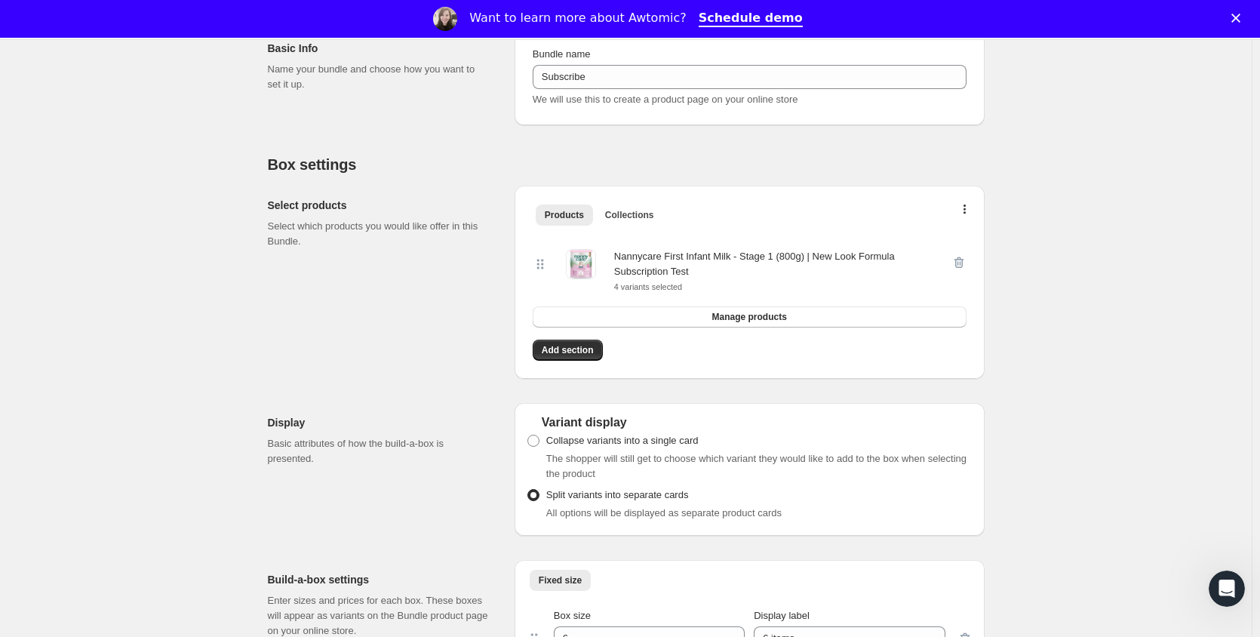
click at [706, 264] on div "Nannycare First Infant Milk - Stage 1 (800g) | New Look Formula Subscription Te…" at bounding box center [782, 264] width 337 height 30
click at [647, 207] on button "Collections" at bounding box center [629, 214] width 67 height 21
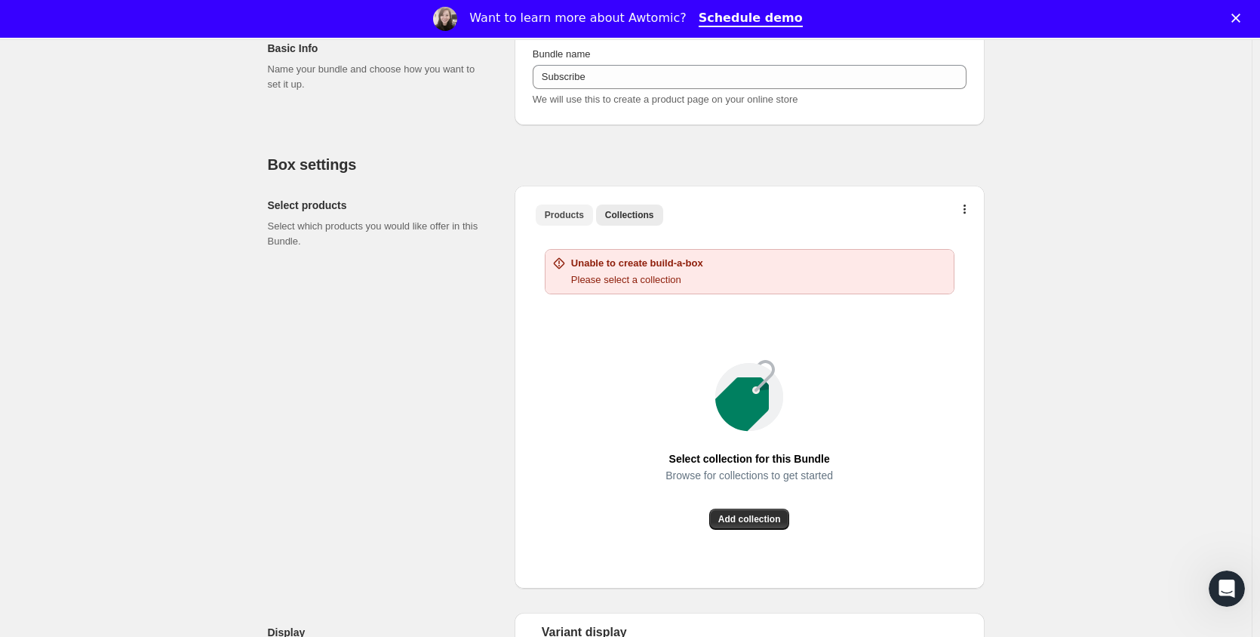
click at [583, 207] on button "Products" at bounding box center [564, 214] width 57 height 21
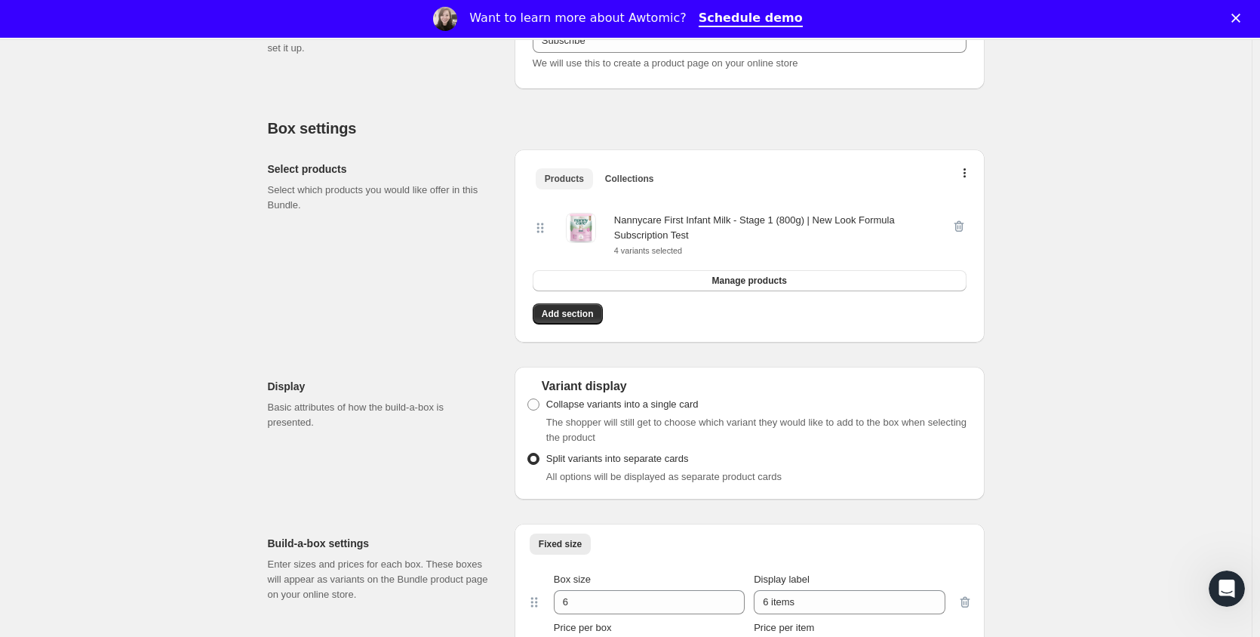
scroll to position [377, 0]
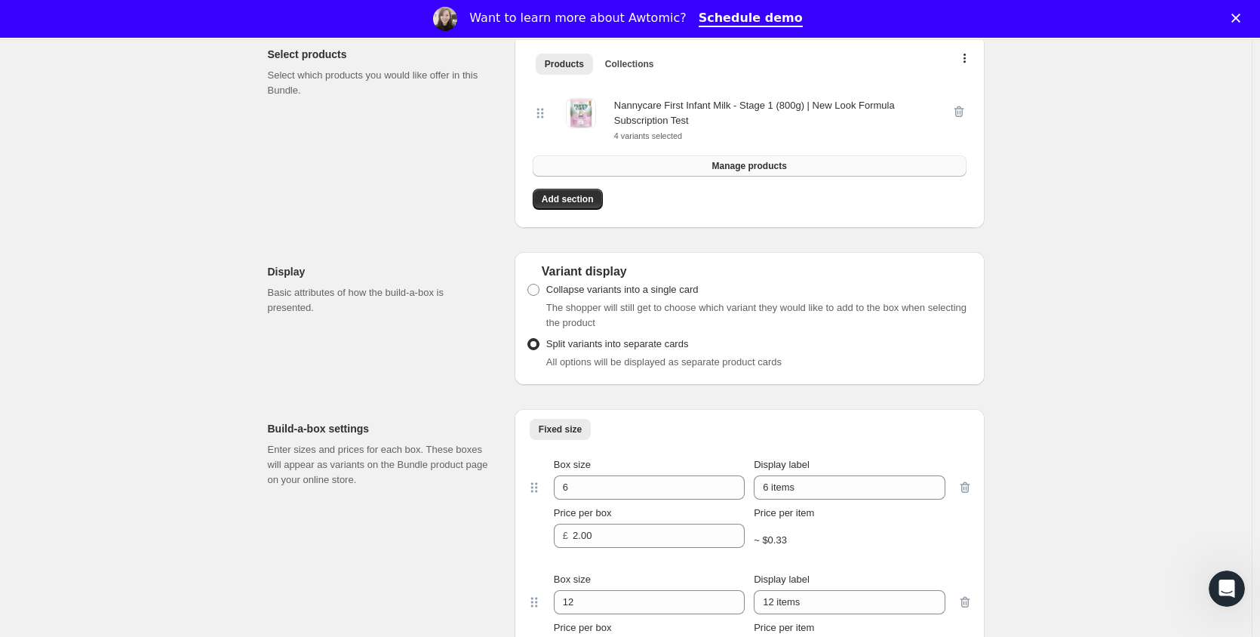
click at [716, 168] on button "Manage products" at bounding box center [750, 165] width 434 height 21
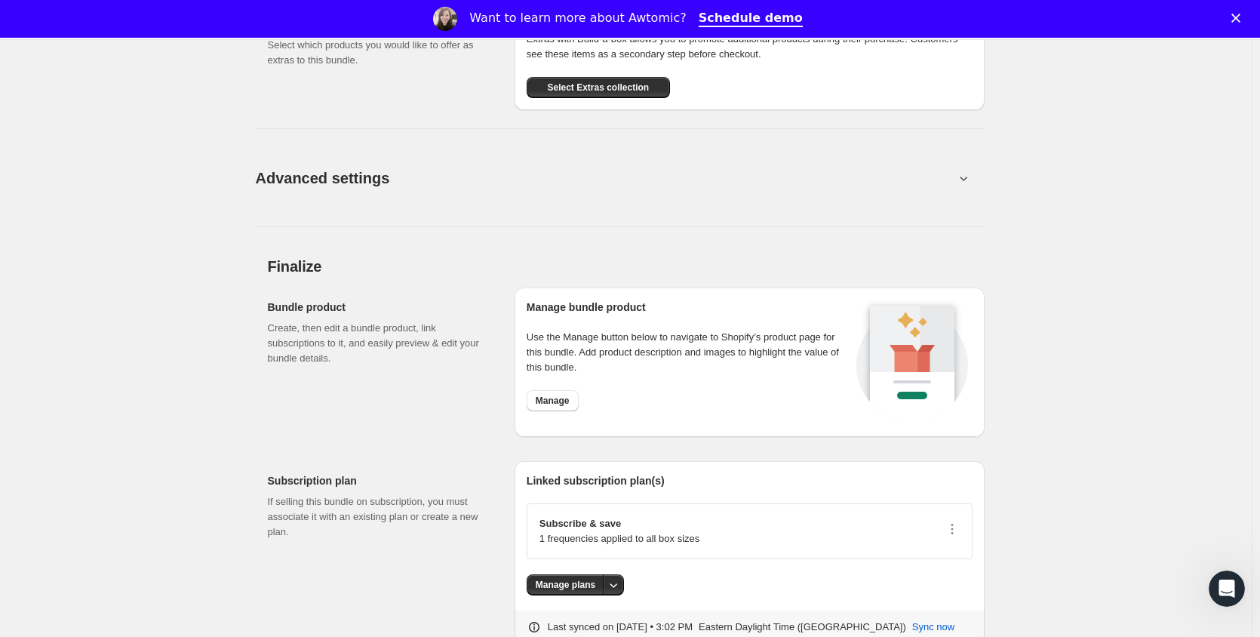
scroll to position [1401, 0]
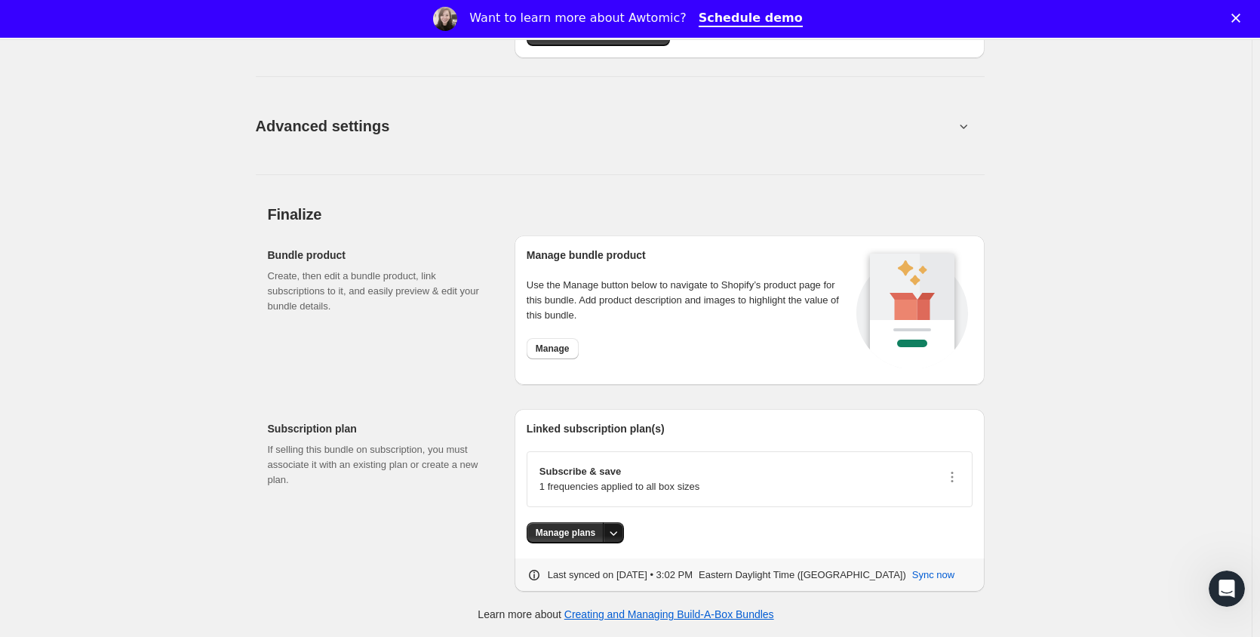
click at [621, 537] on icon "More actions" at bounding box center [613, 532] width 15 height 15
click at [624, 539] on button "More actions" at bounding box center [613, 532] width 21 height 21
click at [702, 536] on div "Manage plans" at bounding box center [750, 532] width 446 height 21
click at [550, 349] on span "Manage" at bounding box center [553, 349] width 34 height 12
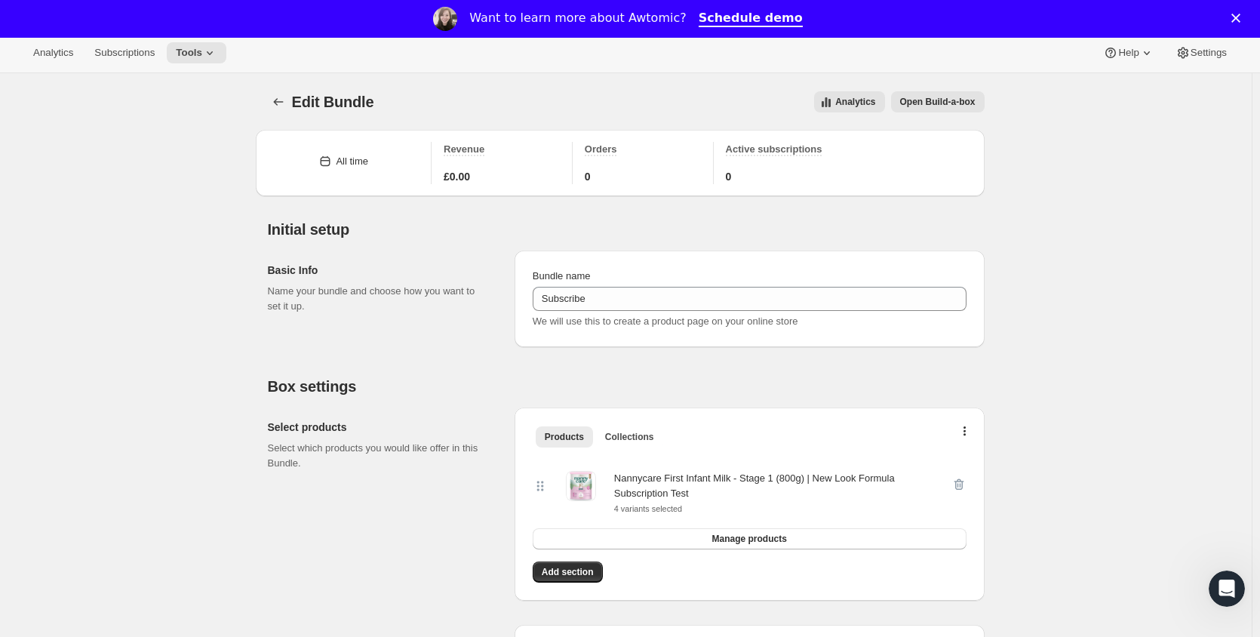
scroll to position [0, 0]
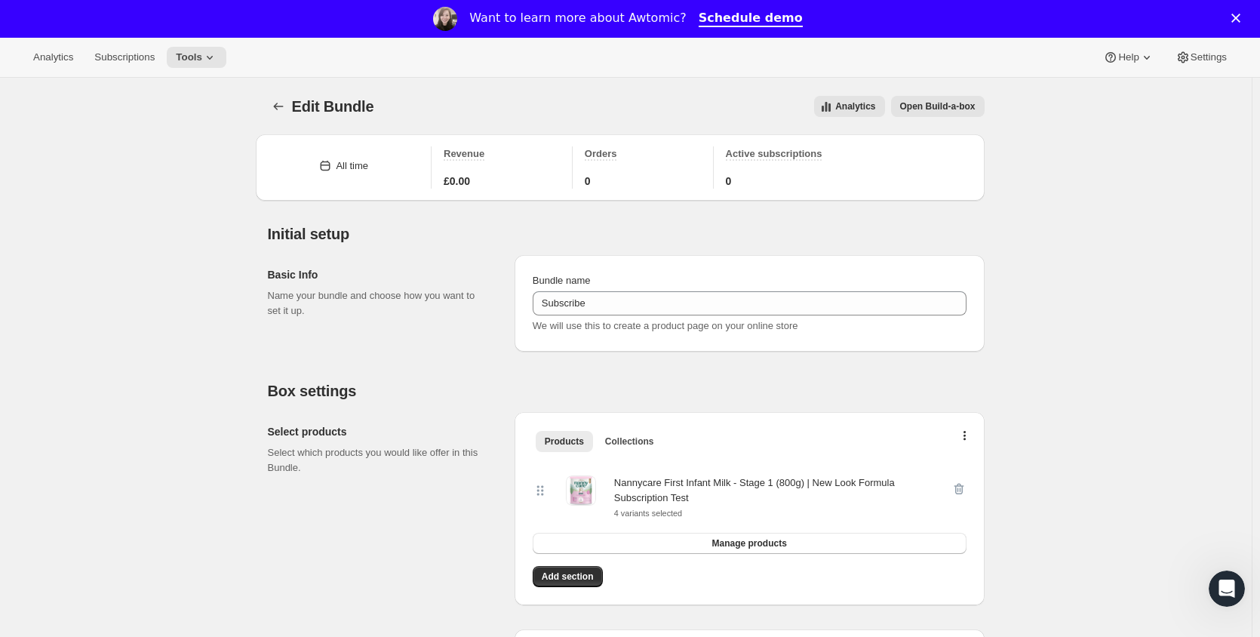
click at [982, 106] on button "Open Build-a-box" at bounding box center [938, 106] width 94 height 21
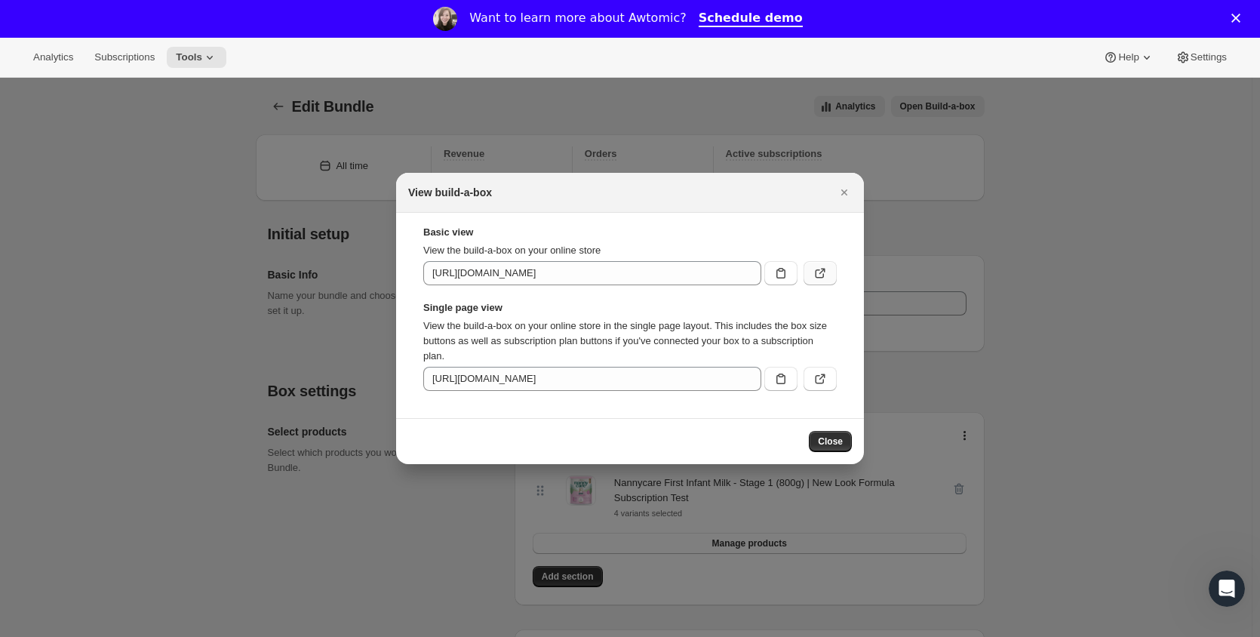
click at [816, 272] on icon ":rga:" at bounding box center [820, 273] width 9 height 9
click at [828, 377] on button ":rga:" at bounding box center [820, 379] width 33 height 24
click at [843, 196] on icon "Close" at bounding box center [844, 192] width 15 height 15
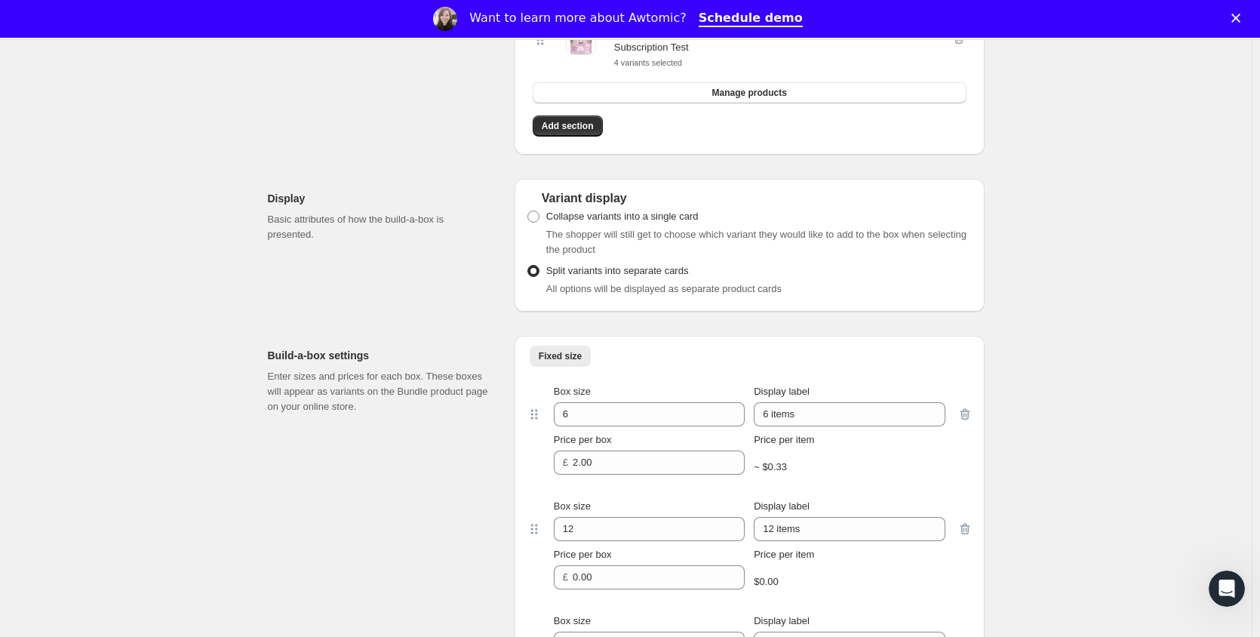
scroll to position [453, 0]
click at [607, 214] on span "Collapse variants into a single card" at bounding box center [622, 213] width 152 height 11
click at [528, 209] on input "Collapse variants into a single card" at bounding box center [527, 208] width 1 height 1
radio input "true"
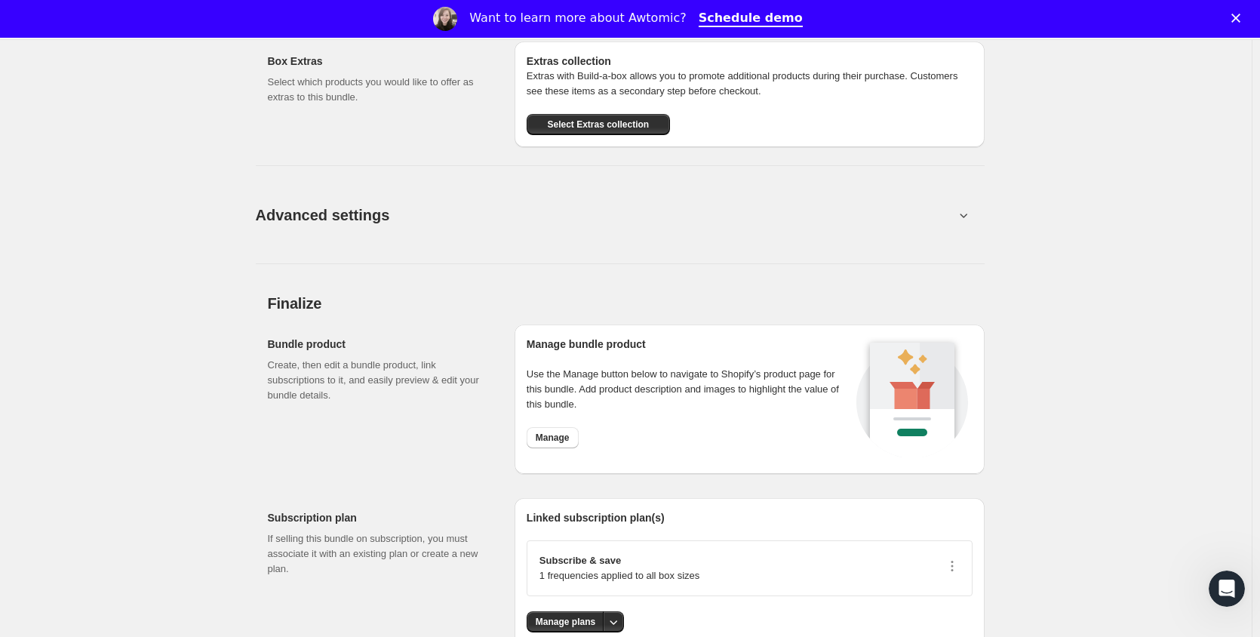
scroll to position [1358, 0]
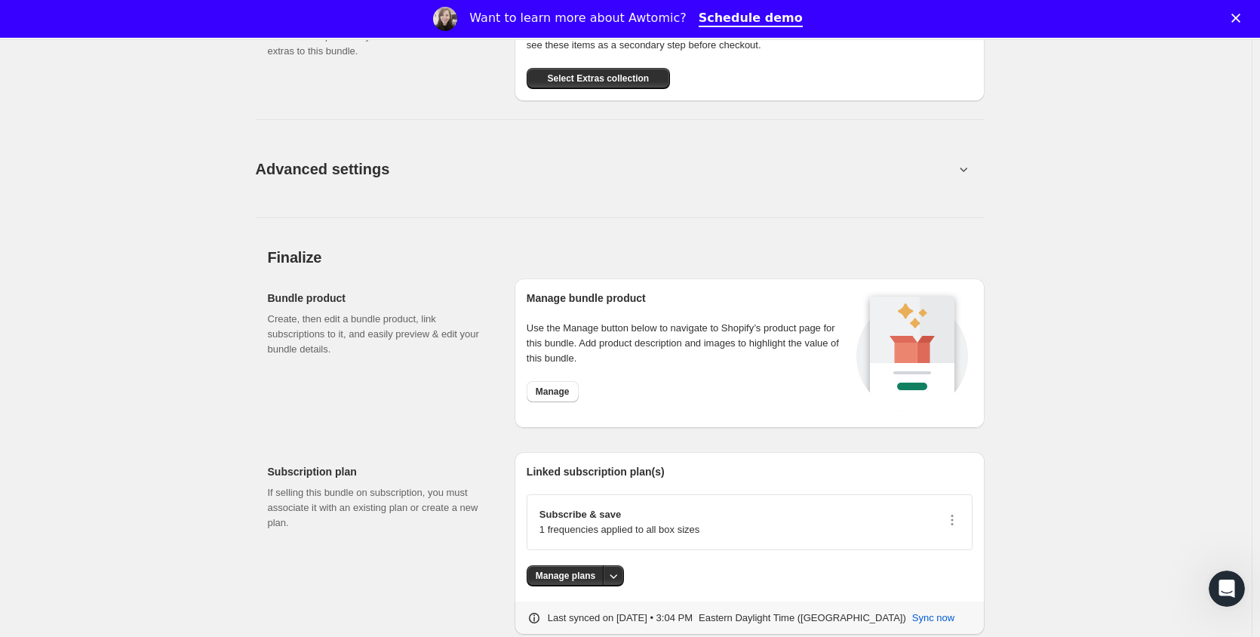
click at [967, 174] on icon at bounding box center [963, 168] width 15 height 15
click at [967, 168] on icon at bounding box center [964, 170] width 8 height 5
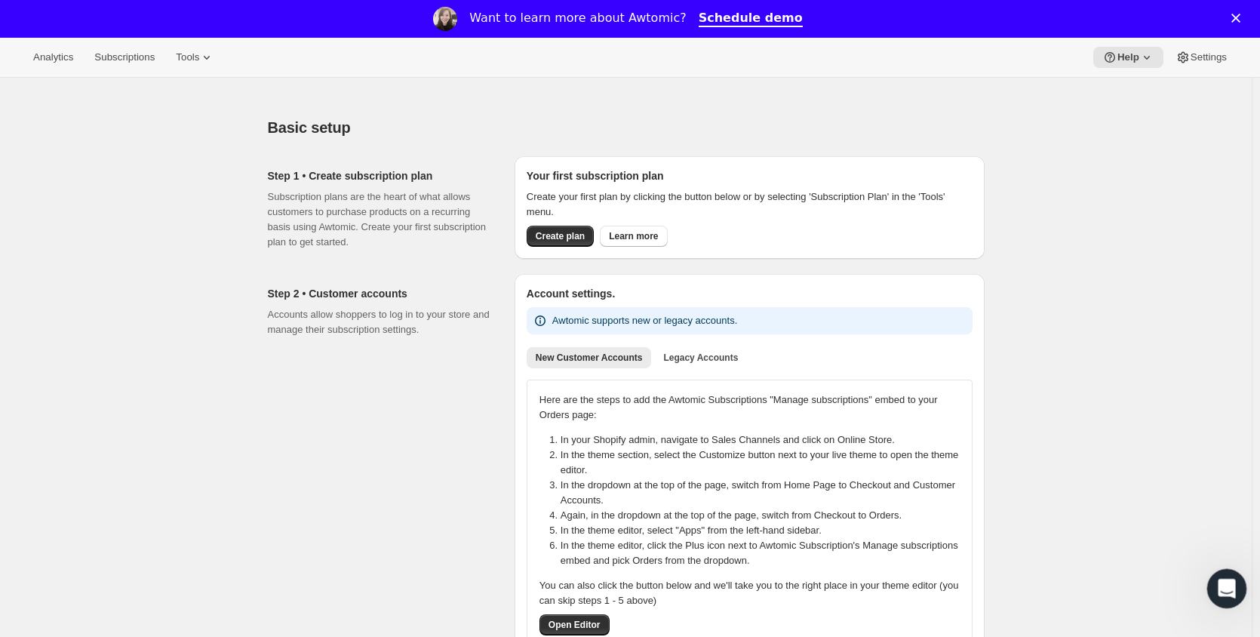
click at [1218, 603] on div "Open Intercom Messenger" at bounding box center [1225, 586] width 50 height 50
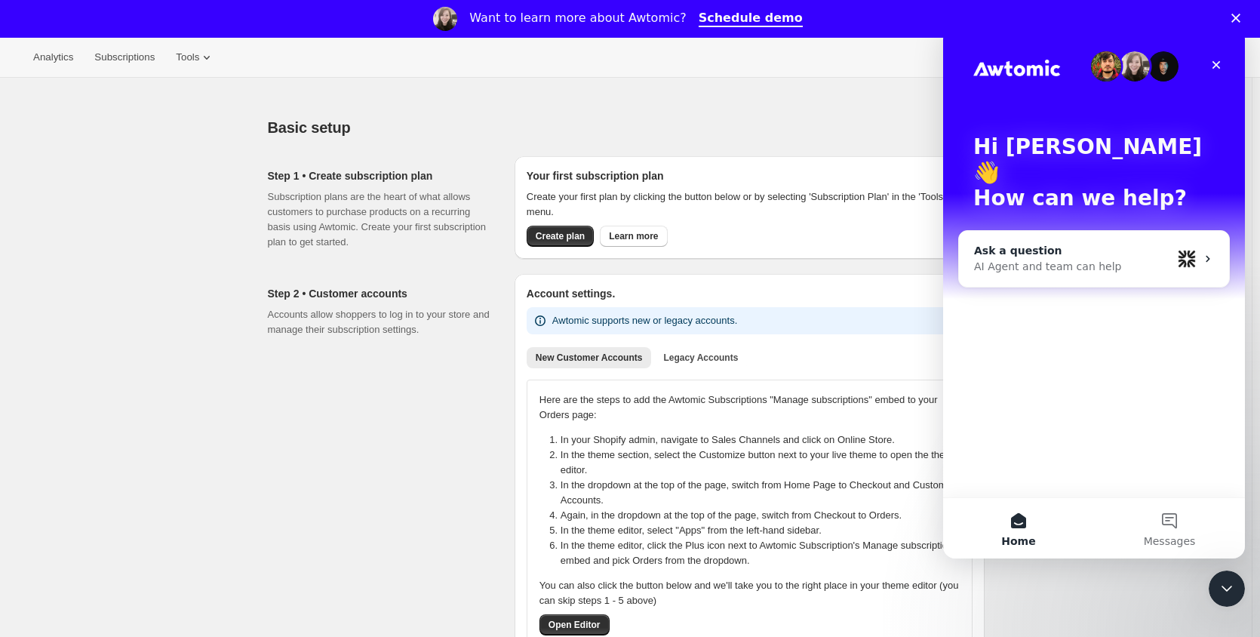
click at [1121, 243] on div "Ask a question" at bounding box center [1073, 251] width 198 height 16
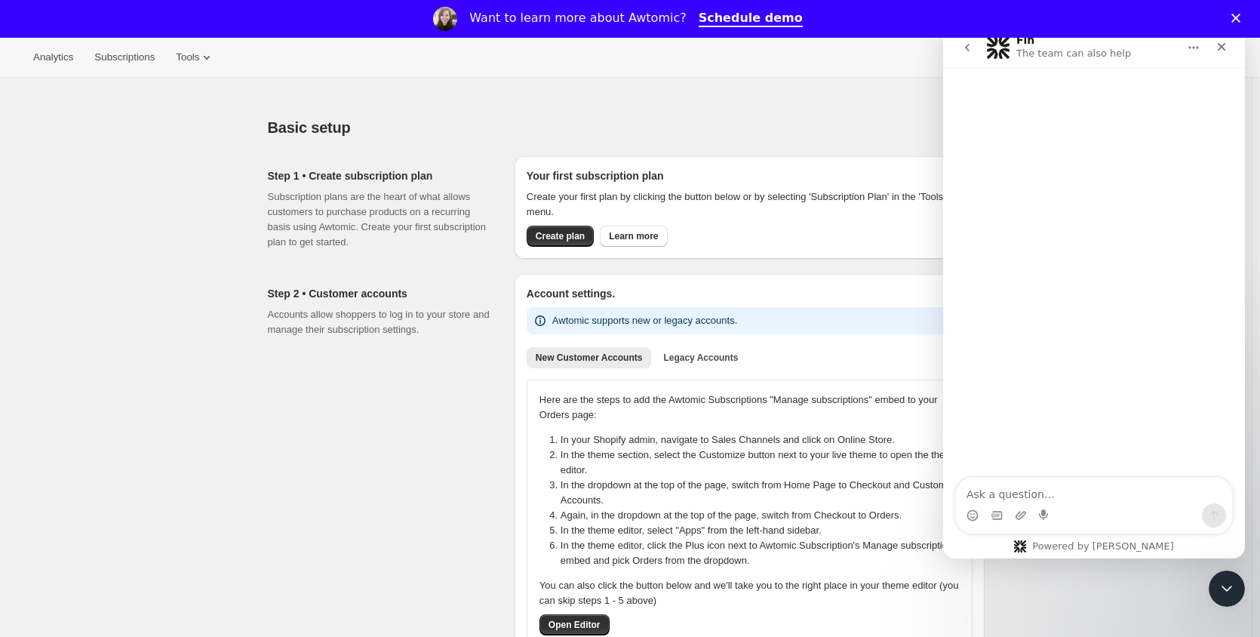
click at [1047, 494] on textarea "Ask a question…" at bounding box center [1094, 491] width 276 height 26
type textarea "Hi How can I enable it?"
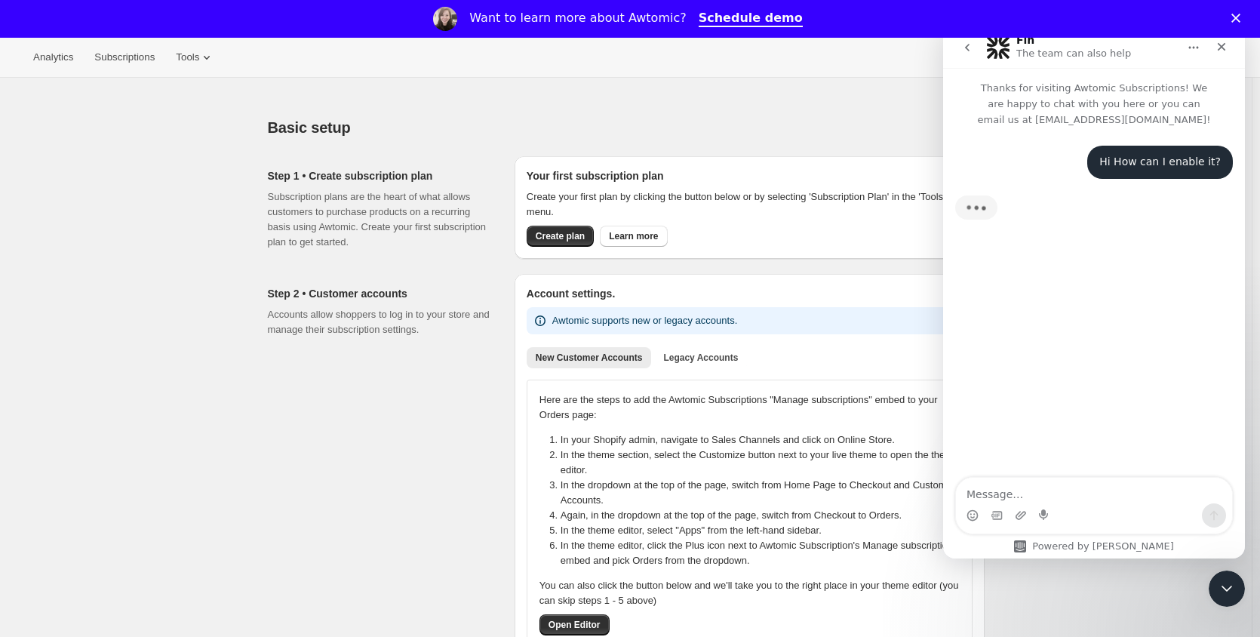
click at [970, 38] on button "go back" at bounding box center [967, 47] width 29 height 29
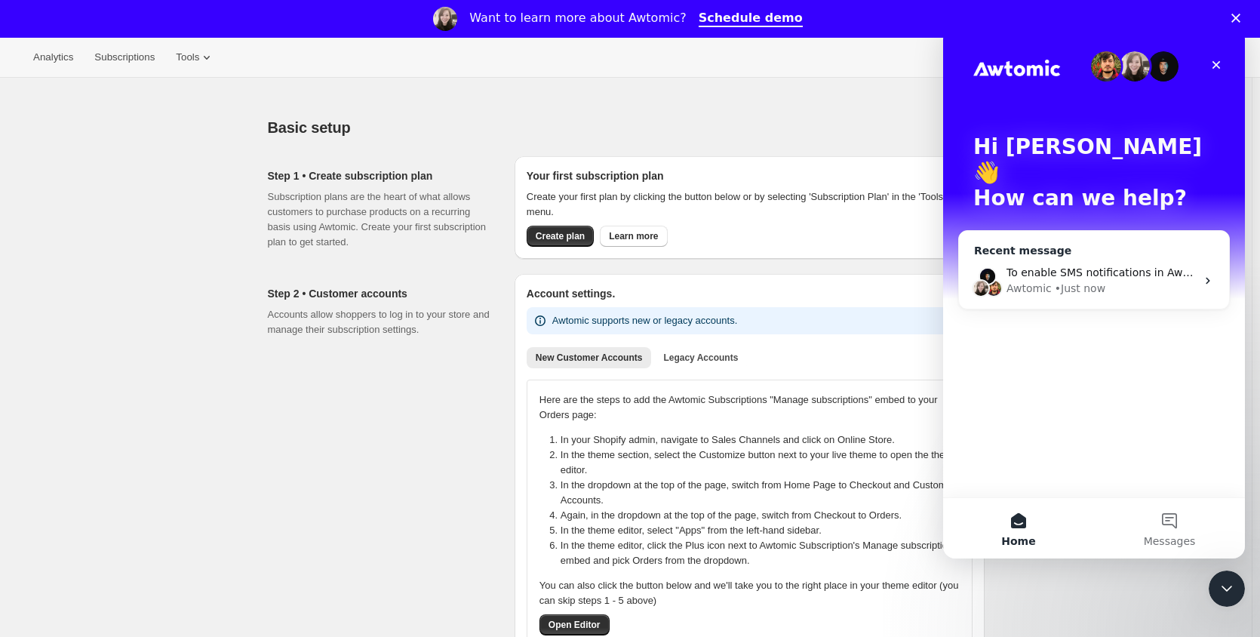
click at [1112, 281] on div "Awtomic • Just now" at bounding box center [1101, 289] width 189 height 16
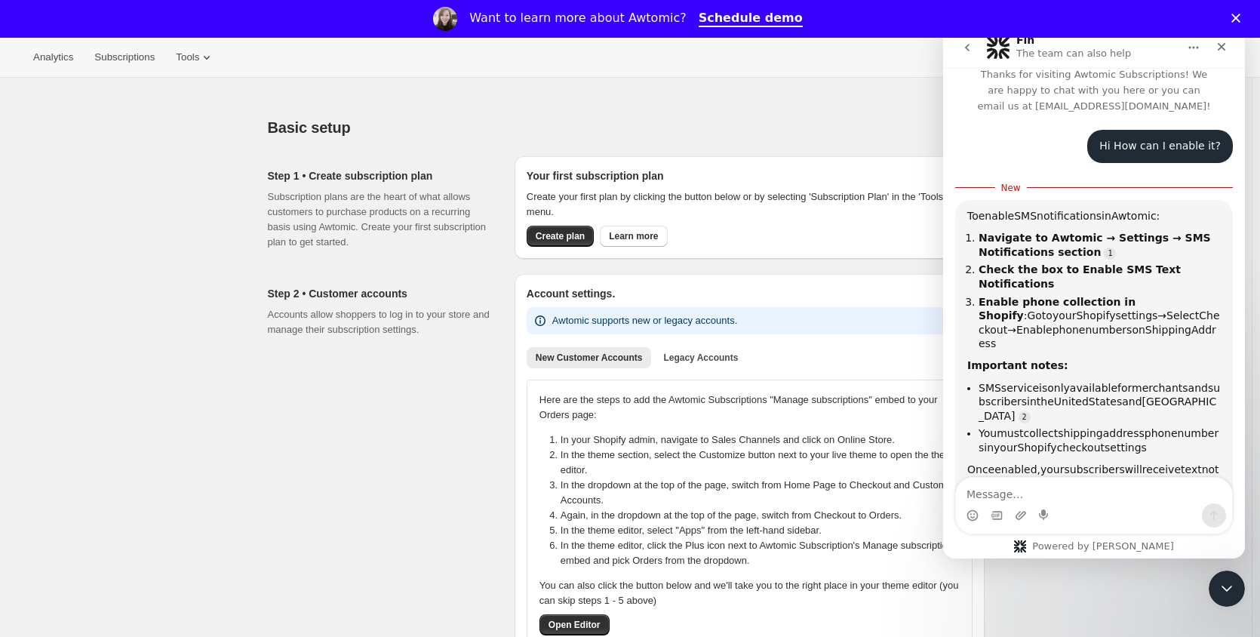
scroll to position [29, 0]
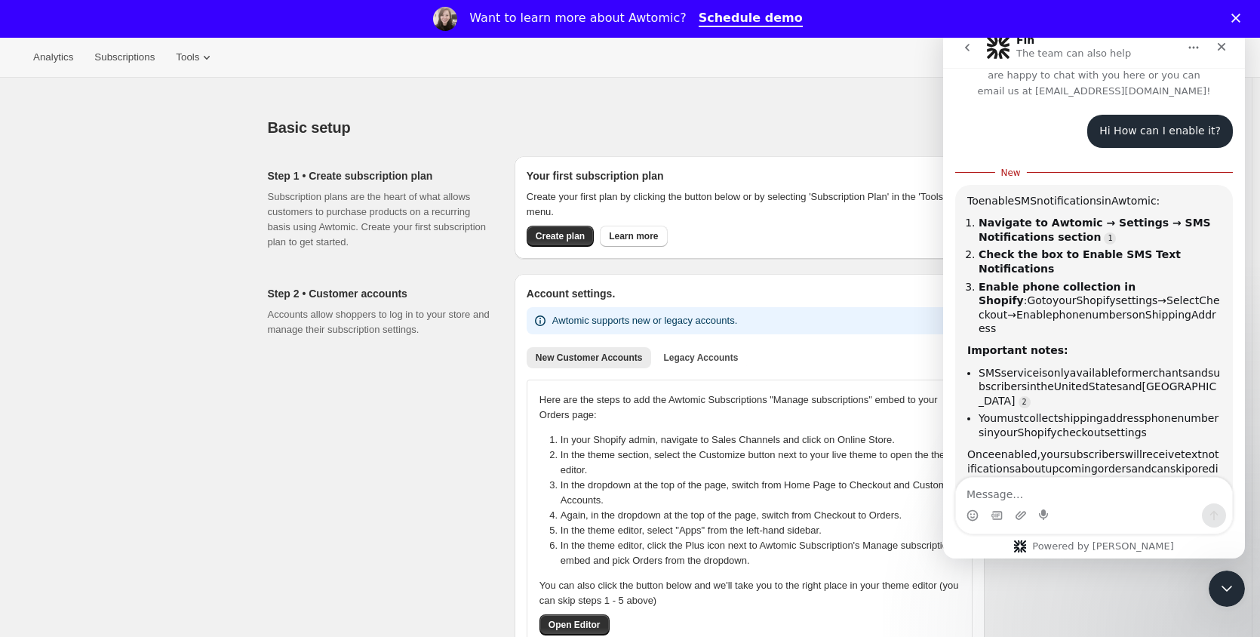
click at [1083, 485] on textarea "Message…" at bounding box center [1094, 491] width 276 height 26
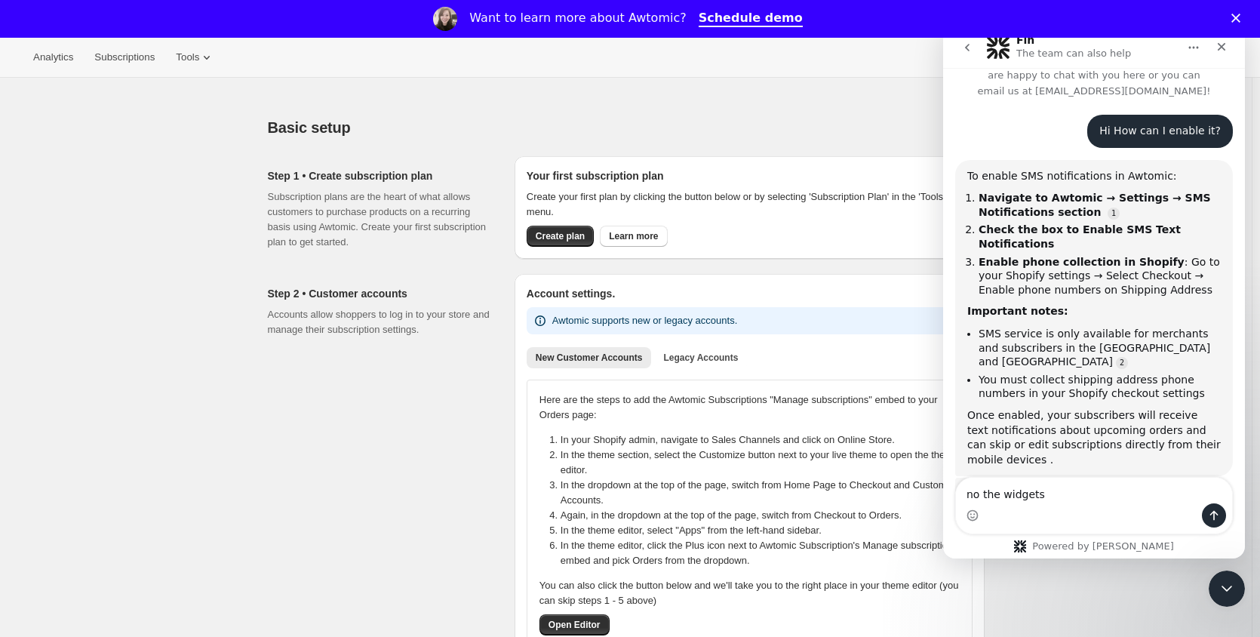
type textarea "no the widgets"
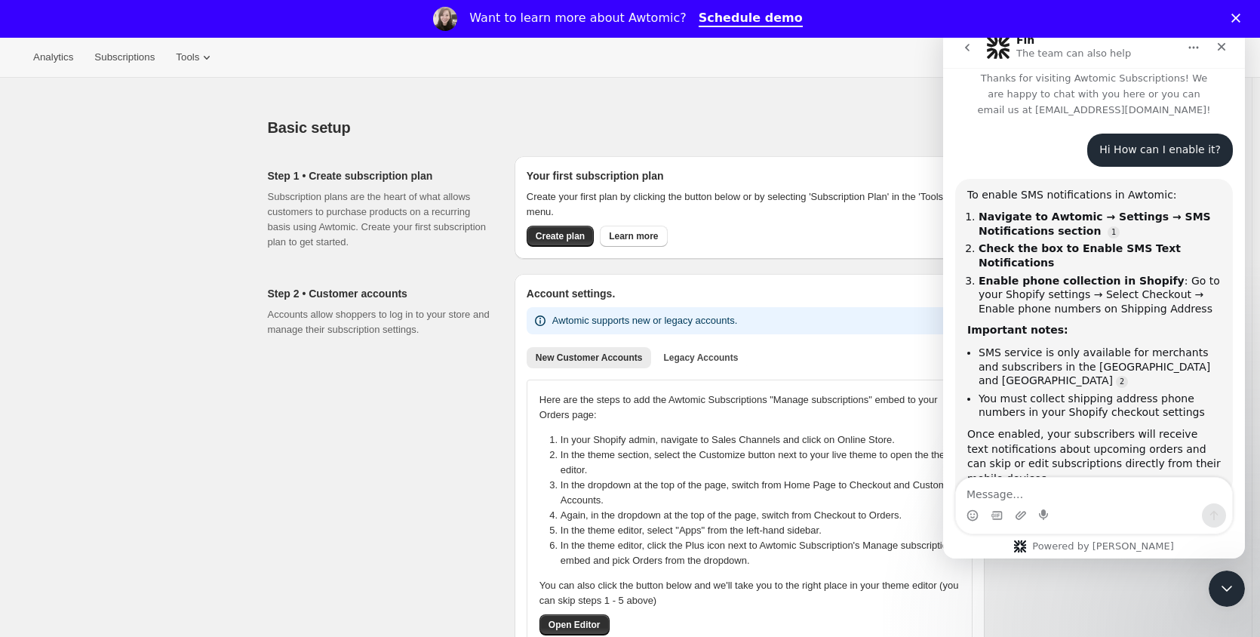
scroll to position [0, 0]
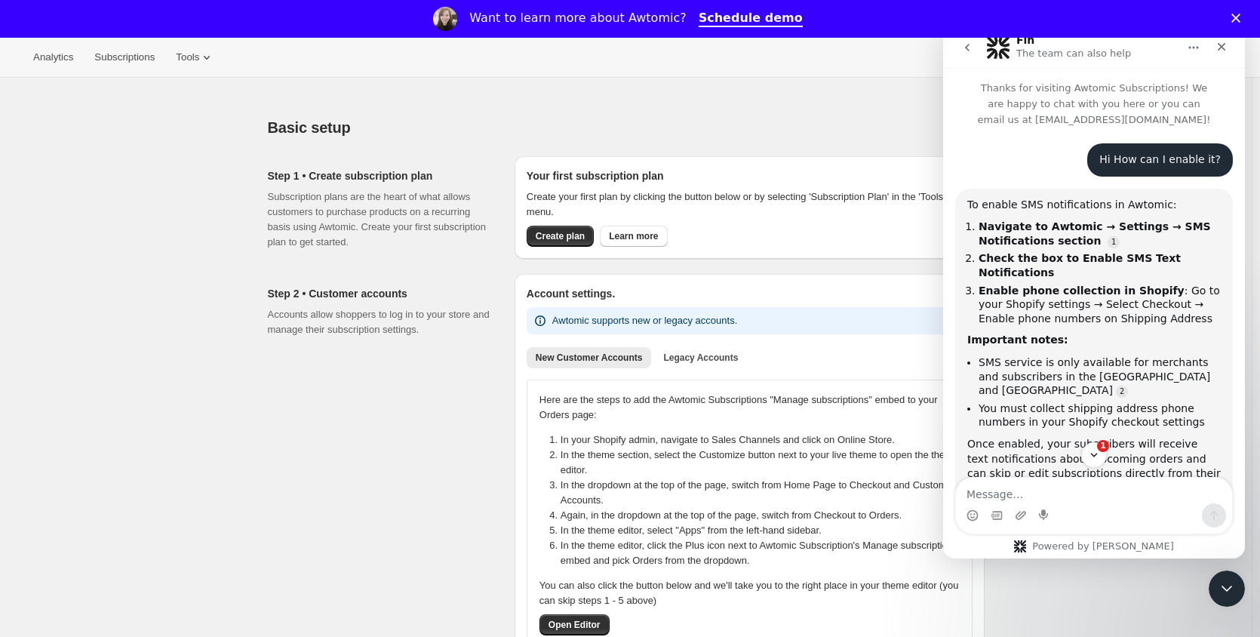
click at [1240, 19] on icon "Close" at bounding box center [1235, 18] width 9 height 9
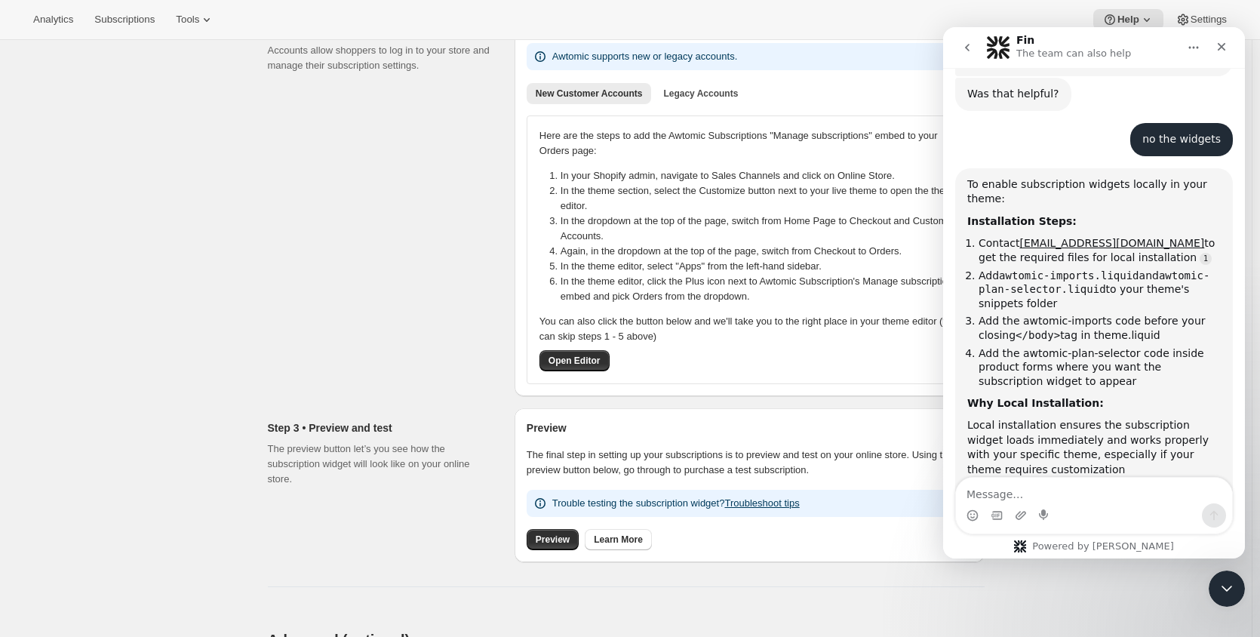
scroll to position [426, 0]
drag, startPoint x: 1016, startPoint y: 189, endPoint x: 1130, endPoint y: 189, distance: 113.2
click at [1130, 238] on li "Contact [EMAIL_ADDRESS][DOMAIN_NAME] to get the required files for local instal…" at bounding box center [1100, 252] width 242 height 28
copy li "[EMAIL_ADDRESS][DOMAIN_NAME]"
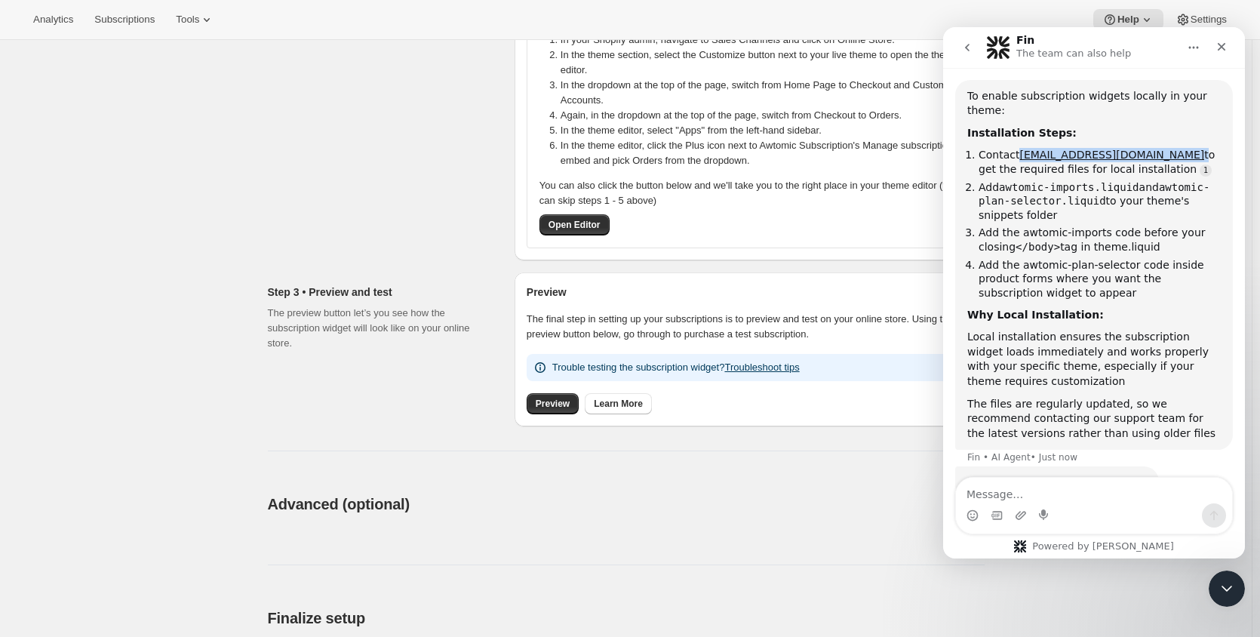
scroll to position [377, 0]
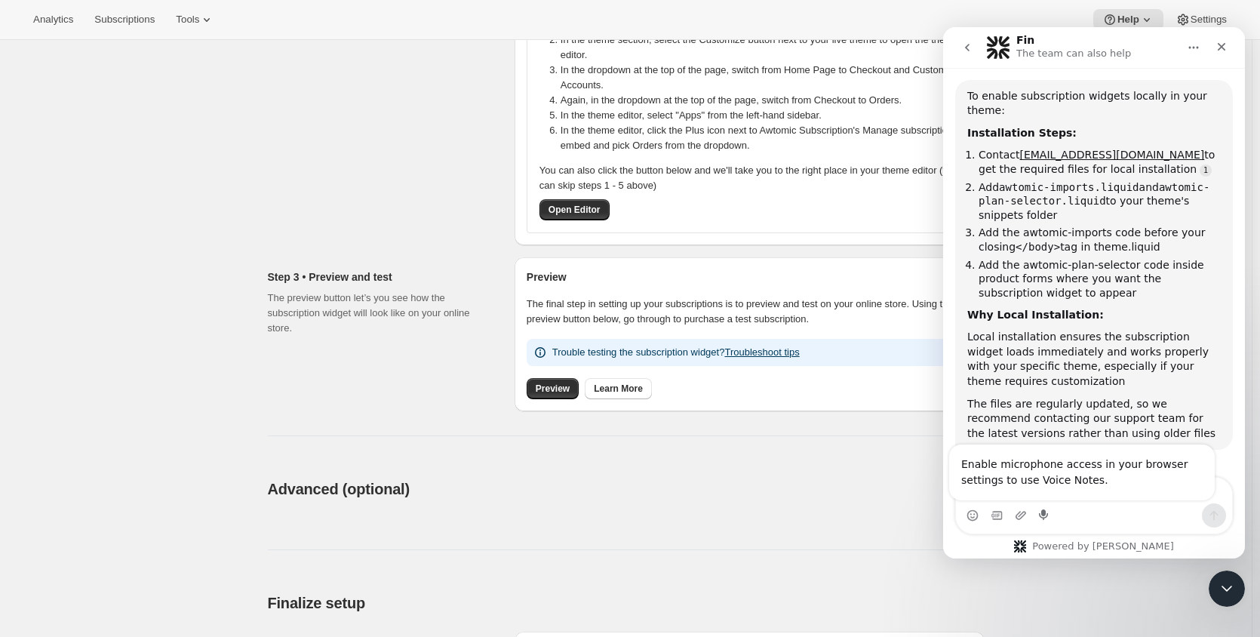
click at [1114, 496] on div "Enable microphone access in your browser settings to use Voice Notes." at bounding box center [1082, 472] width 266 height 56
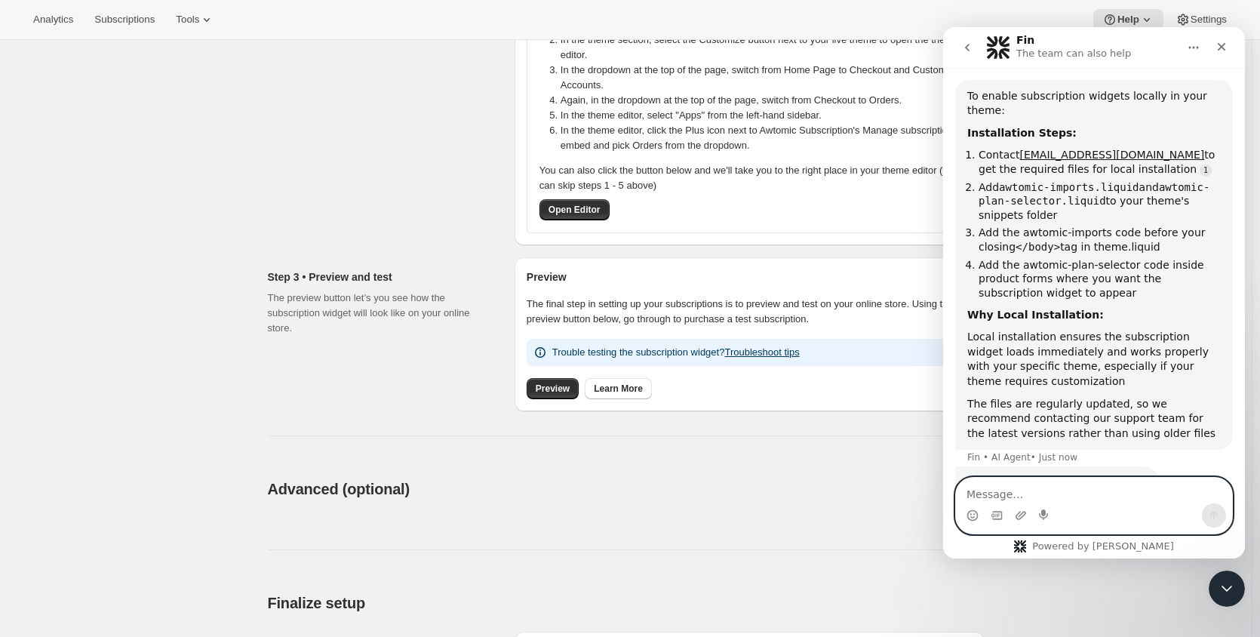
click at [1074, 491] on textarea "Message…" at bounding box center [1094, 491] width 276 height 26
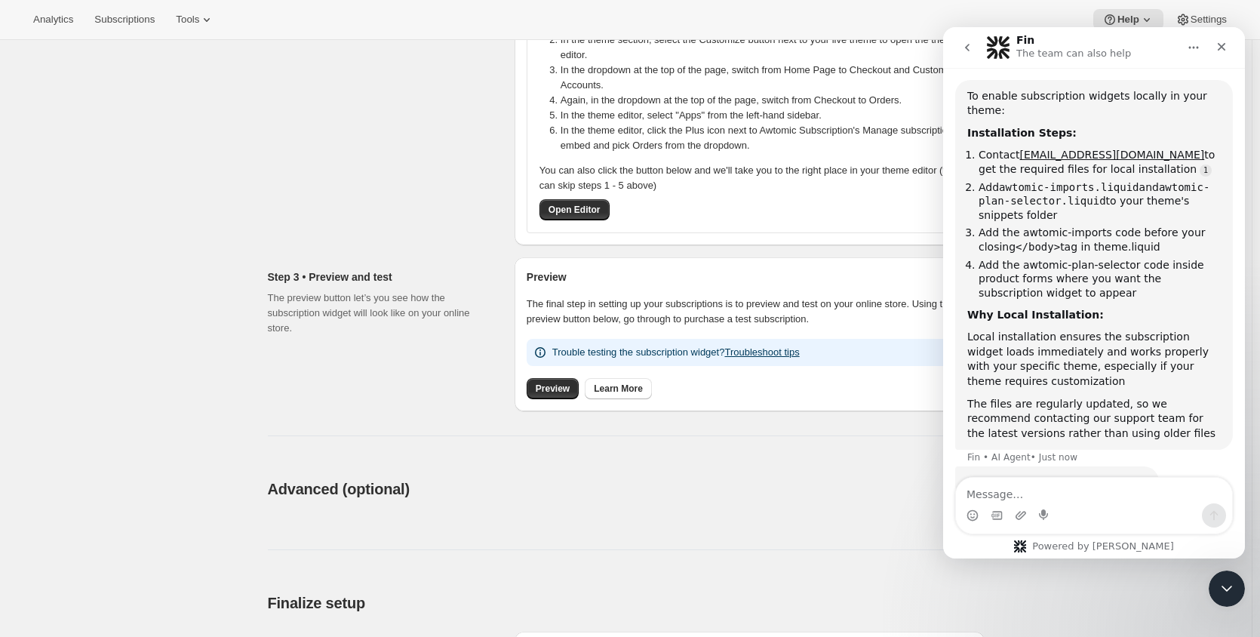
click at [1194, 44] on icon "Home" at bounding box center [1194, 47] width 12 height 12
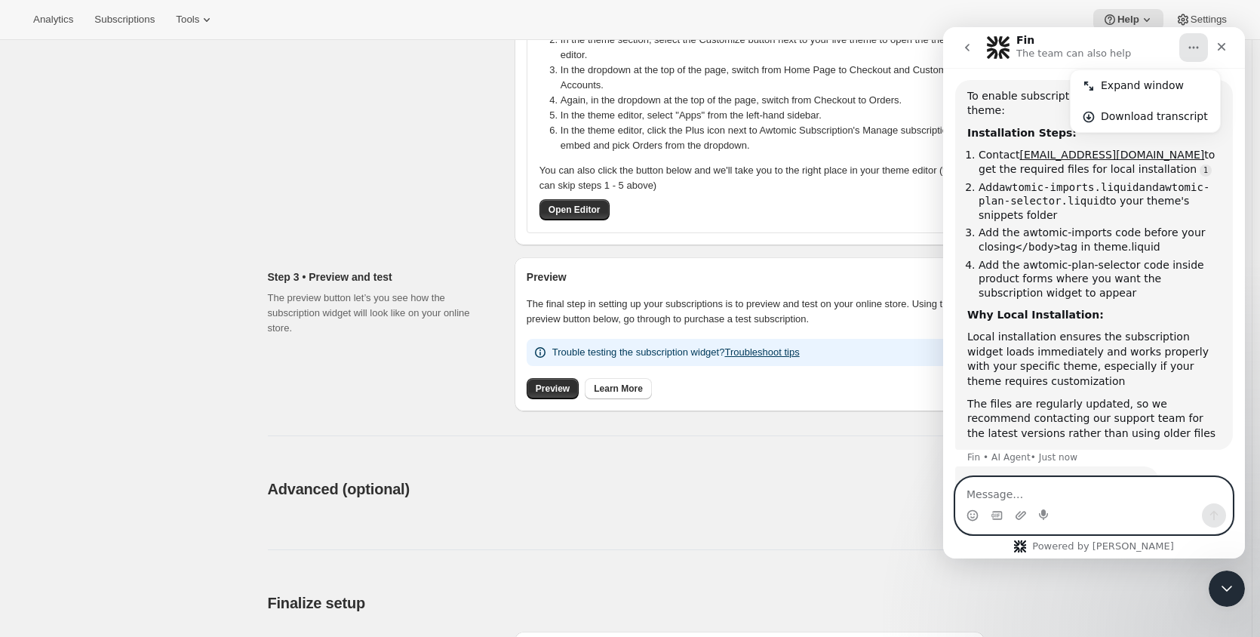
click at [1084, 482] on textarea "Message…" at bounding box center [1094, 491] width 276 height 26
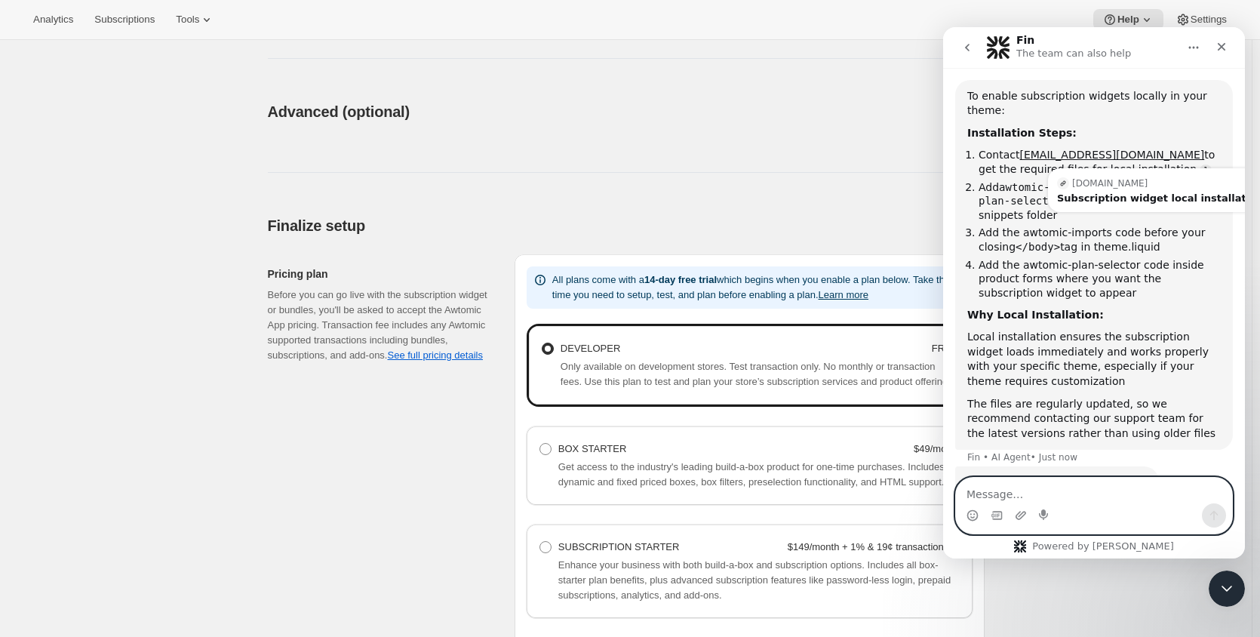
scroll to position [1117, 0]
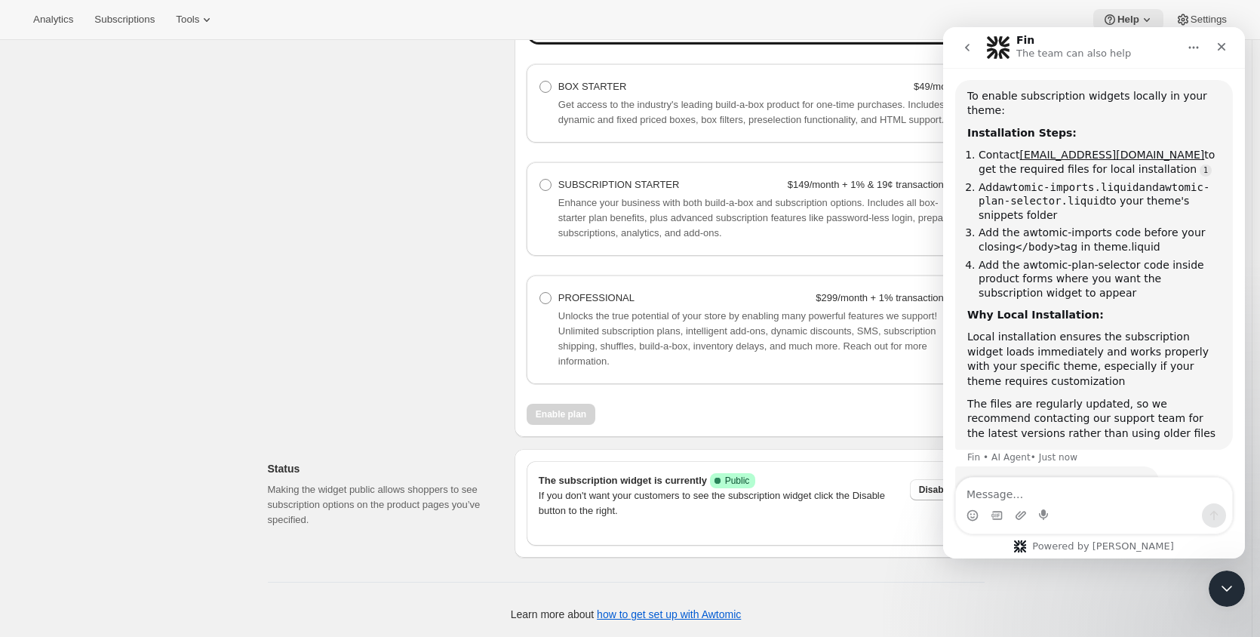
click at [1133, 20] on span "Help" at bounding box center [1128, 20] width 22 height 12
click at [1054, 555] on div "Powered by [PERSON_NAME]" at bounding box center [1094, 517] width 302 height 81
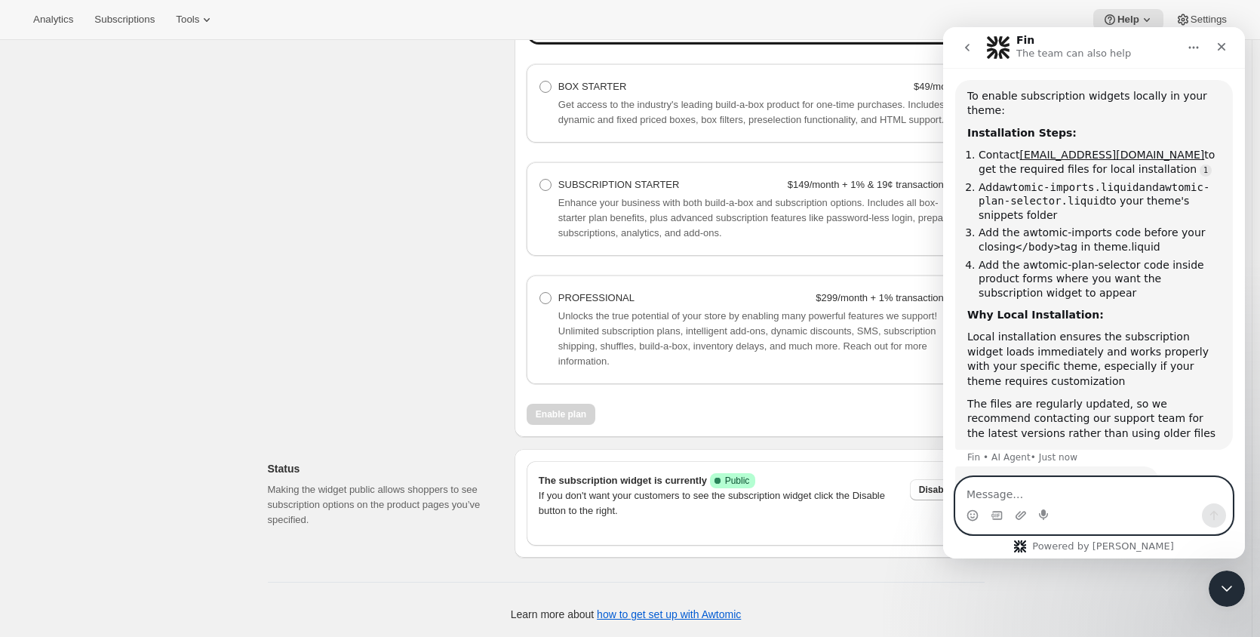
click at [1056, 483] on textarea "Message…" at bounding box center [1094, 491] width 276 height 26
type textarea "can I request it?"
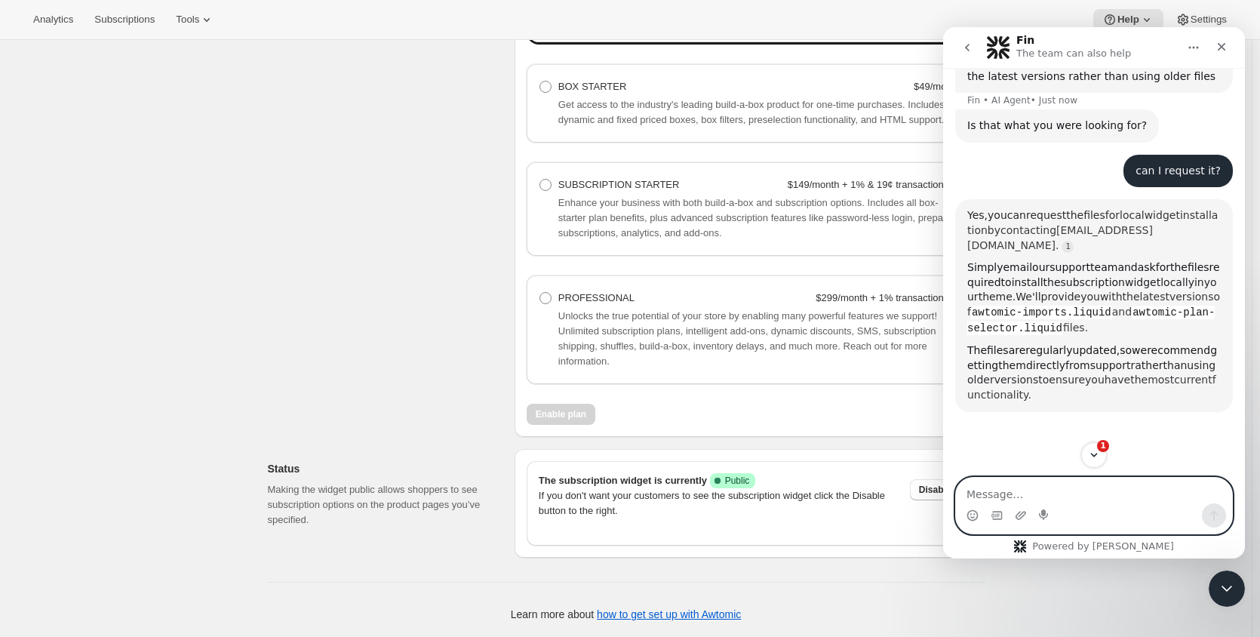
scroll to position [911, 0]
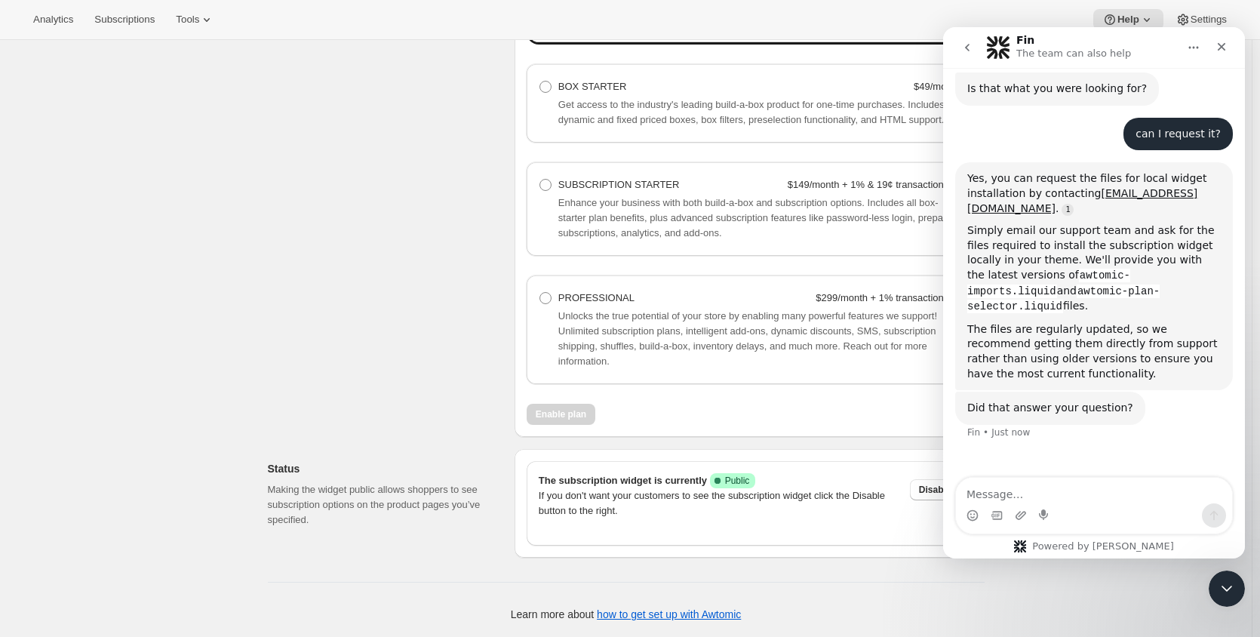
copy div "We'll provide you with the latest versions of awtomic-imports.liquid and awtomi…"
drag, startPoint x: 1028, startPoint y: 188, endPoint x: 1181, endPoint y: 227, distance: 157.4
click at [1181, 227] on div "Simply email our support team and ask for the files required to install the sub…" at bounding box center [1094, 268] width 254 height 91
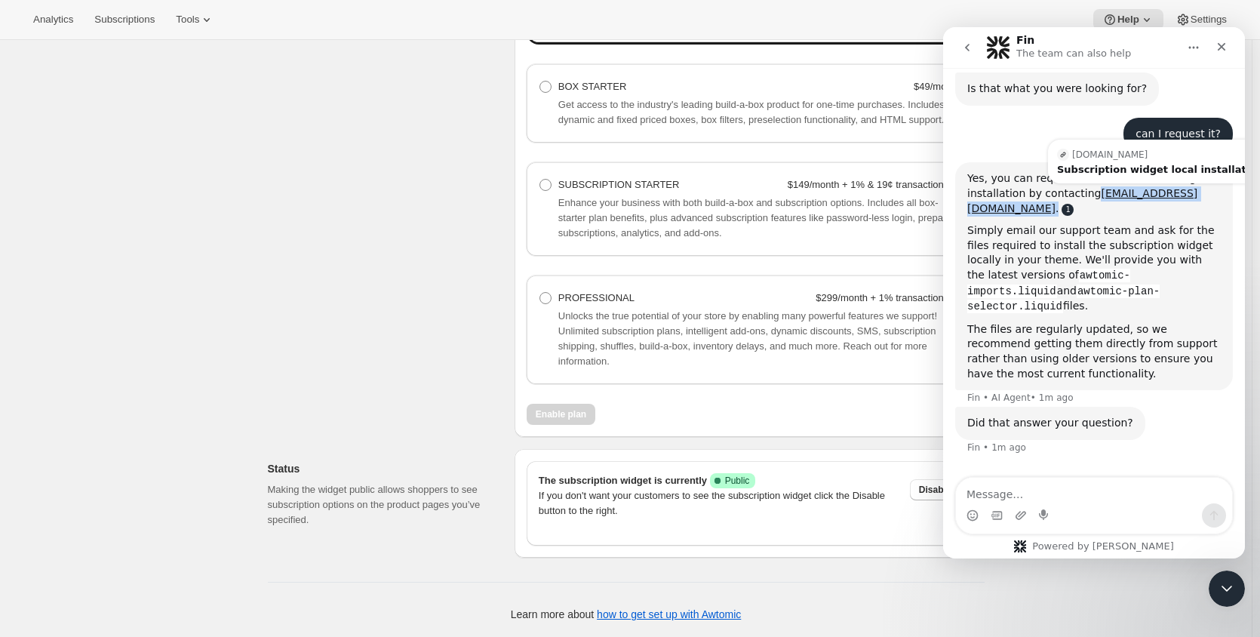
copy div "[EMAIL_ADDRESS][DOMAIN_NAME] ."
drag, startPoint x: 1086, startPoint y: 137, endPoint x: 1170, endPoint y: 138, distance: 83.8
click at [1196, 171] on div "Yes, you can request the files for local widget installation by contacting [EMA…" at bounding box center [1094, 193] width 254 height 45
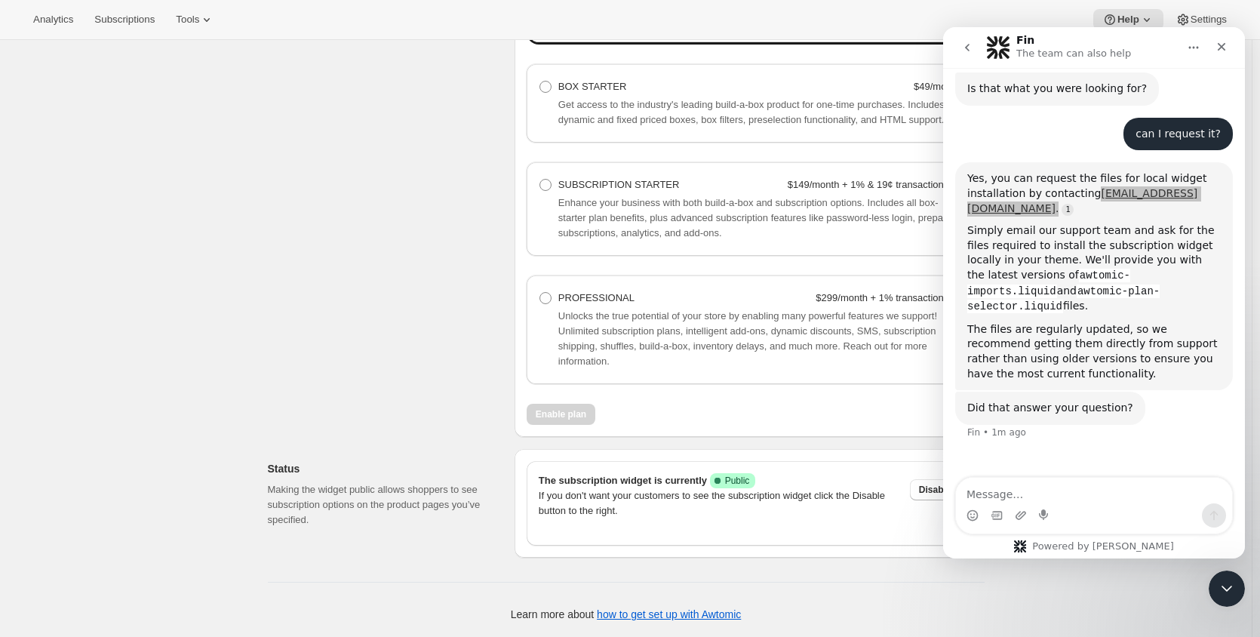
click at [281, 297] on div "Pricing plan Before you can go live with the subscription widget or bundles, yo…" at bounding box center [385, 164] width 235 height 545
click at [343, 340] on div "Pricing plan Before you can go live with the subscription widget or bundles, yo…" at bounding box center [385, 164] width 235 height 545
click at [284, 406] on div "Pricing plan Before you can go live with the subscription widget or bundles, yo…" at bounding box center [385, 164] width 235 height 545
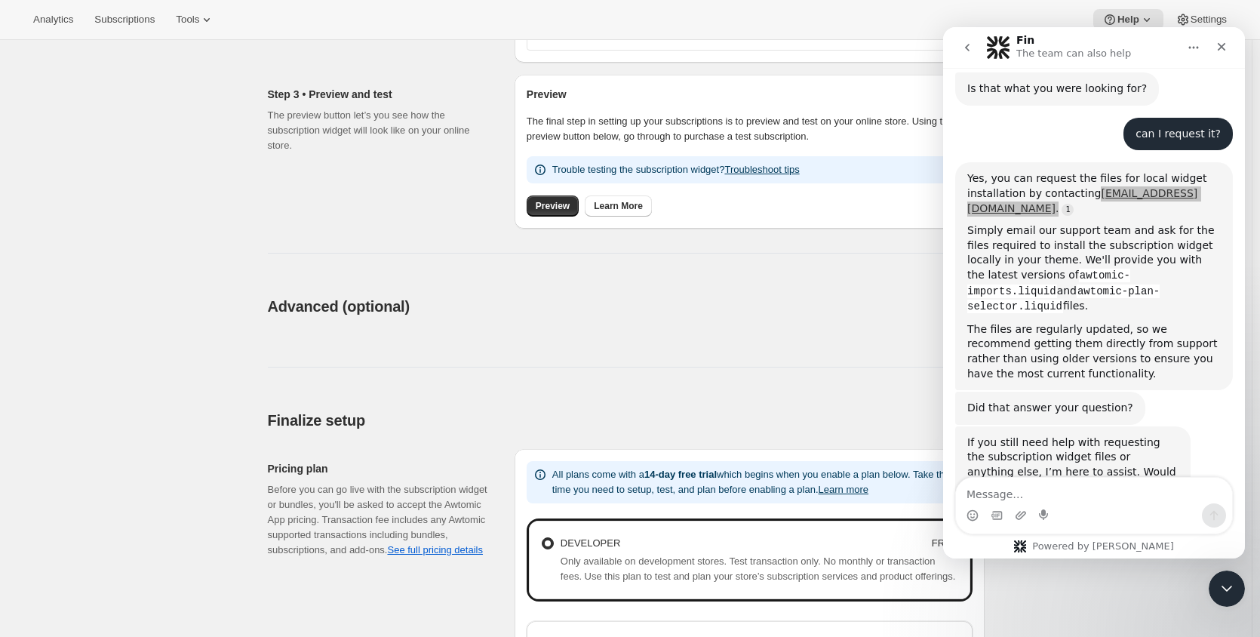
scroll to position [1117, 0]
